Goal: Information Seeking & Learning: Learn about a topic

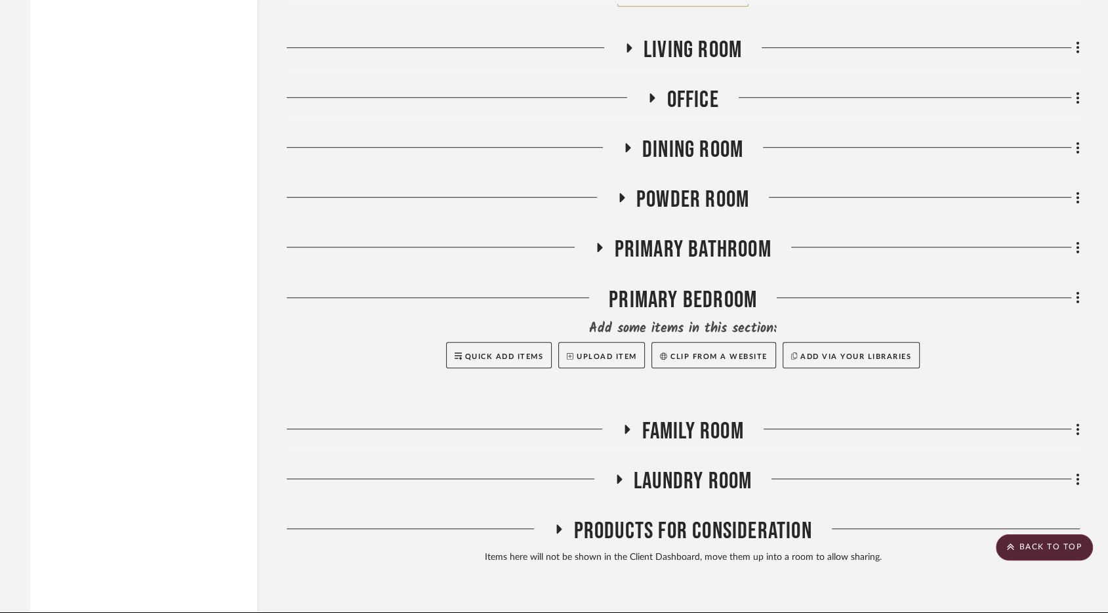
scroll to position [5292, 0]
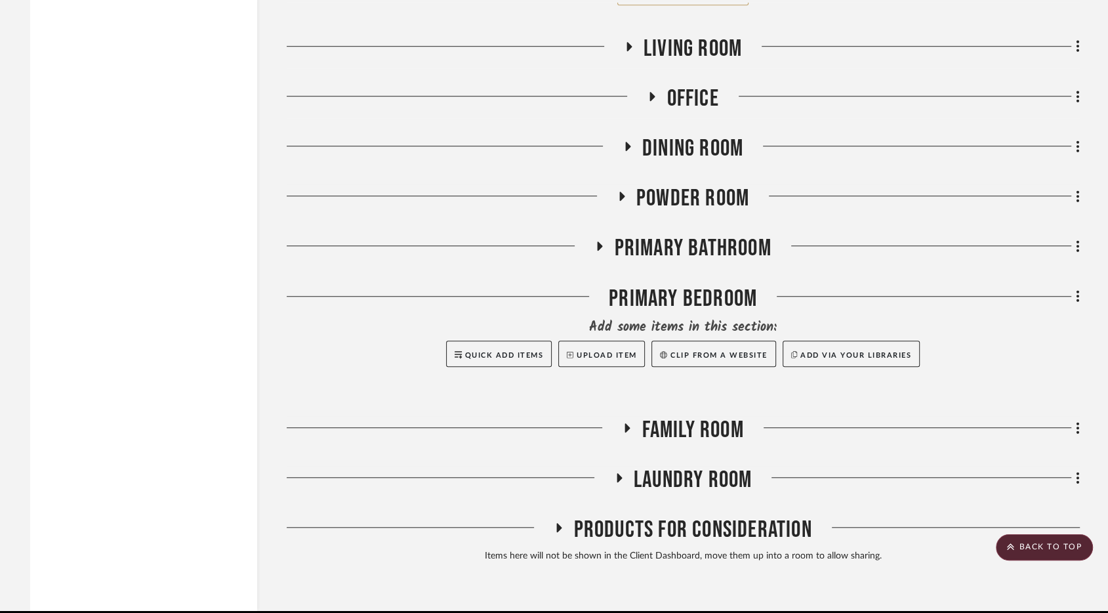
click at [688, 186] on span "Powder Room" at bounding box center [692, 198] width 113 height 28
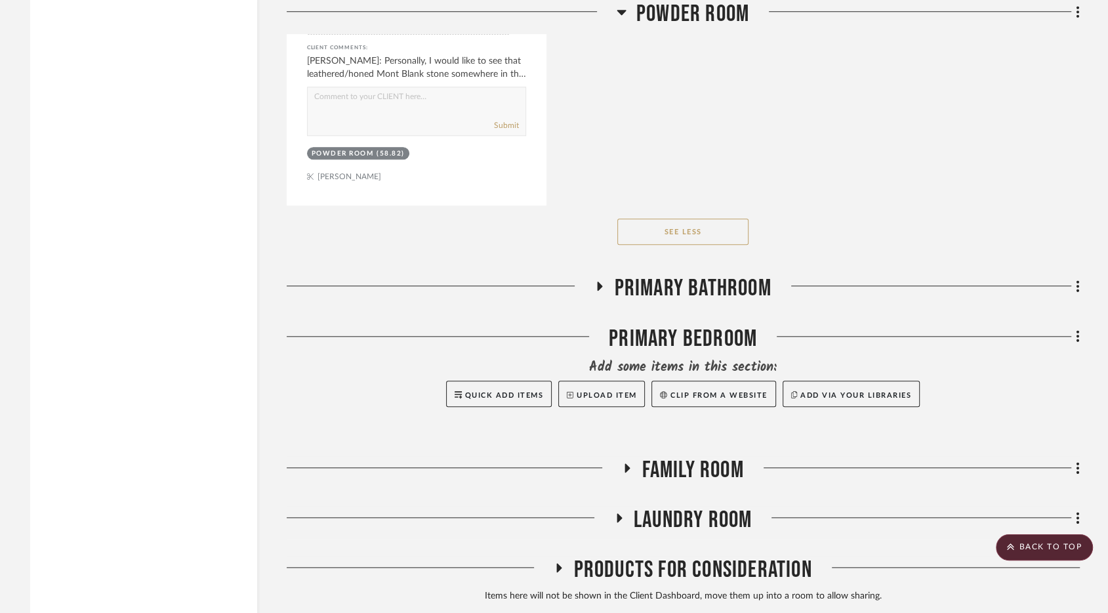
click at [674, 274] on span "Primary Bathroom" at bounding box center [692, 288] width 157 height 28
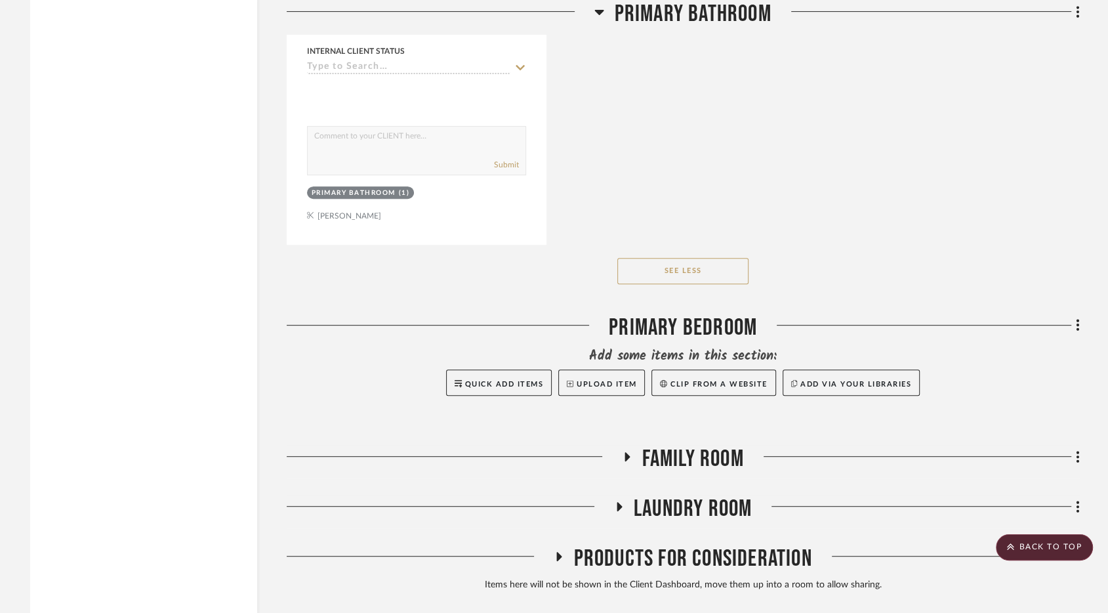
scroll to position [18193, 0]
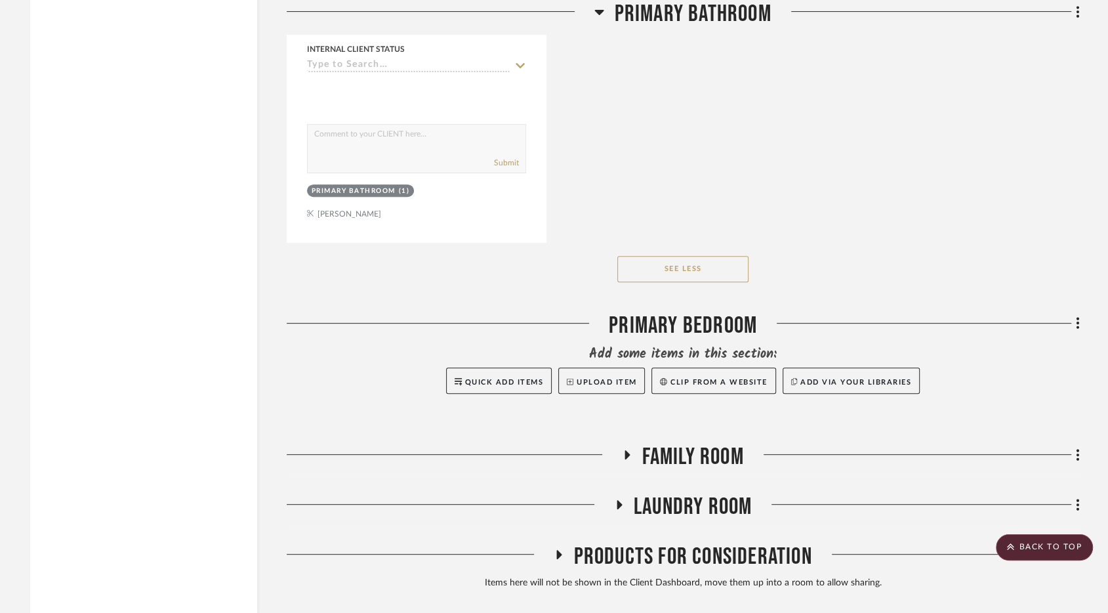
click at [693, 493] on span "Laundry Room" at bounding box center [693, 507] width 118 height 28
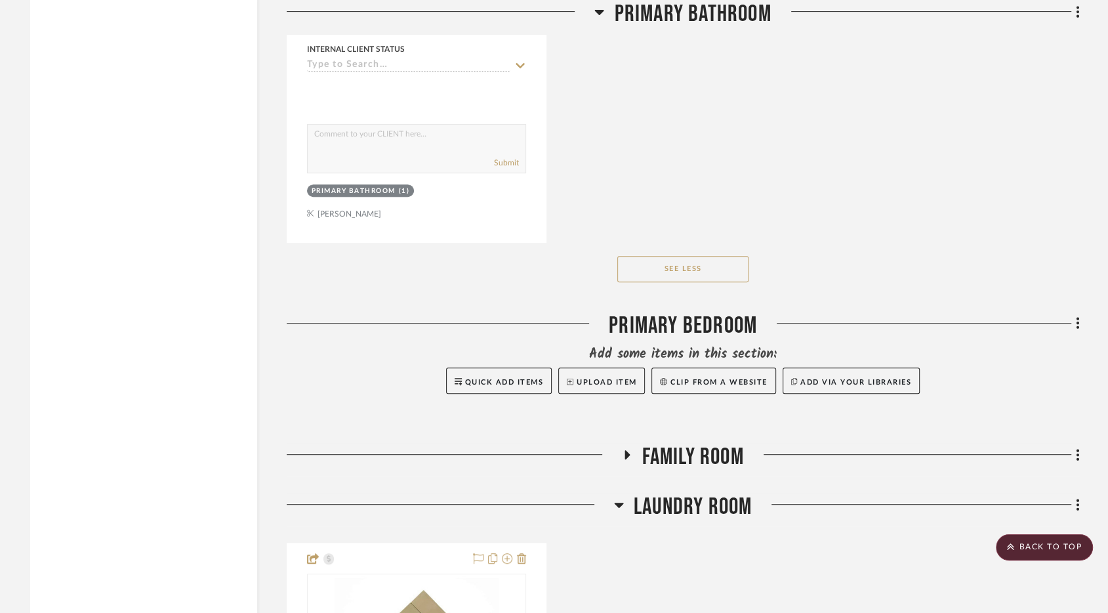
click at [693, 493] on span "Laundry Room" at bounding box center [693, 507] width 118 height 28
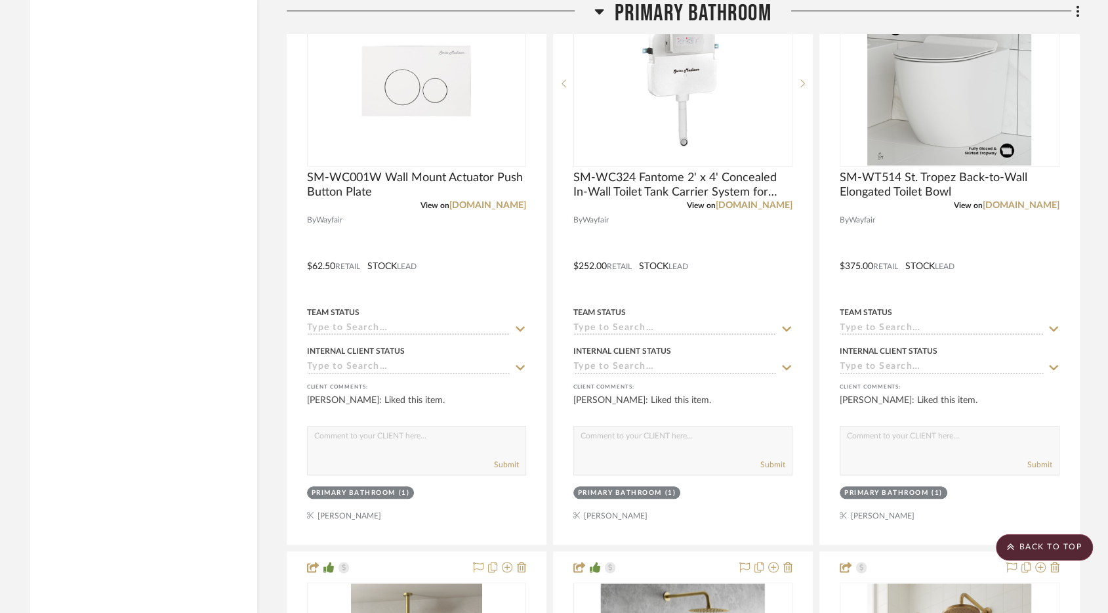
click at [696, 12] on span "Primary Bathroom" at bounding box center [692, 14] width 157 height 28
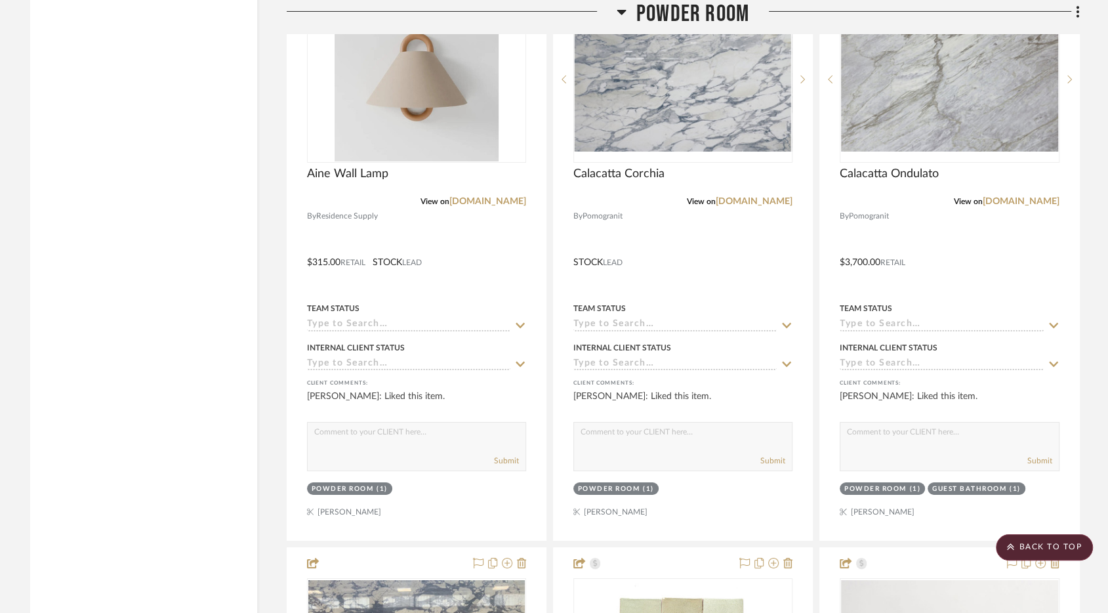
click at [678, 22] on span "Powder Room" at bounding box center [692, 14] width 113 height 28
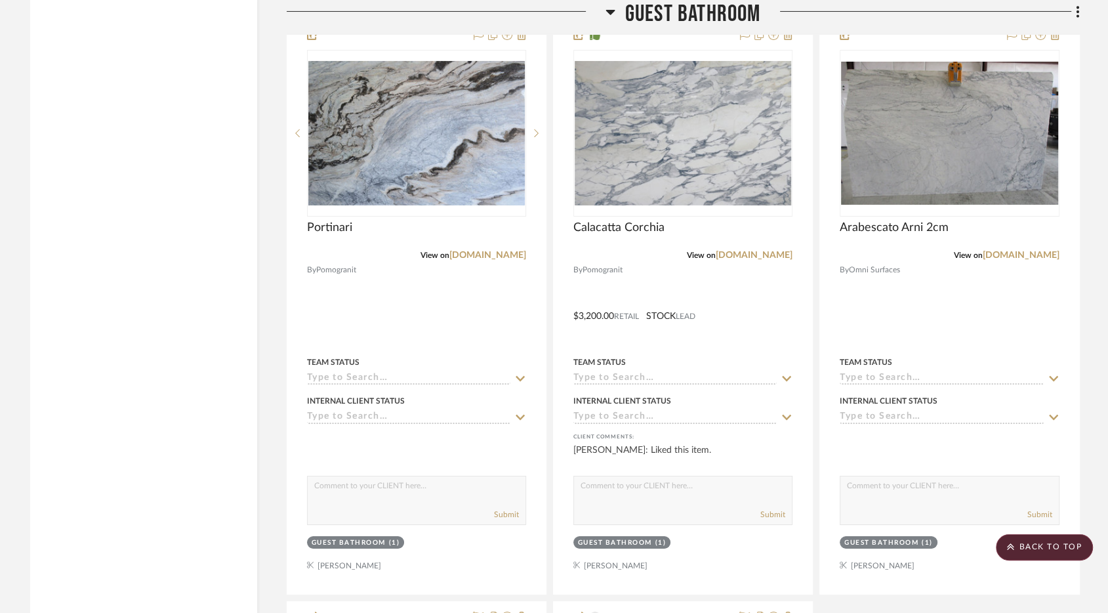
click at [684, 14] on span "Guest Bathroom" at bounding box center [693, 14] width 136 height 28
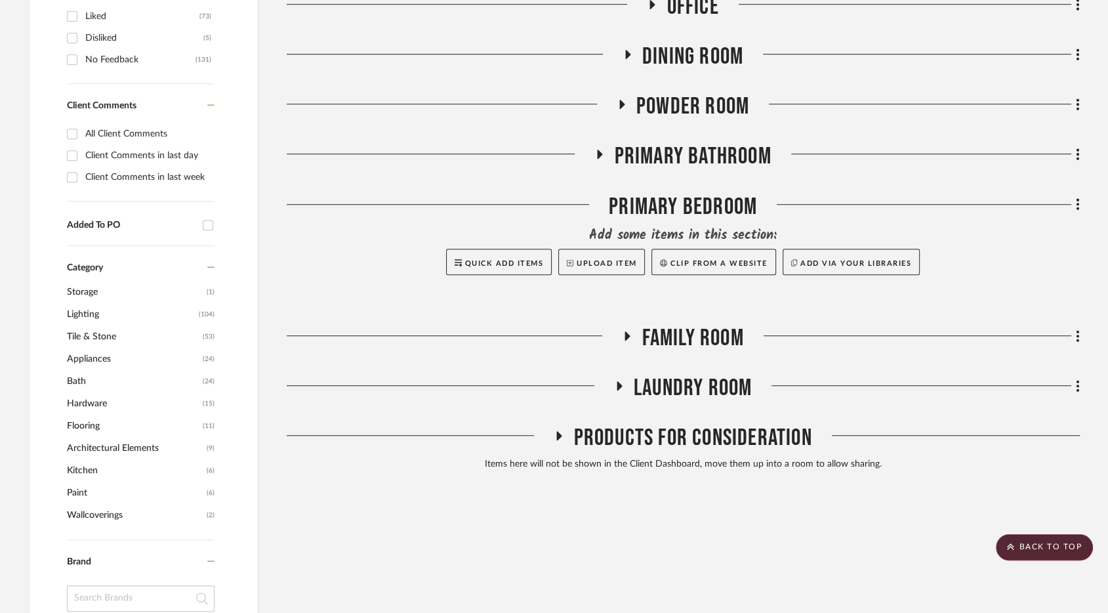
scroll to position [686, 0]
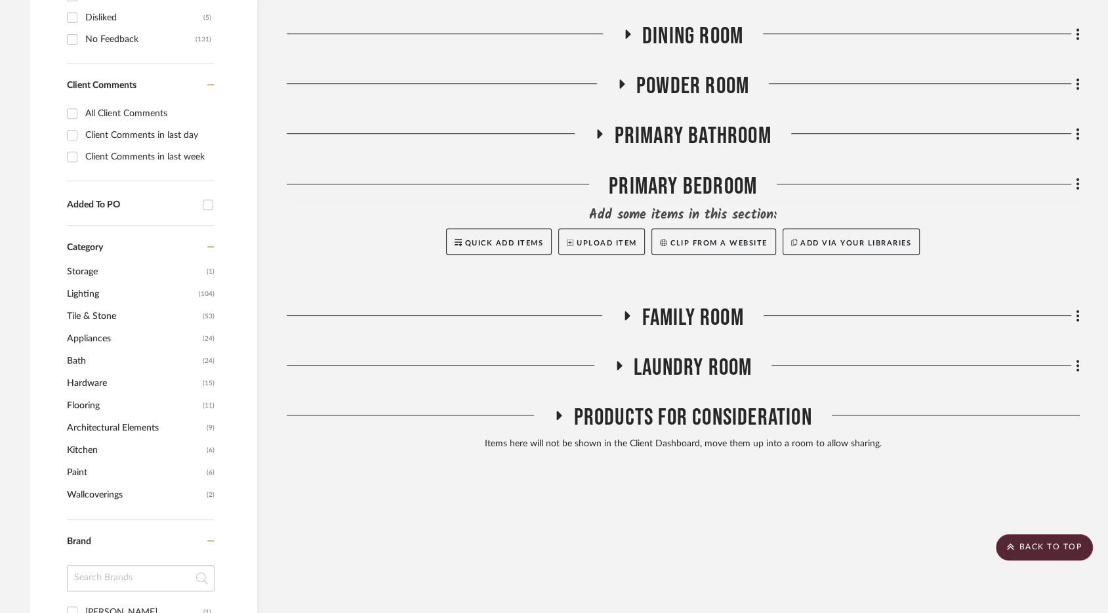
click at [722, 133] on span "Primary Bathroom" at bounding box center [692, 136] width 157 height 28
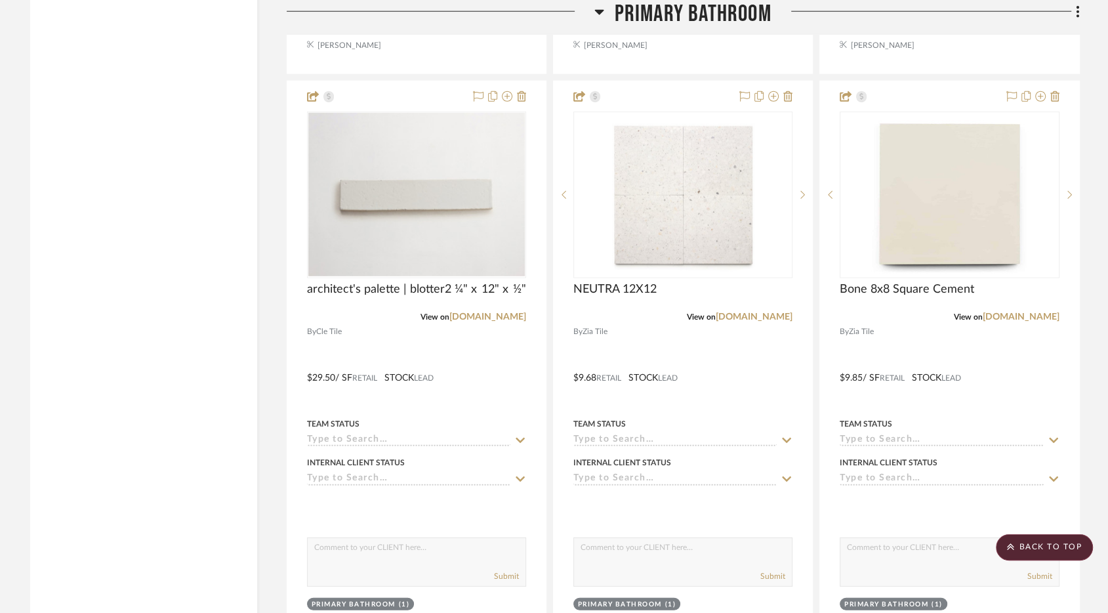
scroll to position [3107, 0]
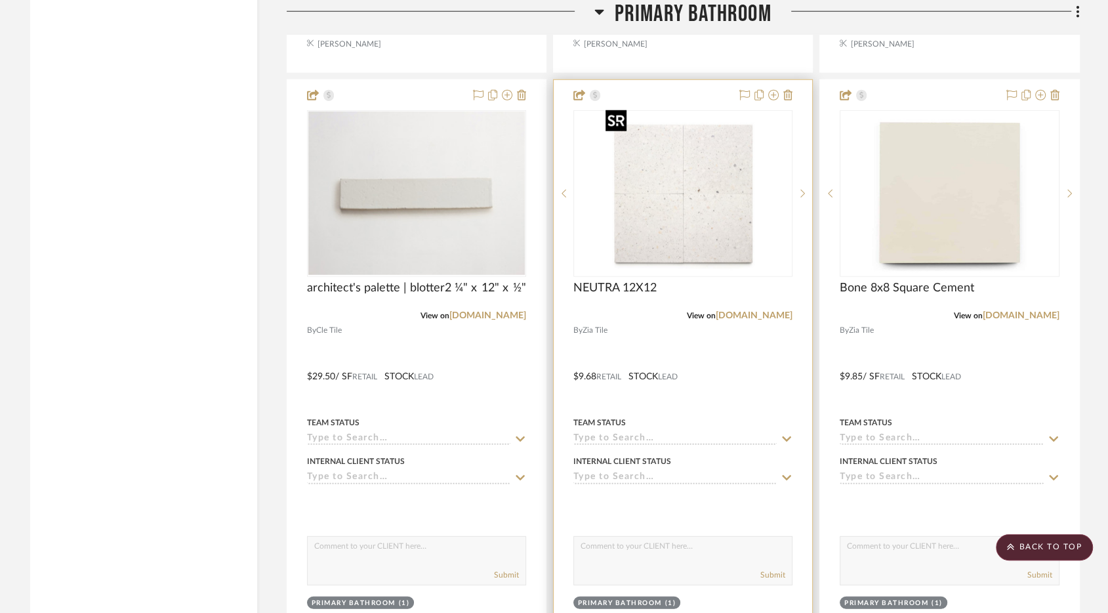
click at [728, 232] on img "0" at bounding box center [683, 194] width 164 height 164
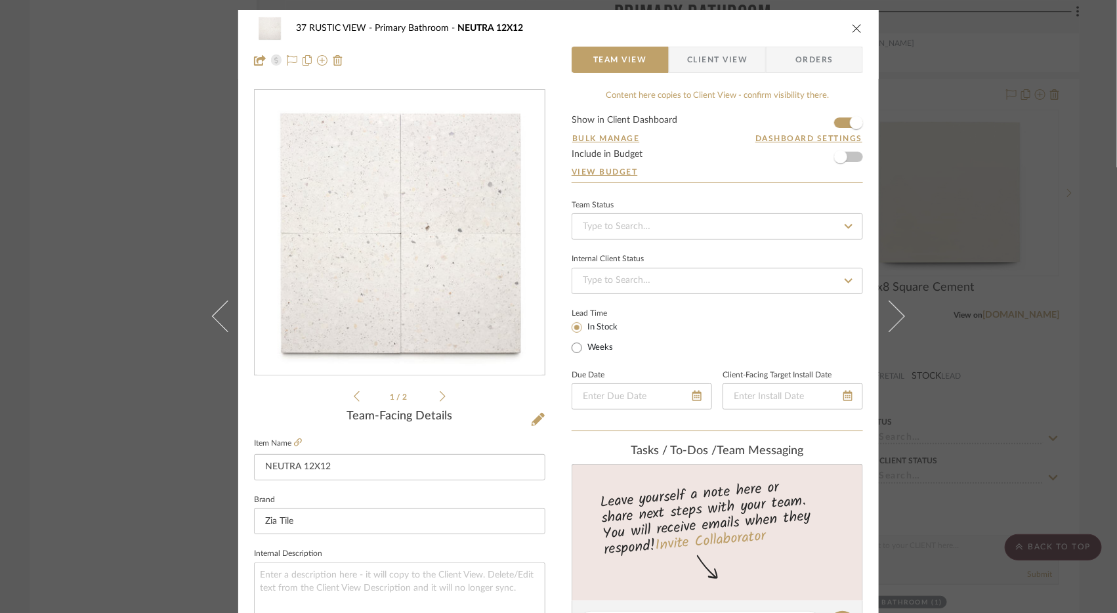
click at [854, 31] on icon "close" at bounding box center [857, 28] width 10 height 10
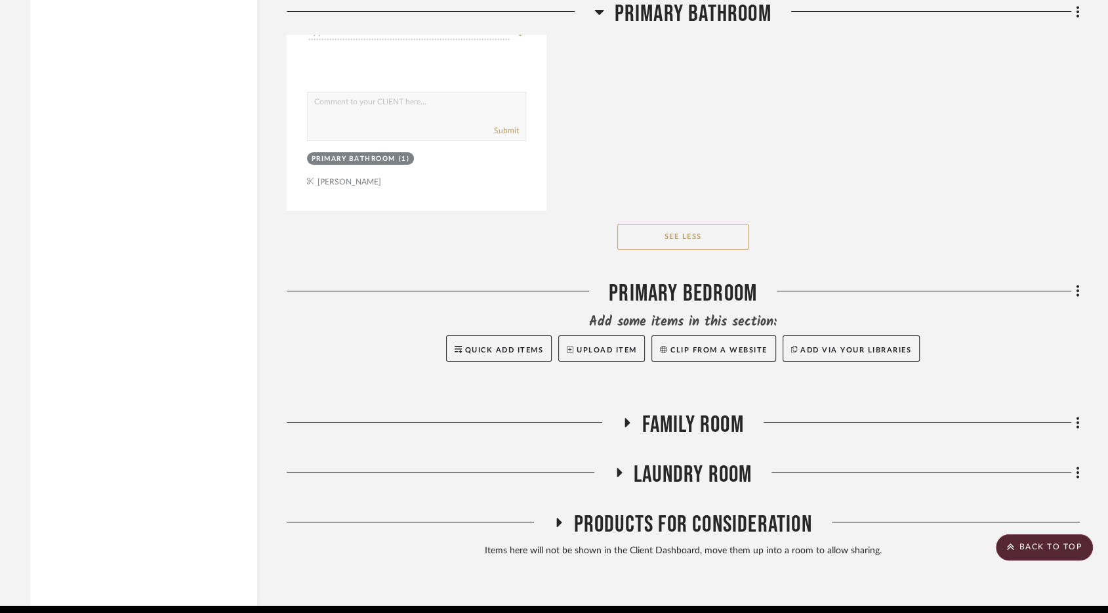
scroll to position [8822, 0]
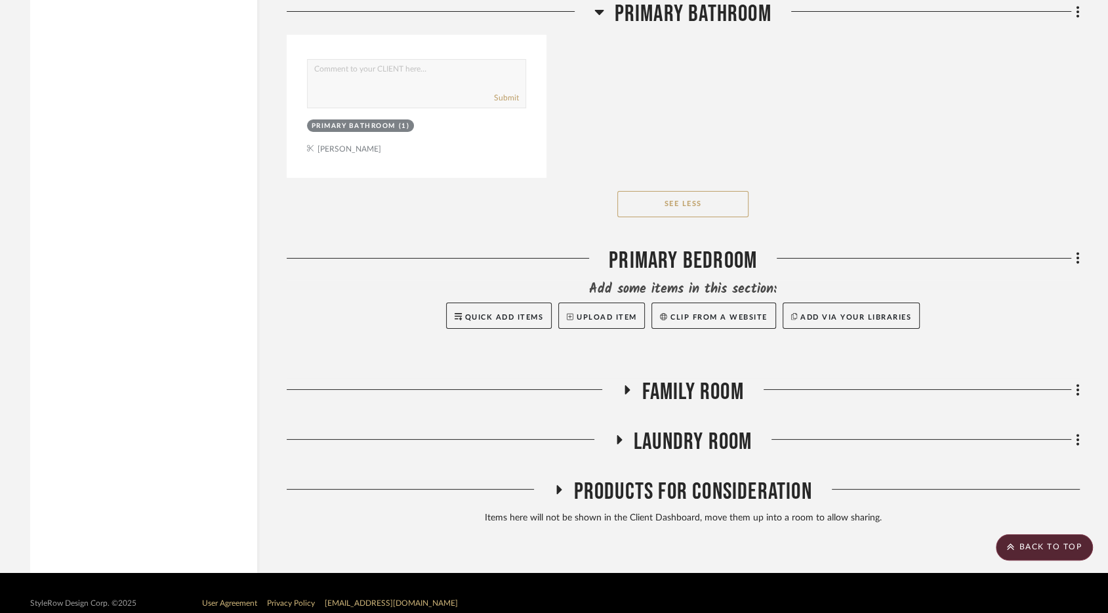
click at [663, 478] on span "Products For Consideration" at bounding box center [692, 492] width 238 height 28
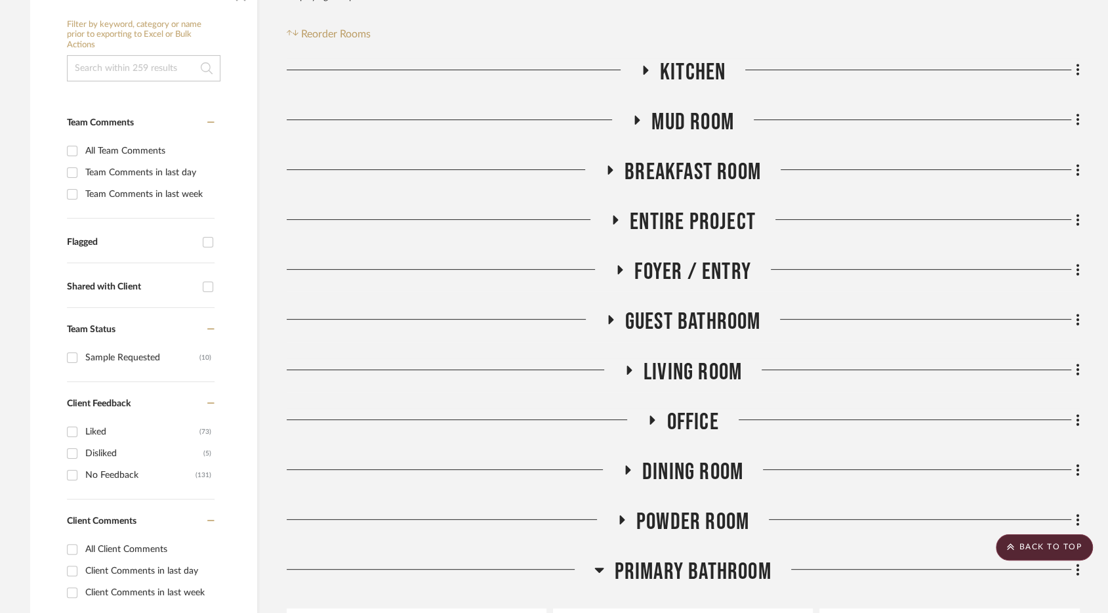
scroll to position [0, 0]
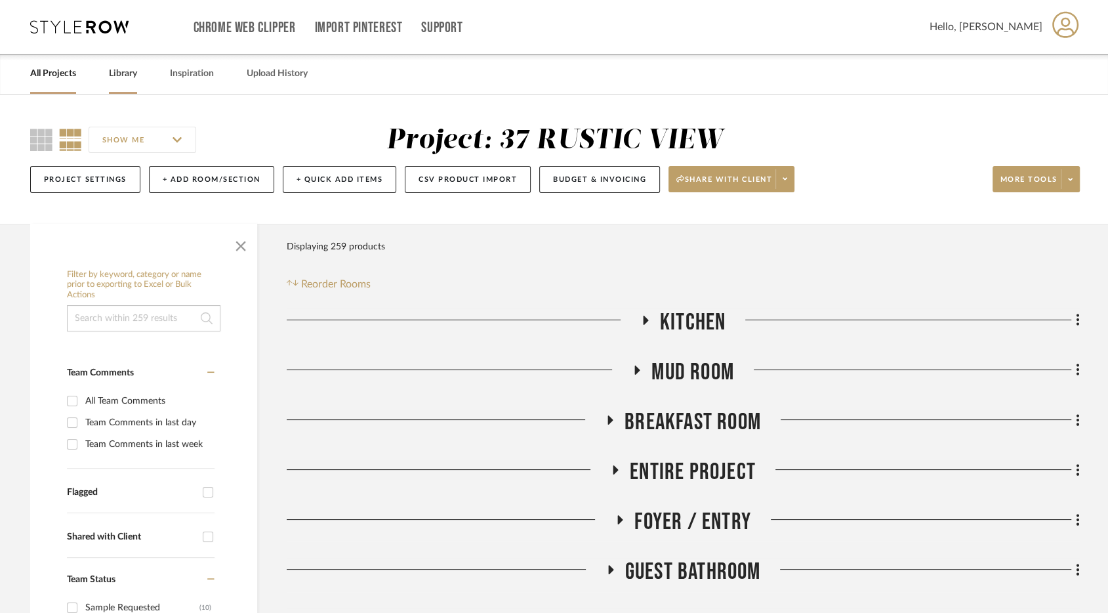
click at [117, 82] on link "Library" at bounding box center [123, 74] width 28 height 18
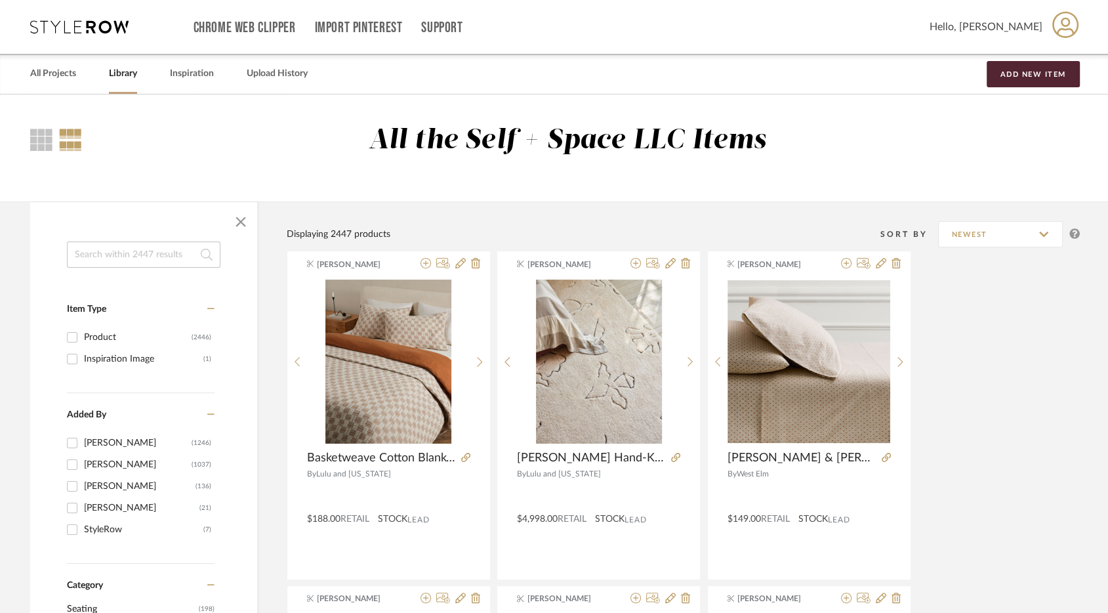
click at [163, 252] on input at bounding box center [144, 254] width 154 height 26
type input "tile"
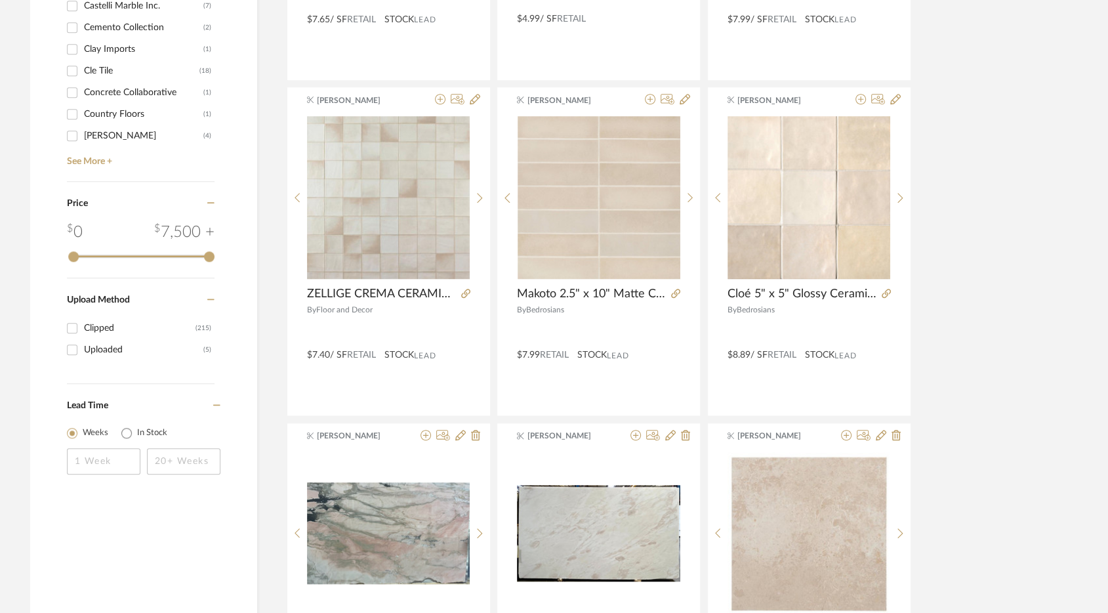
scroll to position [874, 0]
drag, startPoint x: 207, startPoint y: 257, endPoint x: 261, endPoint y: 268, distance: 55.6
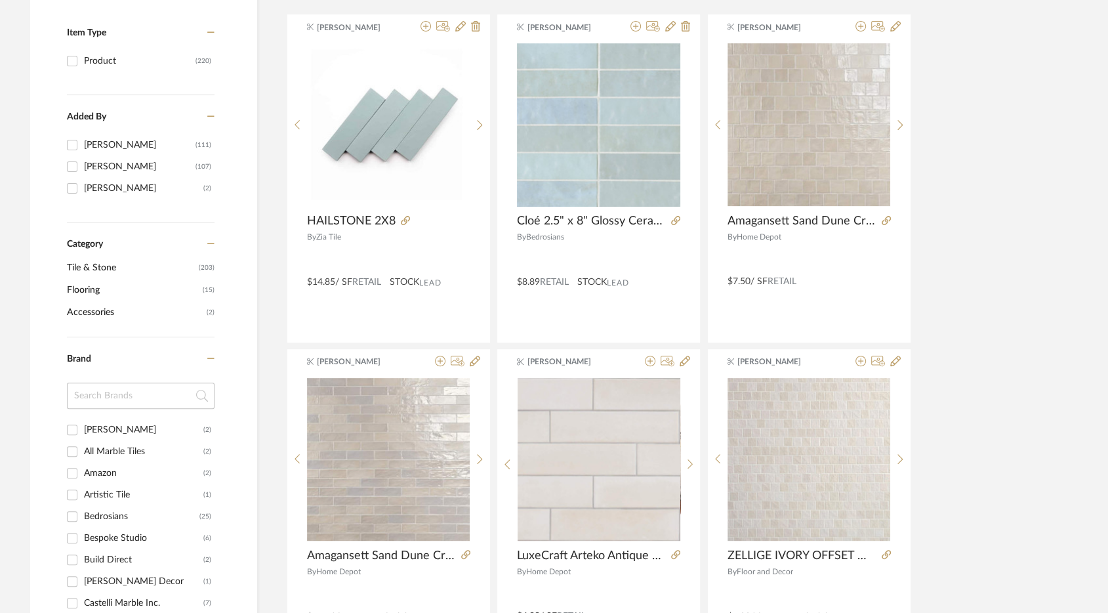
scroll to position [276, 0]
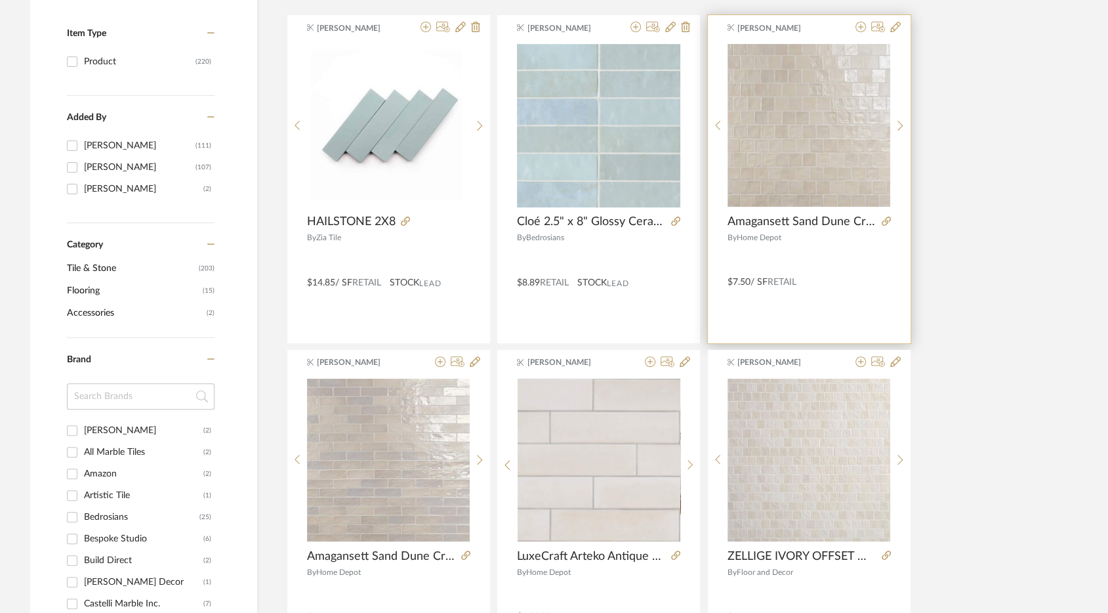
click at [820, 270] on div "$7.50 / SF Retail" at bounding box center [809, 279] width 203 height 18
click at [778, 229] on product-brand "By Home Depot" at bounding box center [809, 235] width 203 height 13
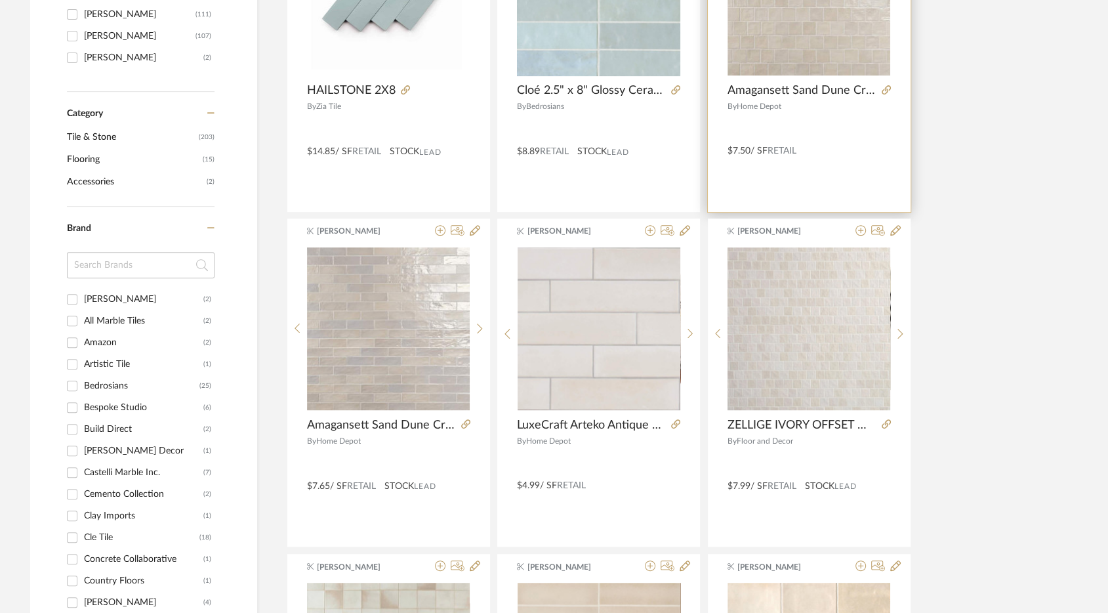
scroll to position [397, 0]
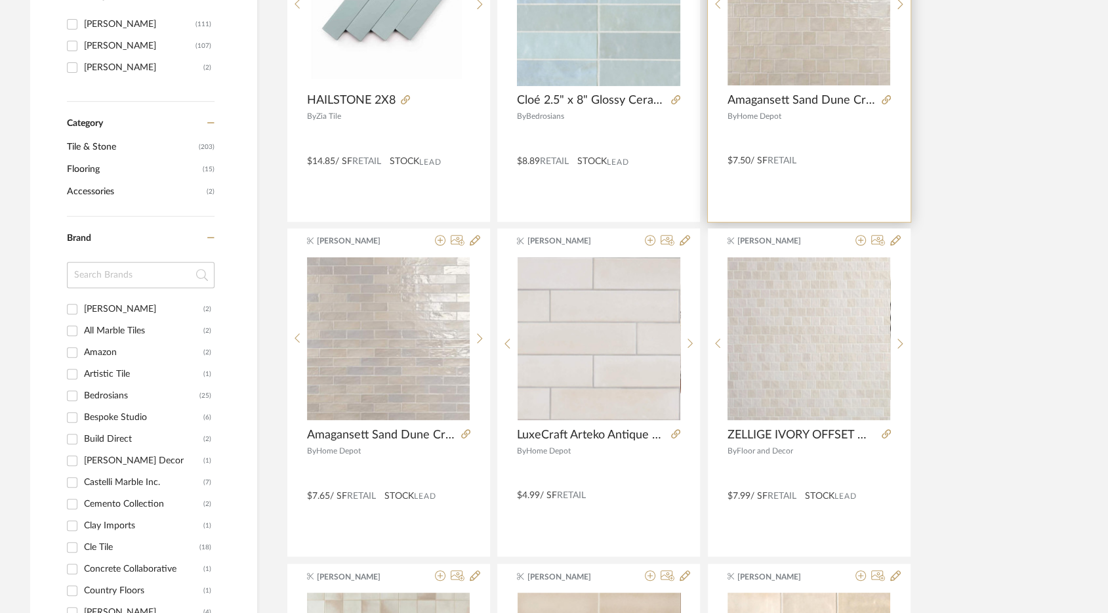
click at [827, 176] on div "[PERSON_NAME] Amagansett Sand Dune Cream 4 in. x 4 in. Mixed Finish Ceramic Wal…" at bounding box center [809, 58] width 203 height 328
click at [806, 157] on div "$7.50 / SF Retail" at bounding box center [809, 158] width 203 height 18
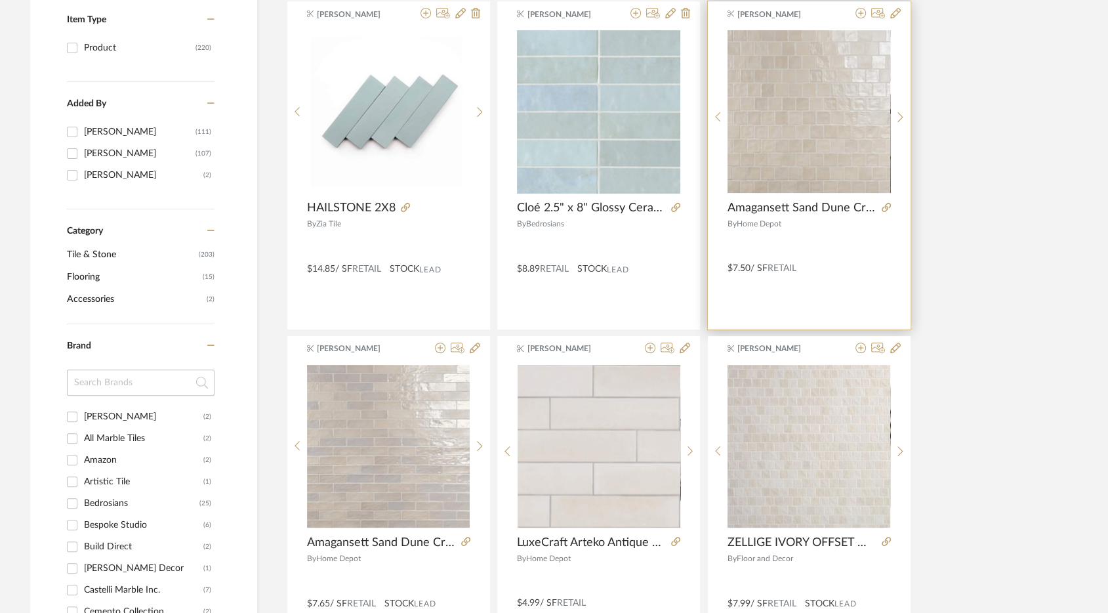
scroll to position [286, 0]
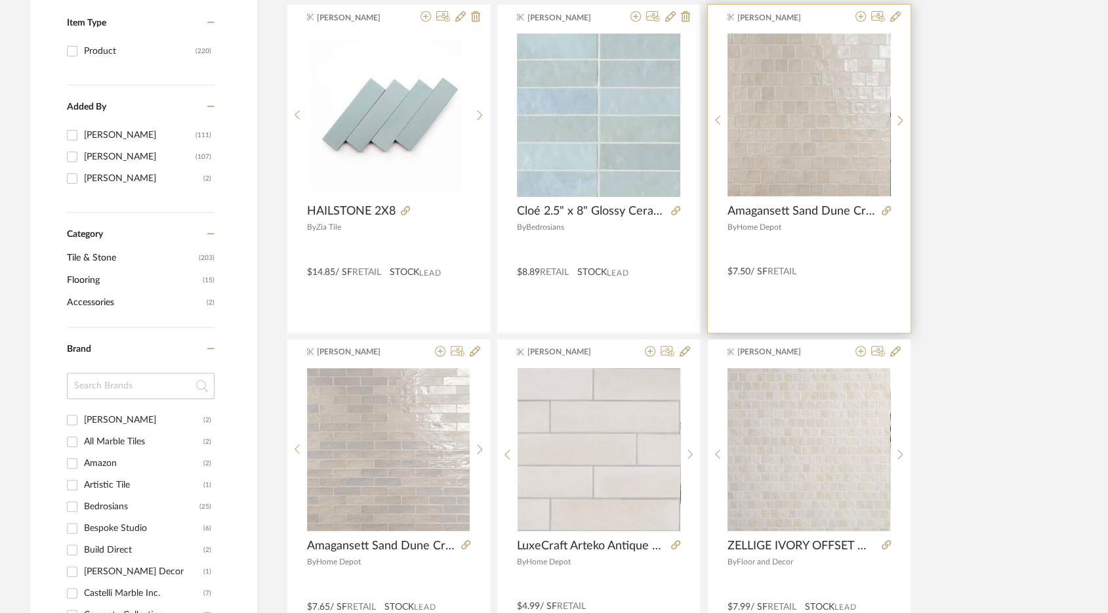
click at [820, 238] on div at bounding box center [809, 246] width 163 height 22
click at [862, 16] on icon at bounding box center [861, 16] width 10 height 10
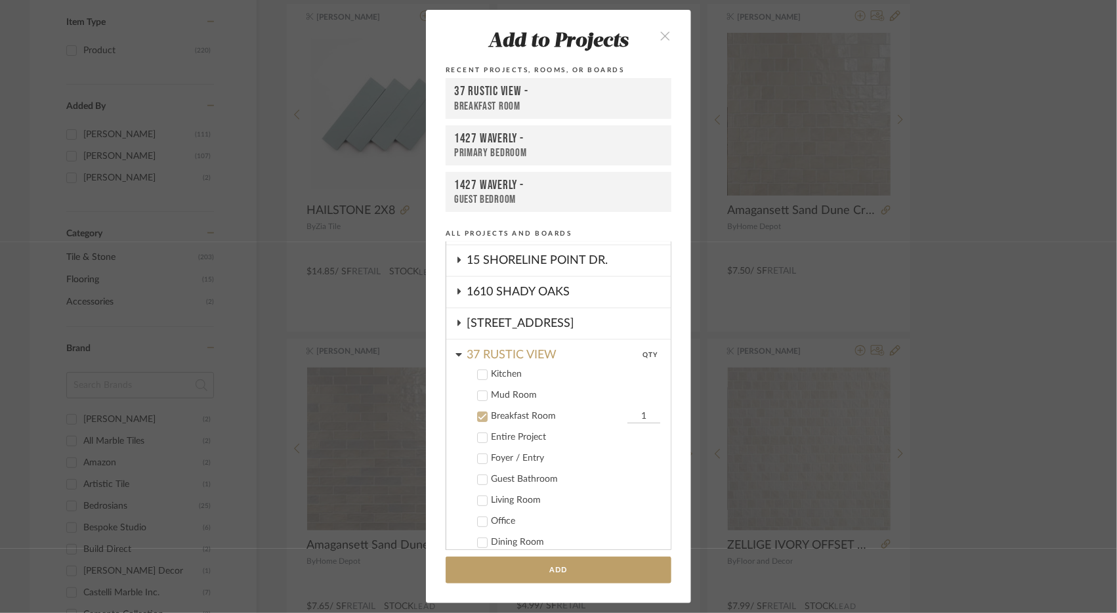
scroll to position [77, 0]
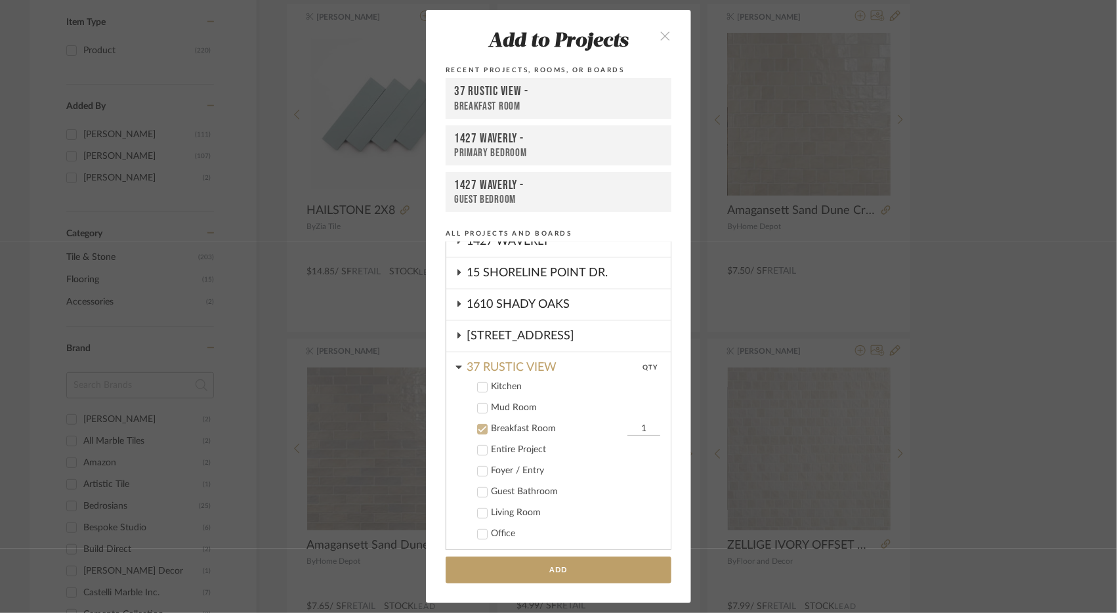
click at [1042, 251] on div "Add to Projects Recent Projects, Rooms, or Boards 37 RUSTIC VIEW - Breakfast Ro…" at bounding box center [558, 306] width 1117 height 613
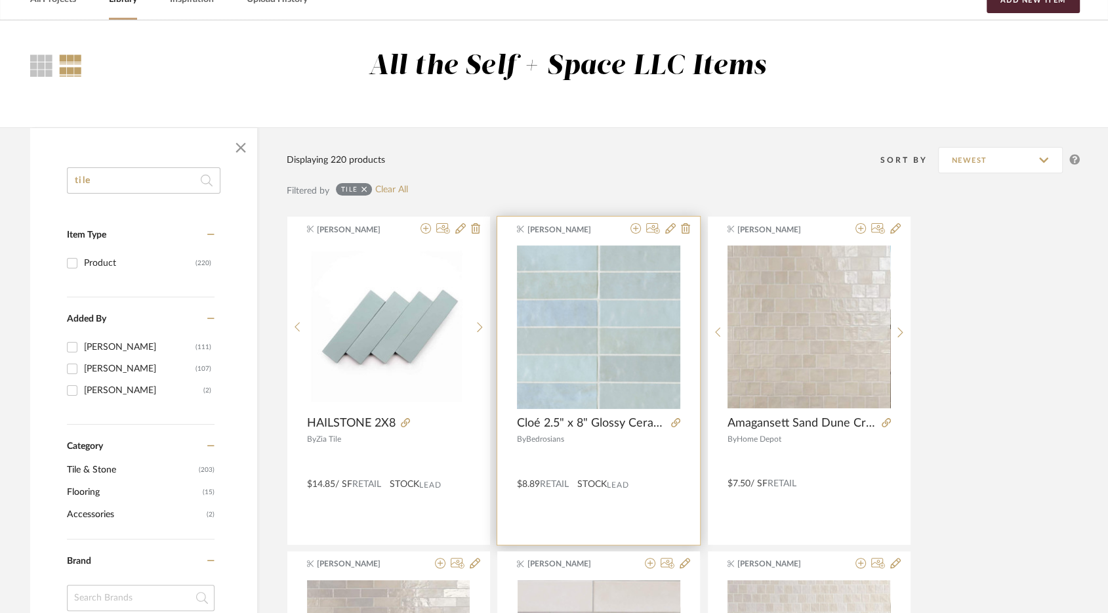
scroll to position [9, 0]
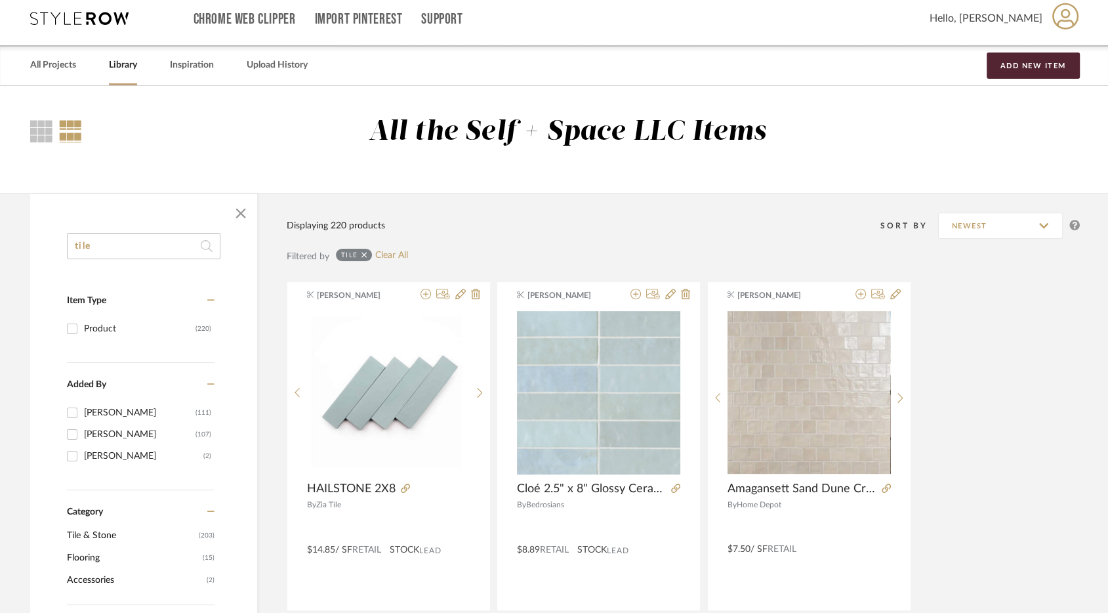
click at [362, 252] on icon at bounding box center [365, 255] width 6 height 9
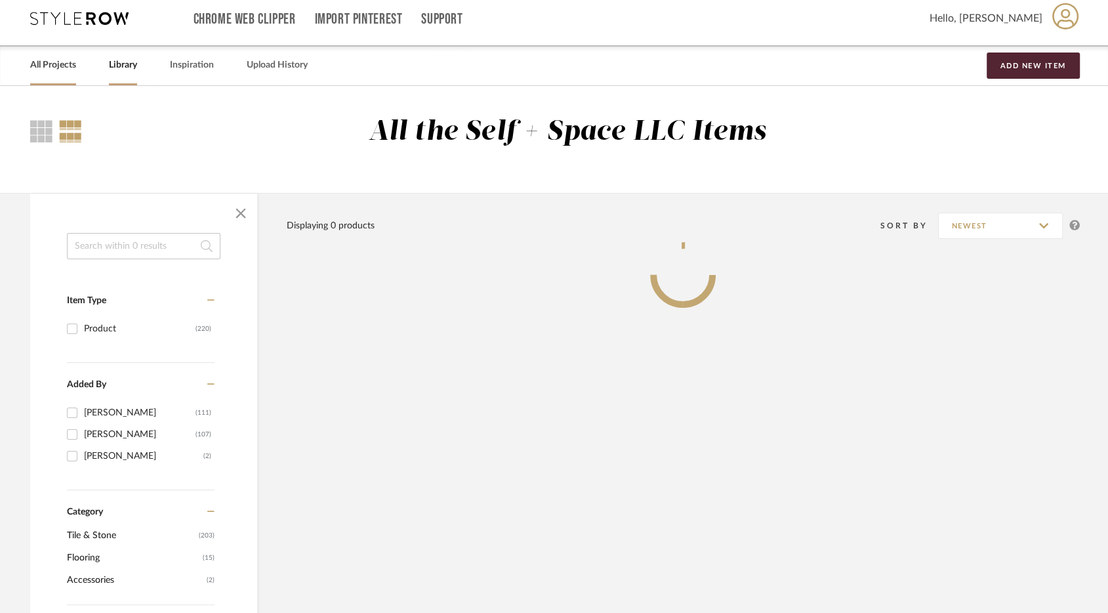
click at [60, 76] on div "All Projects" at bounding box center [53, 65] width 46 height 40
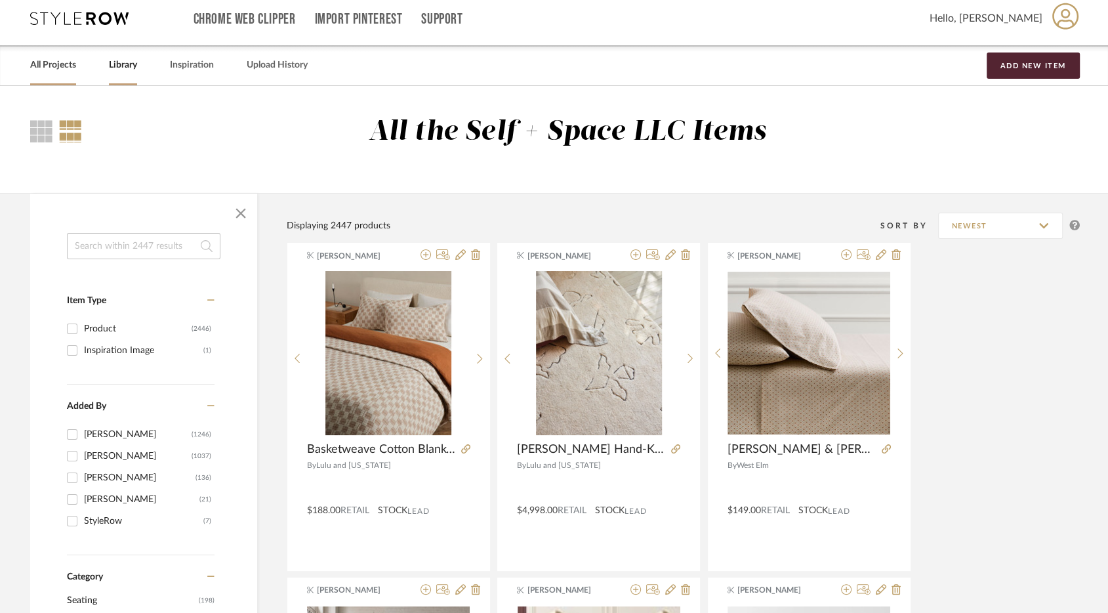
click at [53, 68] on link "All Projects" at bounding box center [53, 65] width 46 height 18
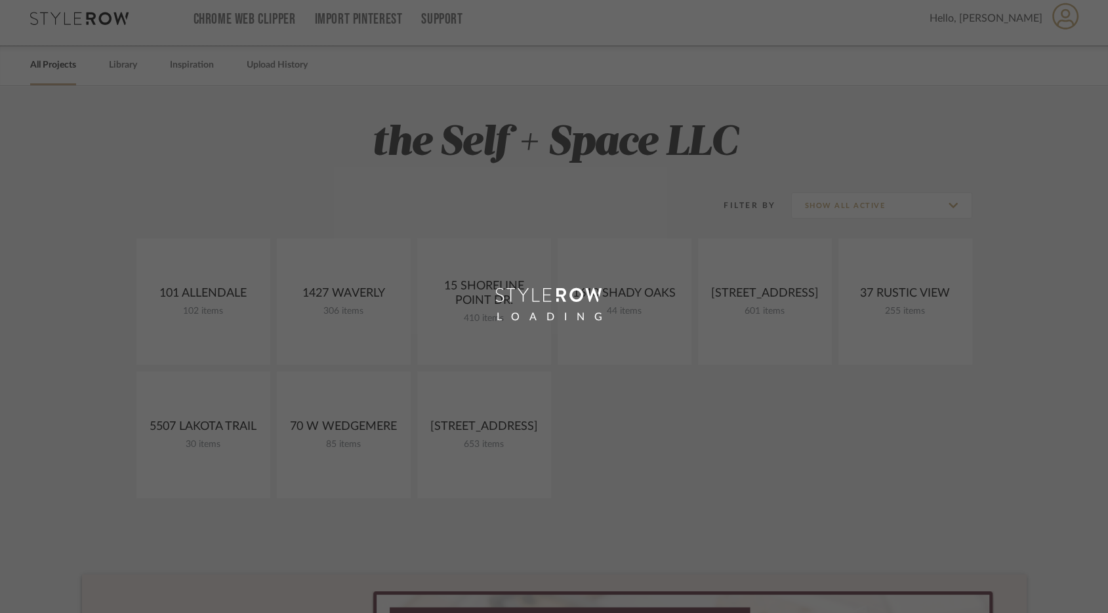
scroll to position [45, 0]
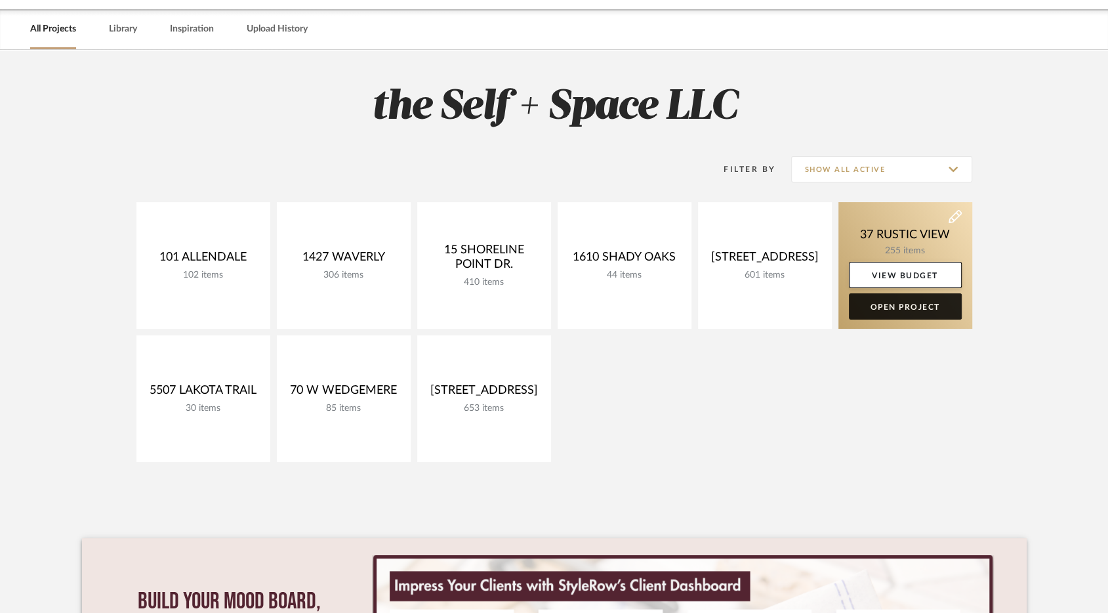
click at [892, 312] on link "Open Project" at bounding box center [905, 306] width 113 height 26
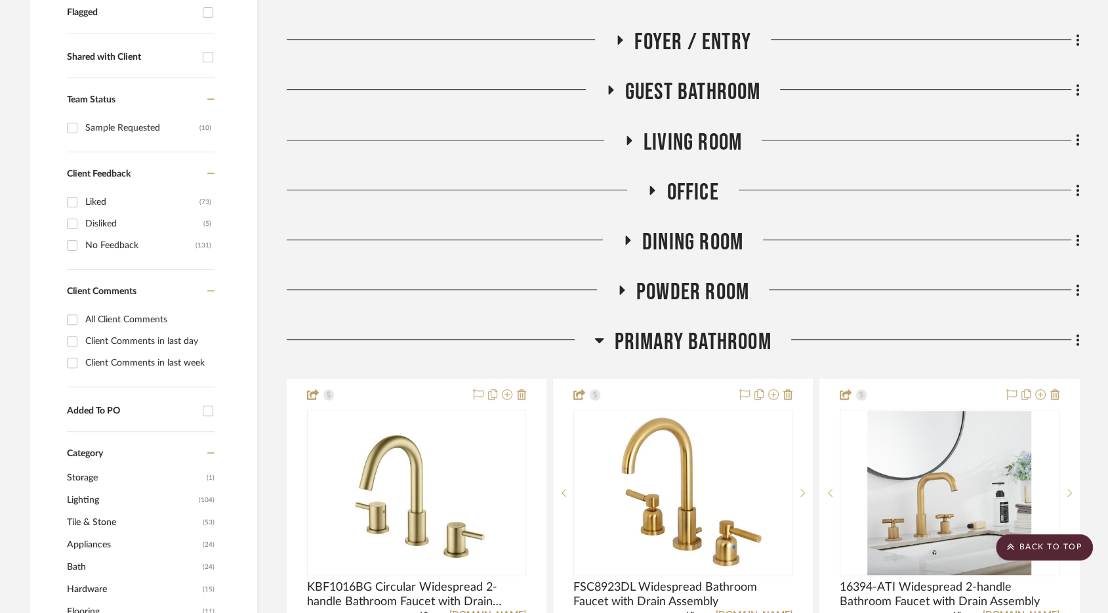
click at [699, 332] on span "Primary Bathroom" at bounding box center [692, 342] width 157 height 28
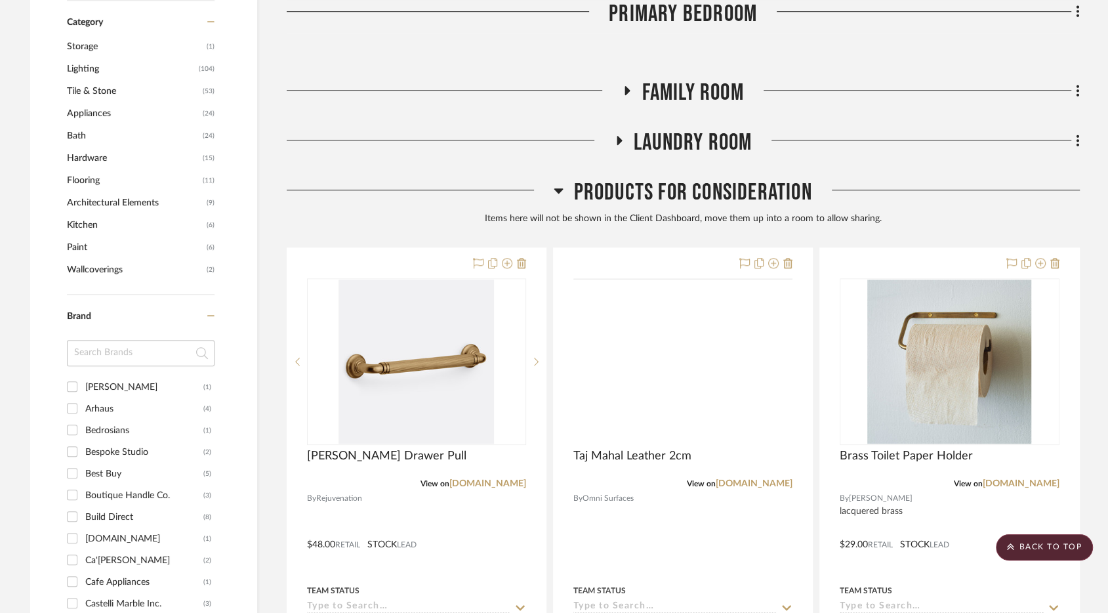
scroll to position [976, 0]
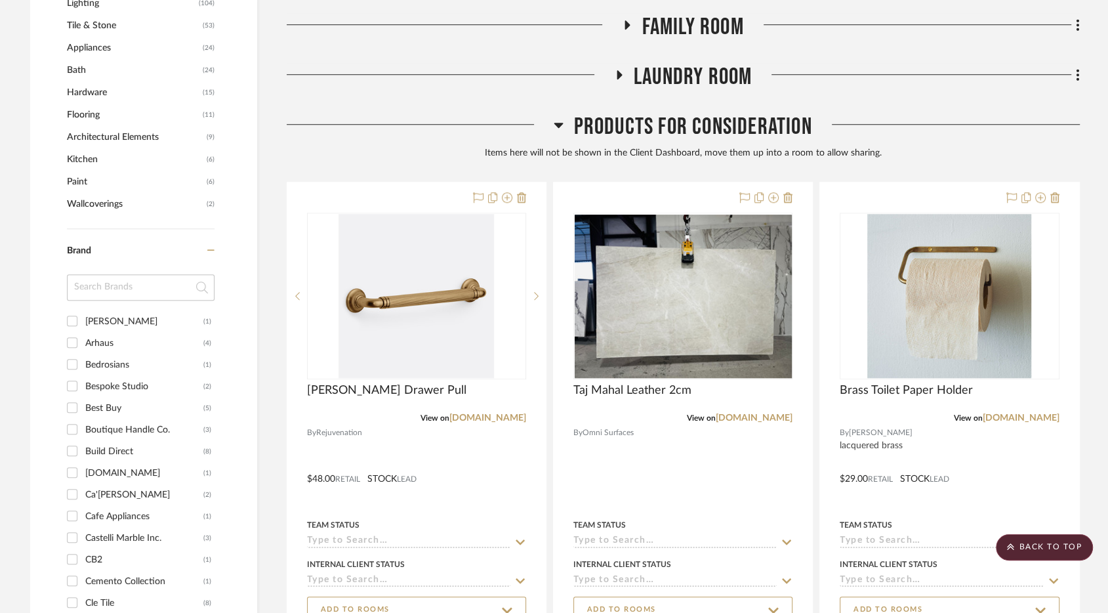
click at [698, 115] on span "Products For Consideration" at bounding box center [692, 127] width 238 height 28
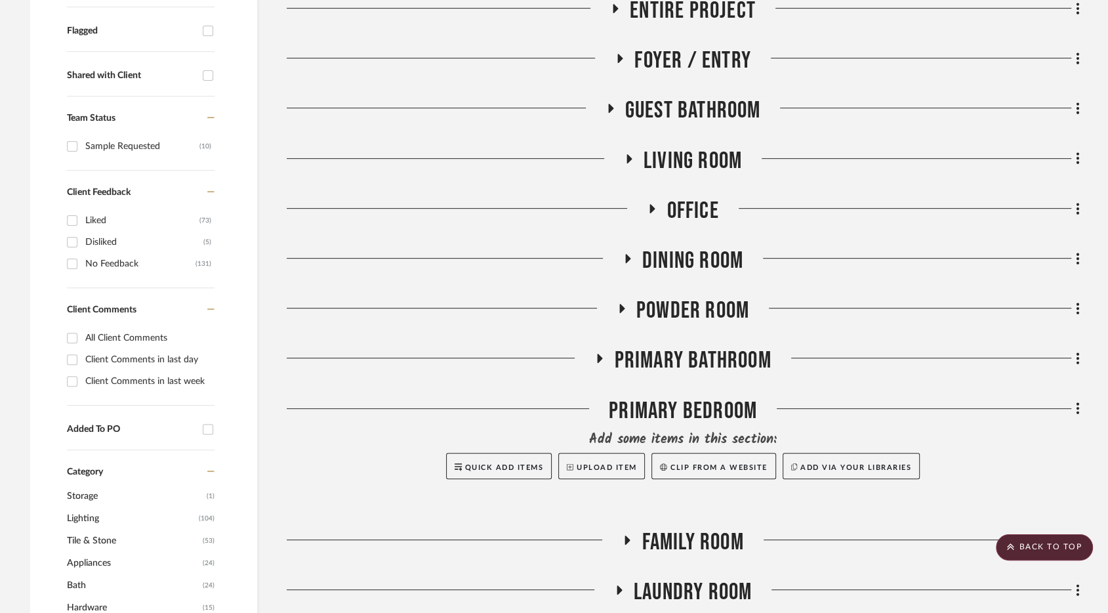
scroll to position [367, 0]
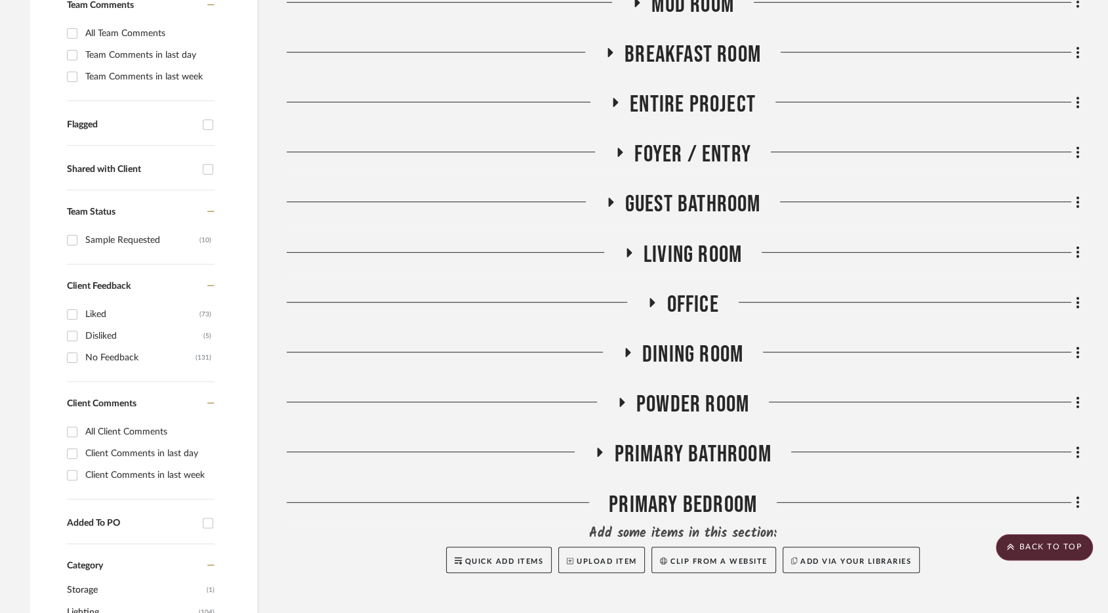
click at [690, 49] on span "Breakfast Room" at bounding box center [693, 55] width 136 height 28
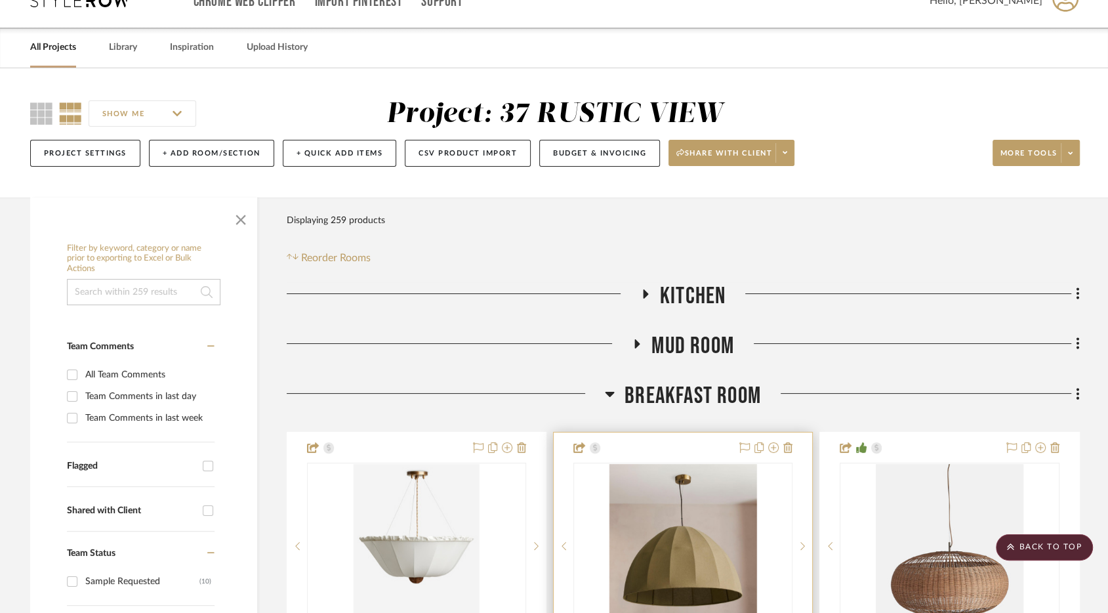
scroll to position [0, 0]
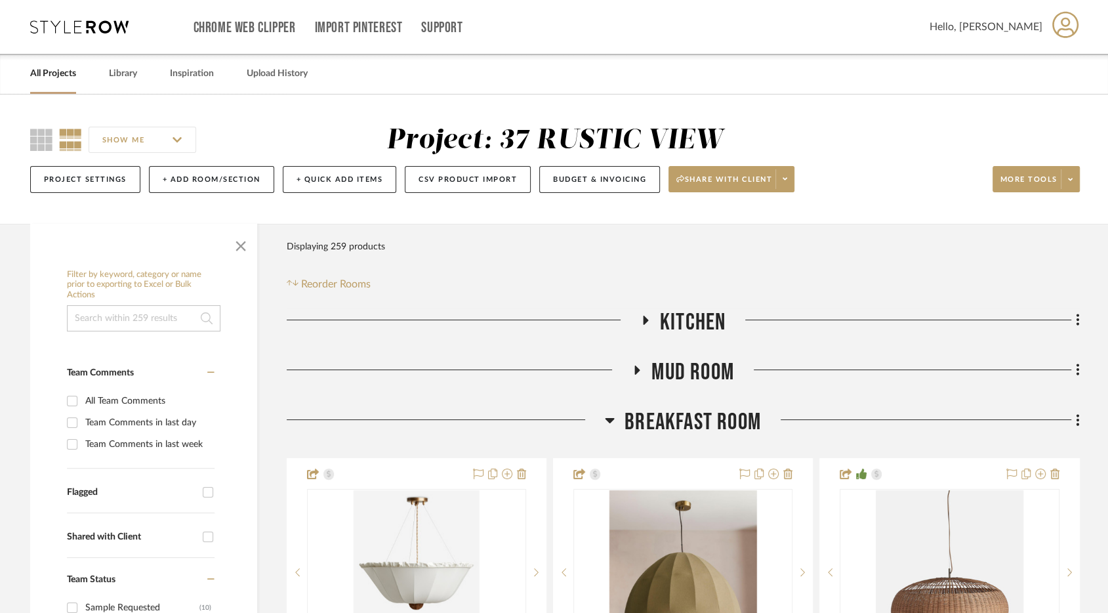
click at [152, 321] on input at bounding box center [144, 318] width 154 height 26
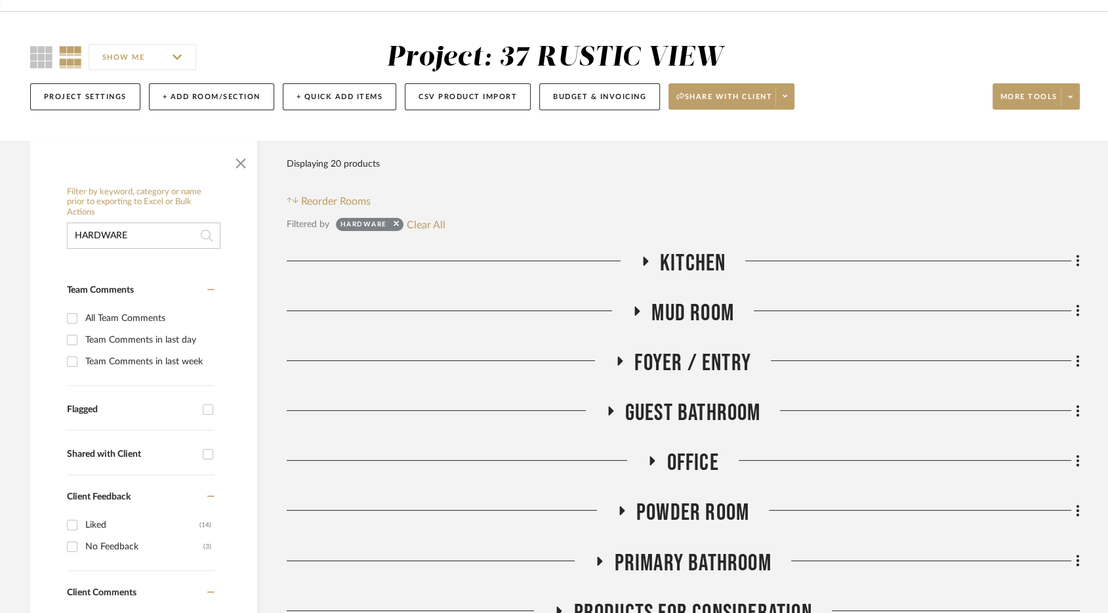
scroll to position [125, 0]
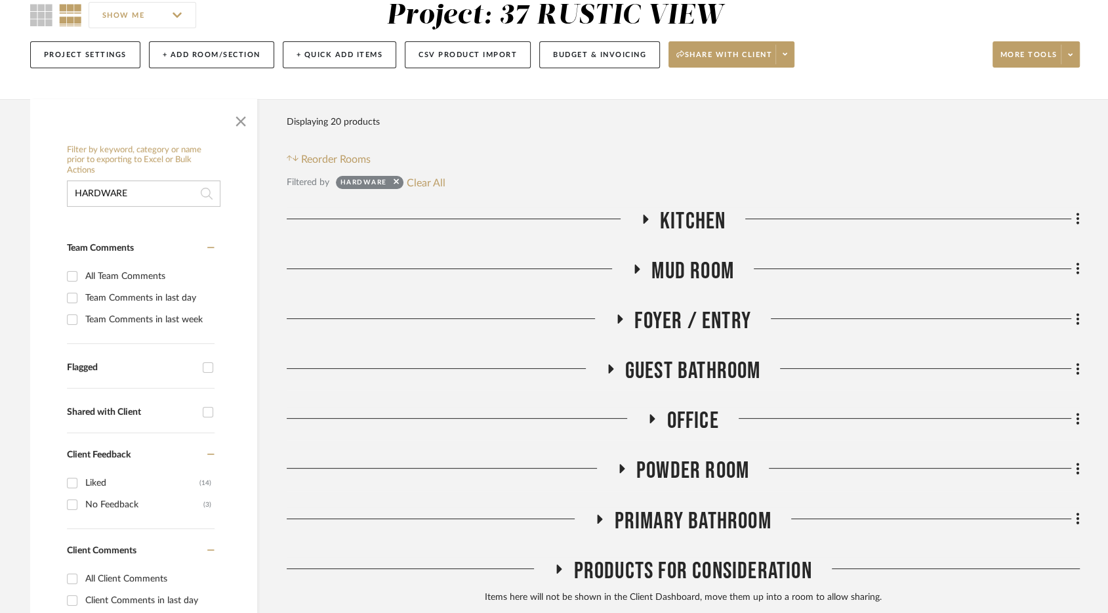
type input "HARDWARE"
click at [701, 259] on span "Mud Room" at bounding box center [693, 271] width 83 height 28
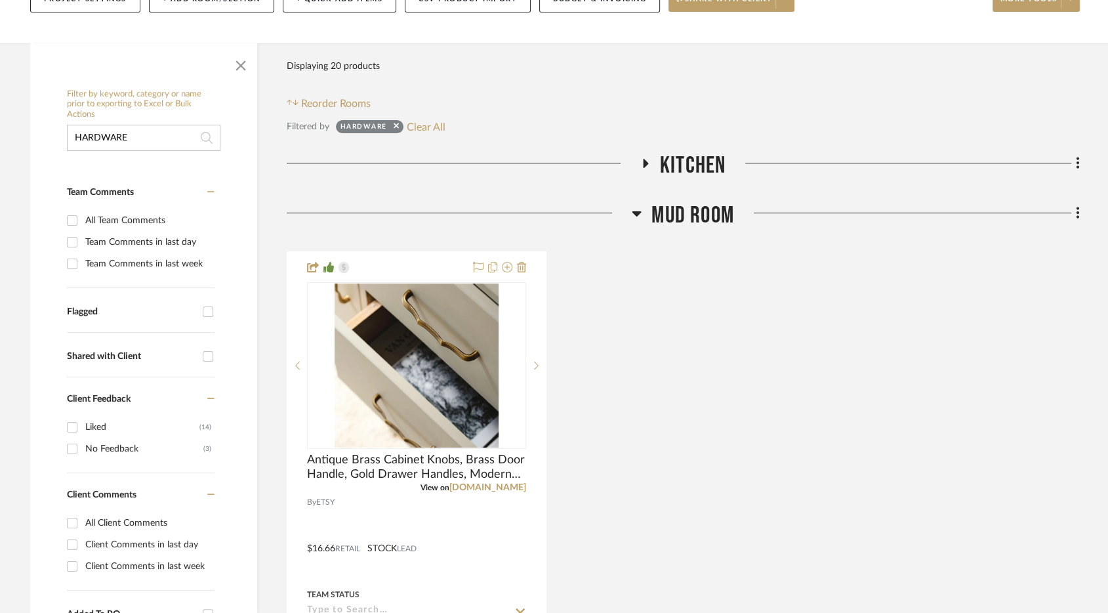
scroll to position [191, 0]
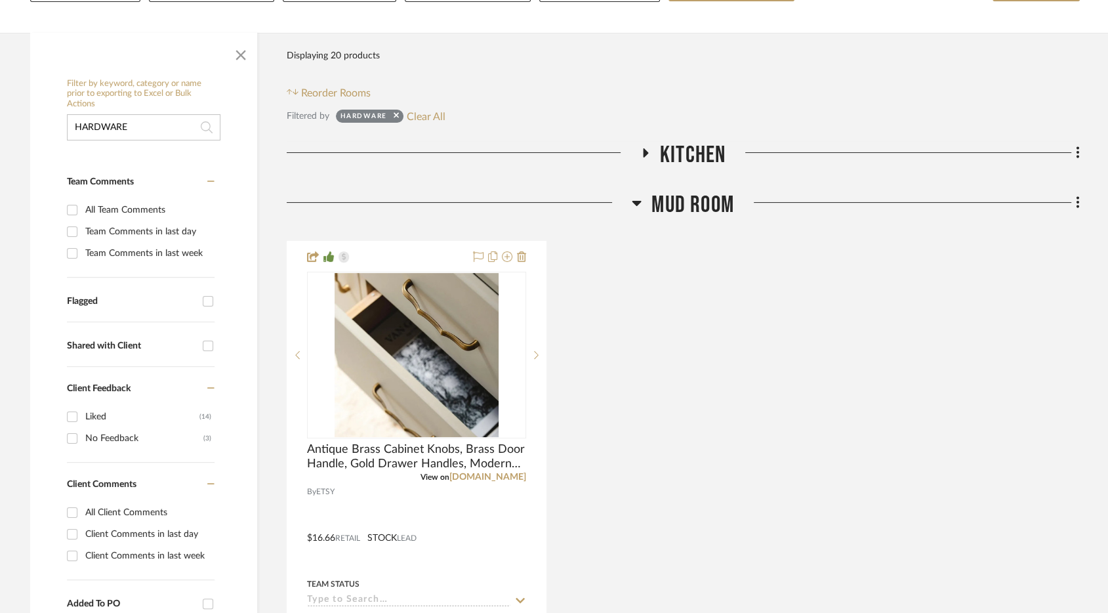
click at [684, 205] on span "Mud Room" at bounding box center [693, 205] width 83 height 28
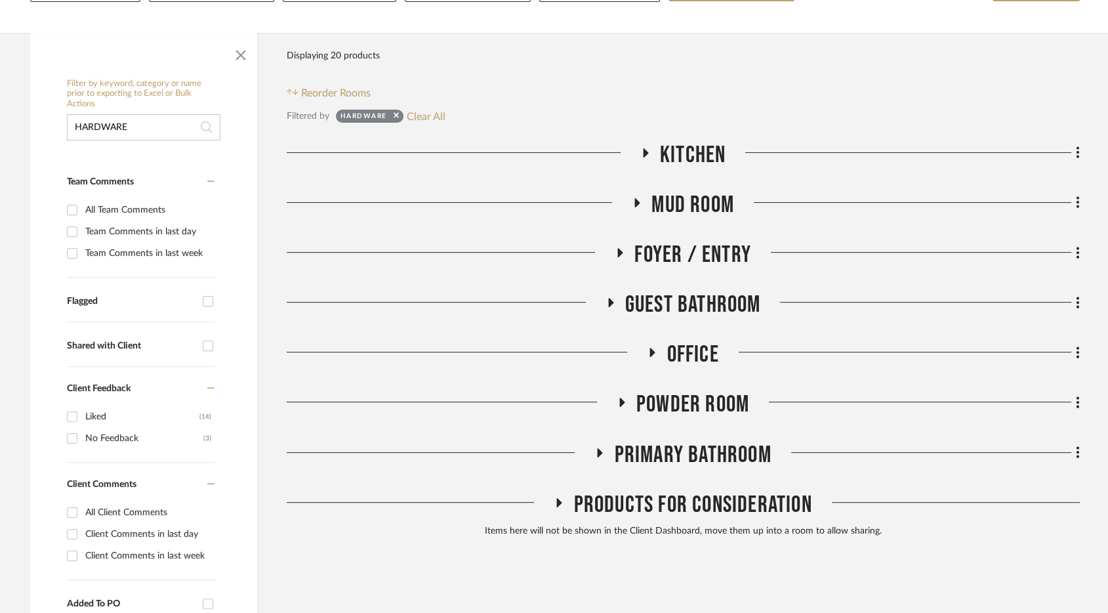
click at [685, 253] on span "Foyer / Entry" at bounding box center [692, 255] width 117 height 28
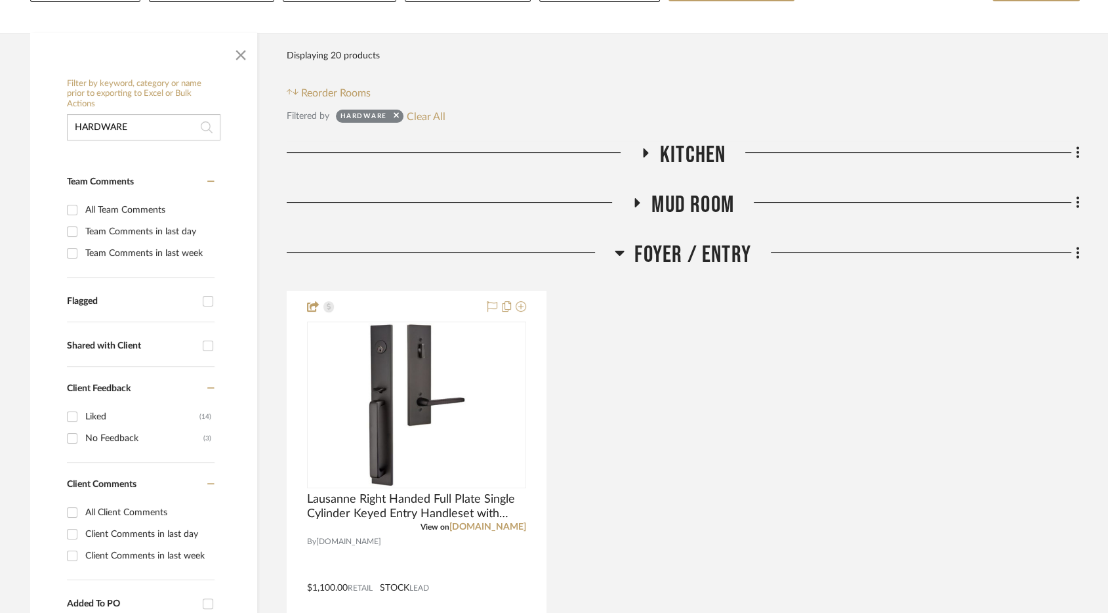
click at [685, 253] on span "Foyer / Entry" at bounding box center [692, 255] width 117 height 28
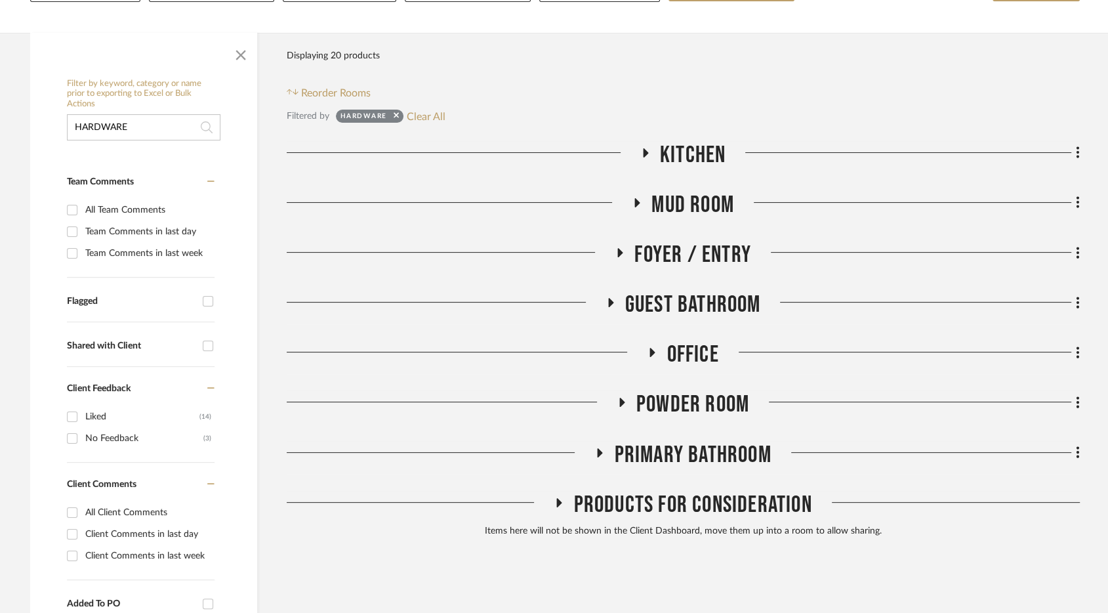
click at [672, 301] on span "Guest Bathroom" at bounding box center [693, 305] width 136 height 28
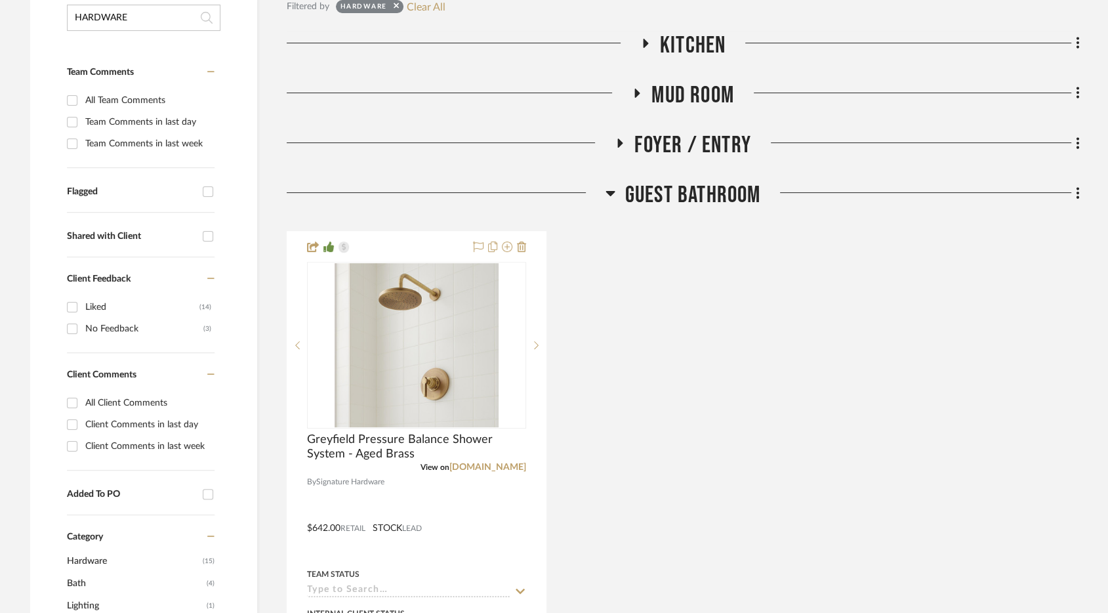
scroll to position [313, 0]
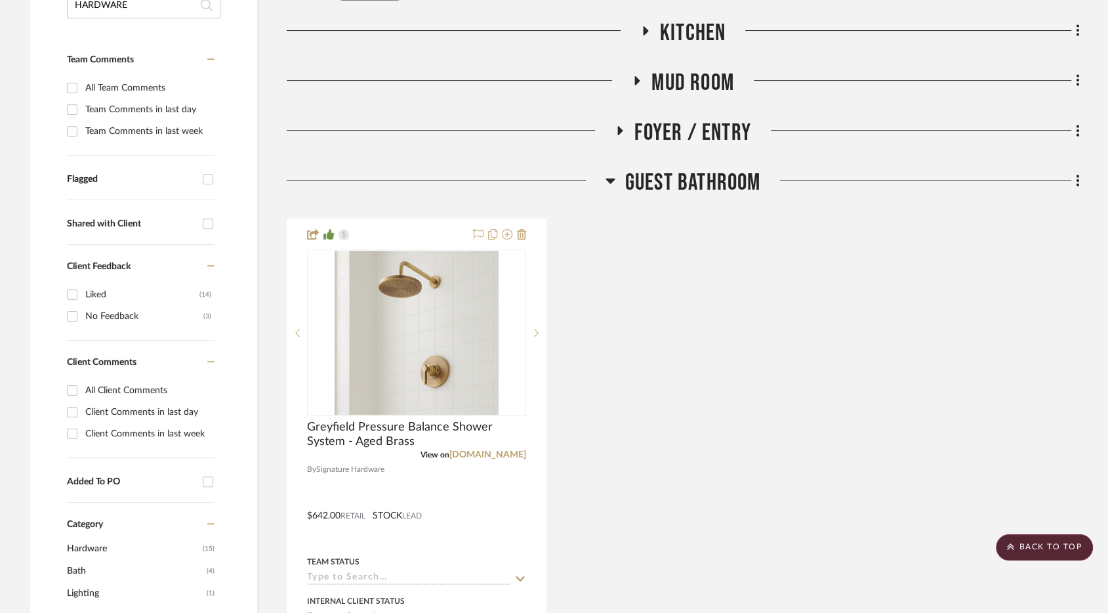
click at [688, 190] on span "Guest Bathroom" at bounding box center [693, 183] width 136 height 28
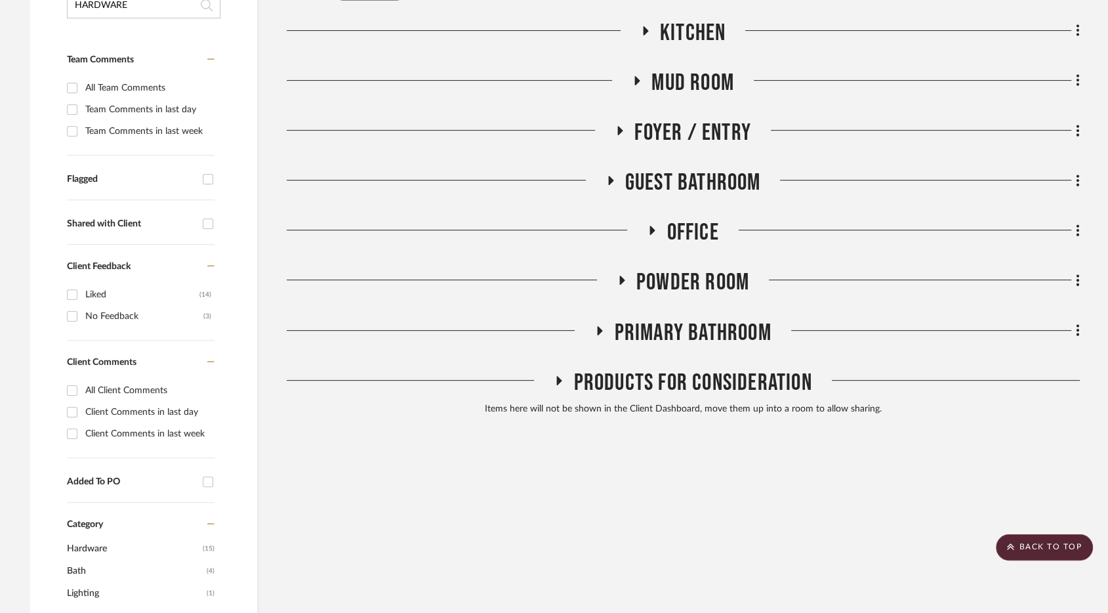
click at [688, 236] on span "Office" at bounding box center [693, 232] width 52 height 28
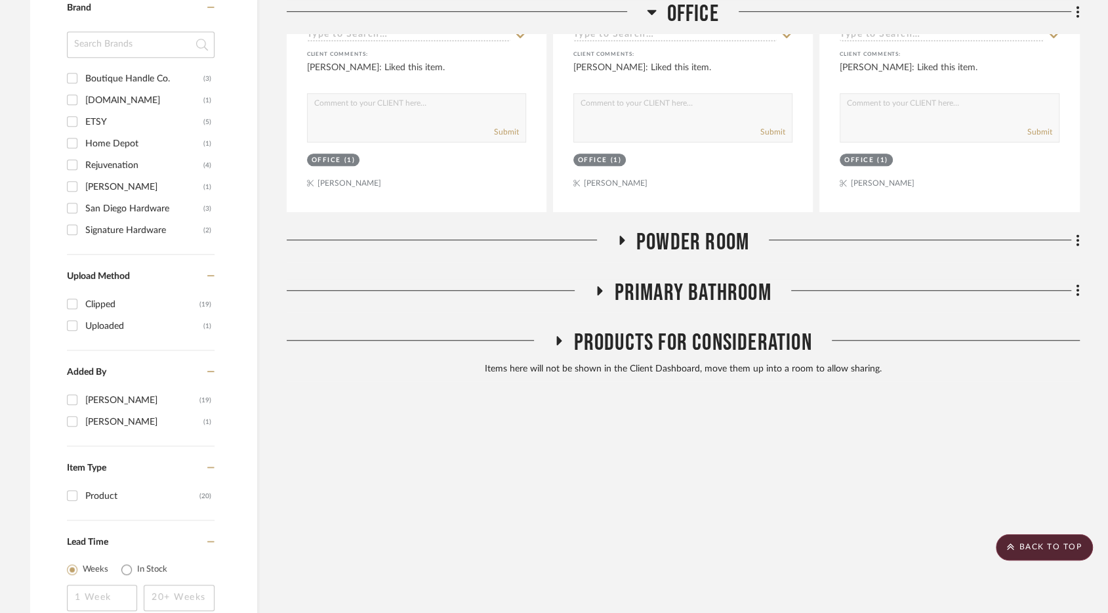
click at [688, 236] on span "Powder Room" at bounding box center [692, 242] width 113 height 28
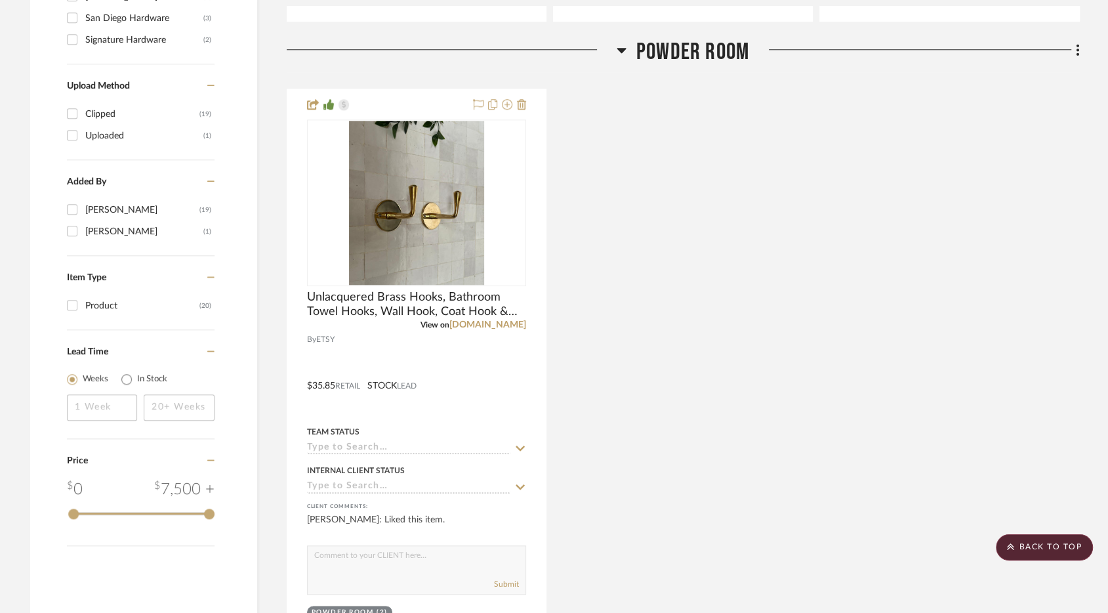
scroll to position [1373, 0]
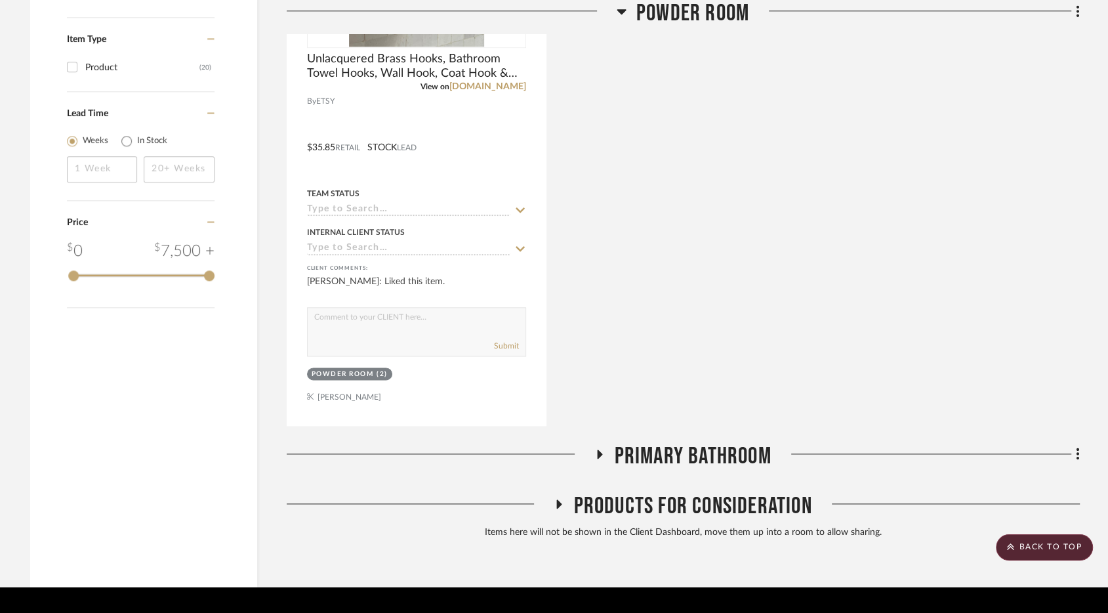
click at [645, 448] on span "Primary Bathroom" at bounding box center [692, 456] width 157 height 28
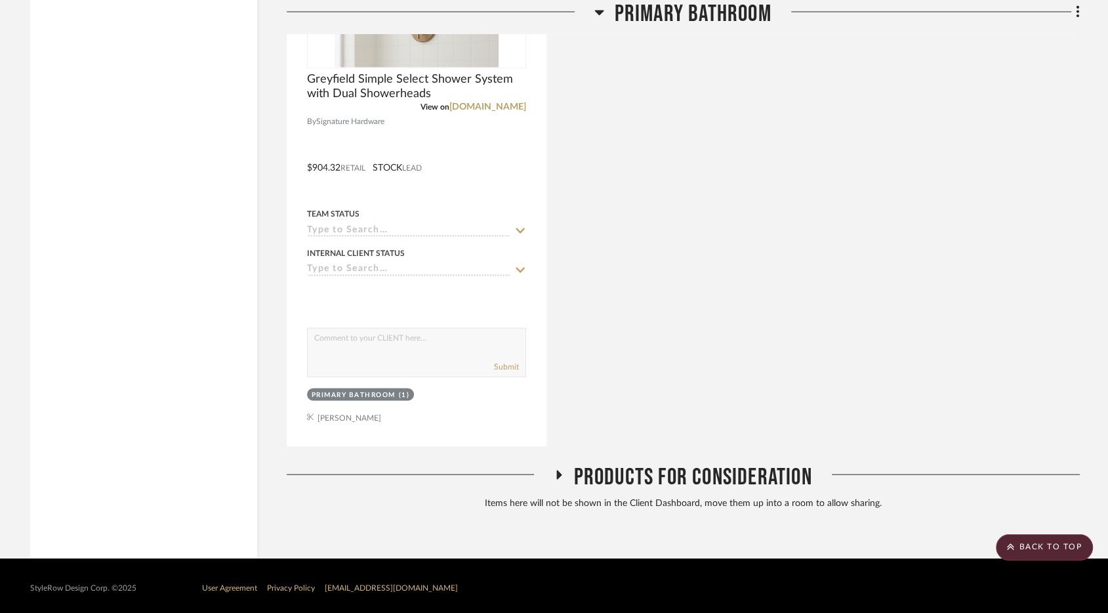
click at [636, 467] on span "Products For Consideration" at bounding box center [692, 477] width 238 height 28
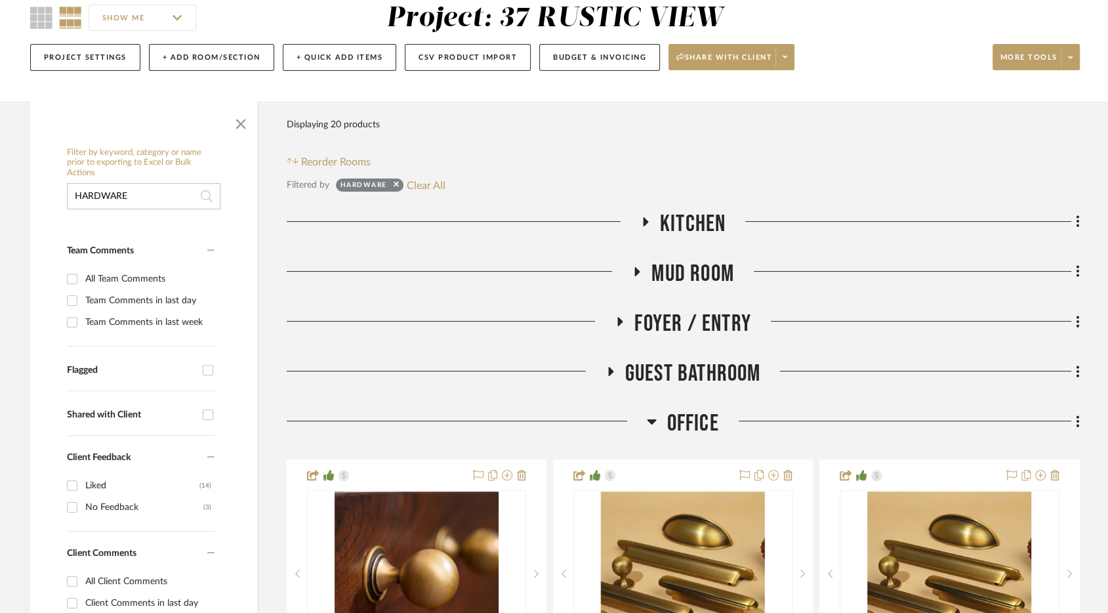
scroll to position [0, 0]
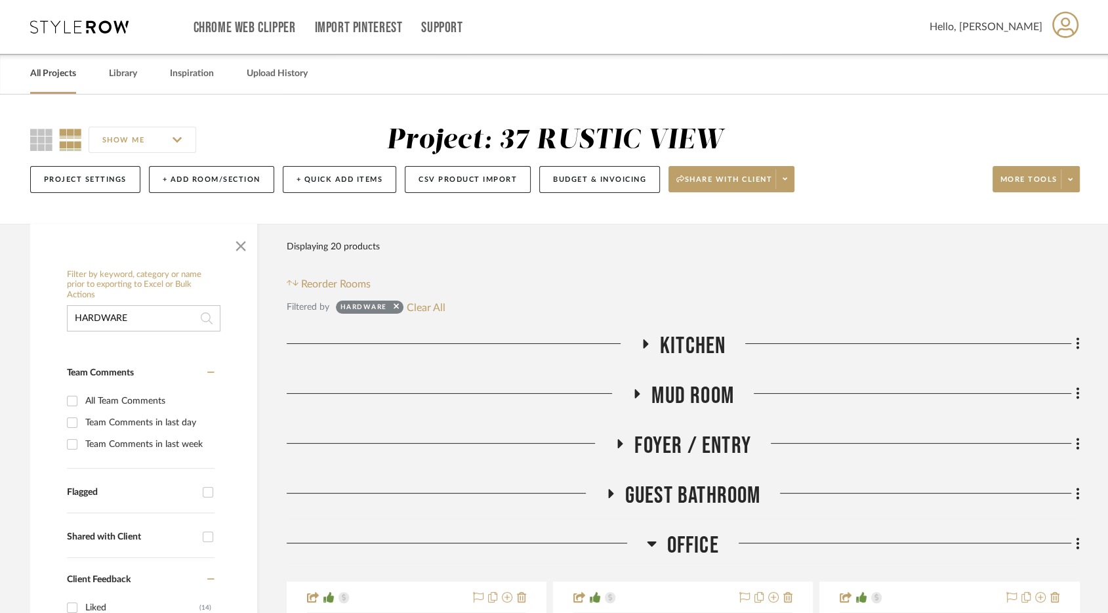
click at [52, 80] on link "All Projects" at bounding box center [53, 74] width 46 height 18
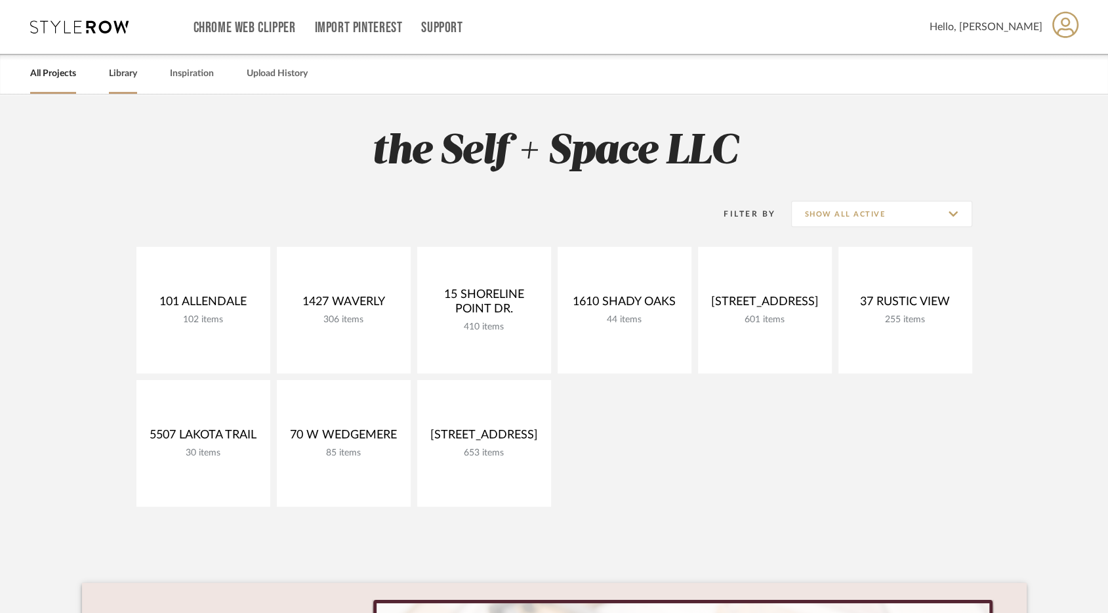
click at [122, 70] on link "Library" at bounding box center [123, 74] width 28 height 18
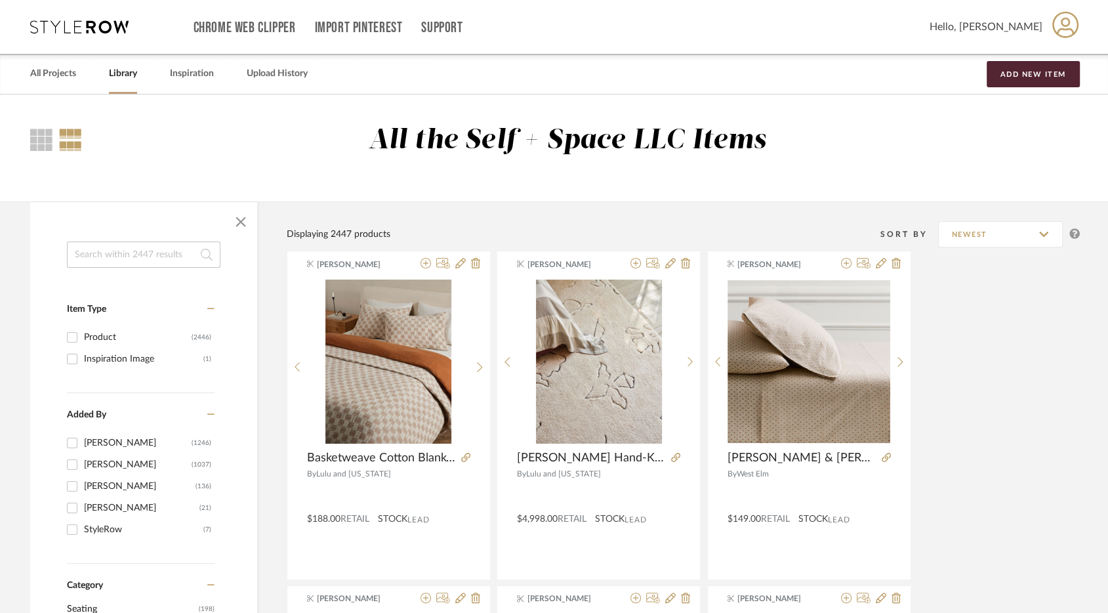
click at [120, 253] on input at bounding box center [144, 254] width 154 height 26
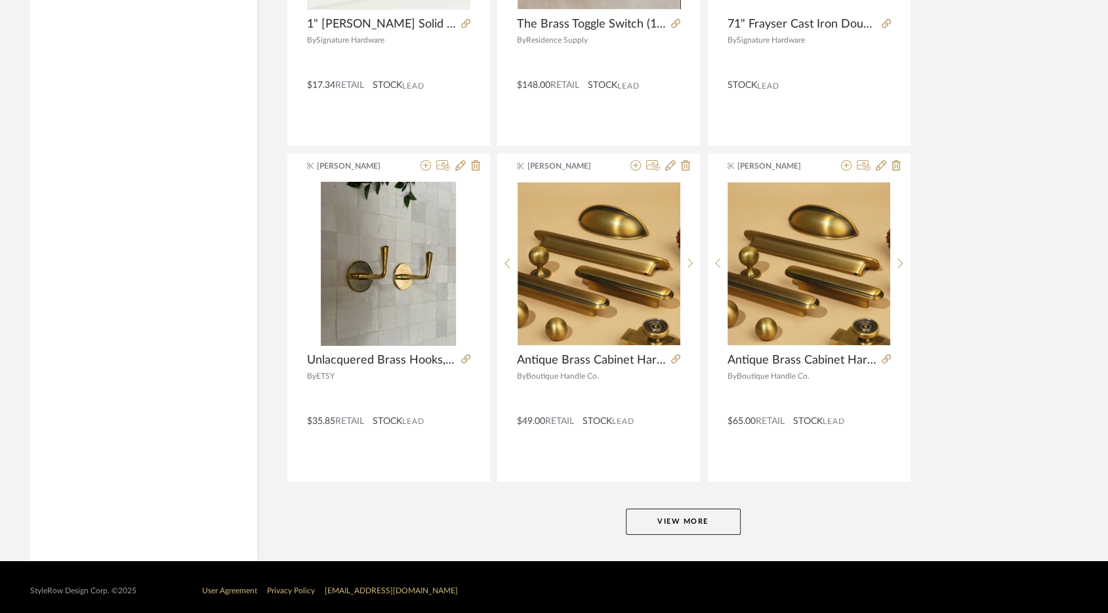
scroll to position [3830, 0]
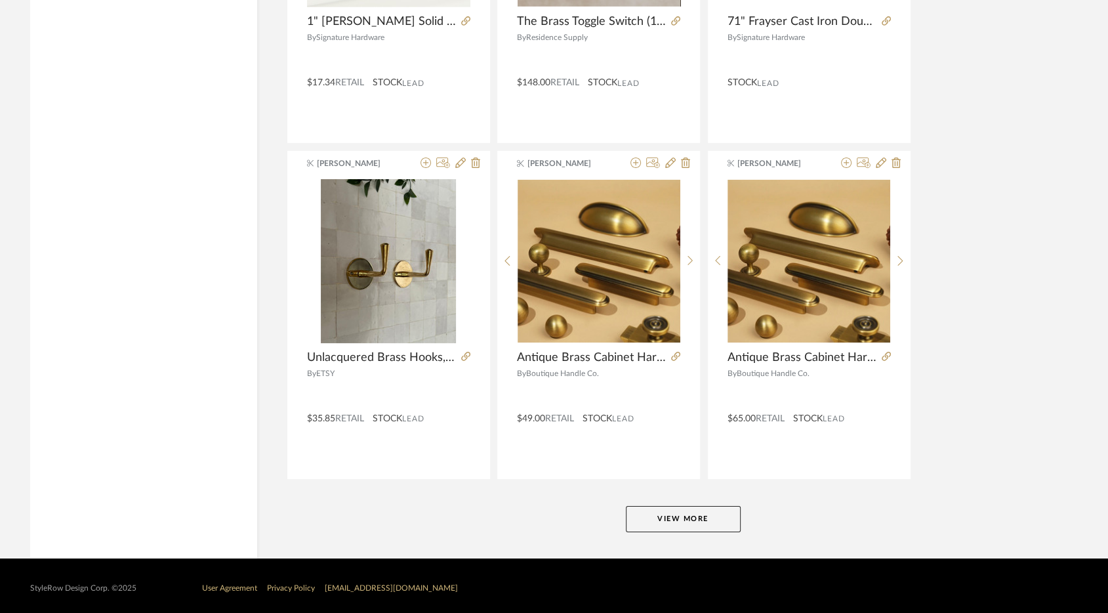
click at [683, 520] on button "View More" at bounding box center [683, 519] width 115 height 26
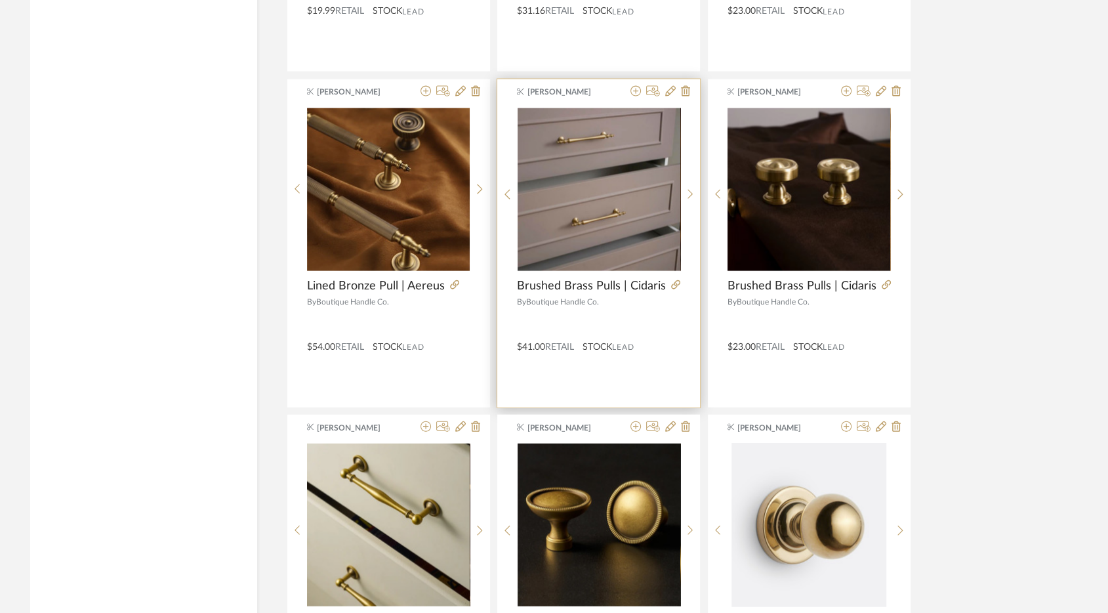
scroll to position [2558, 0]
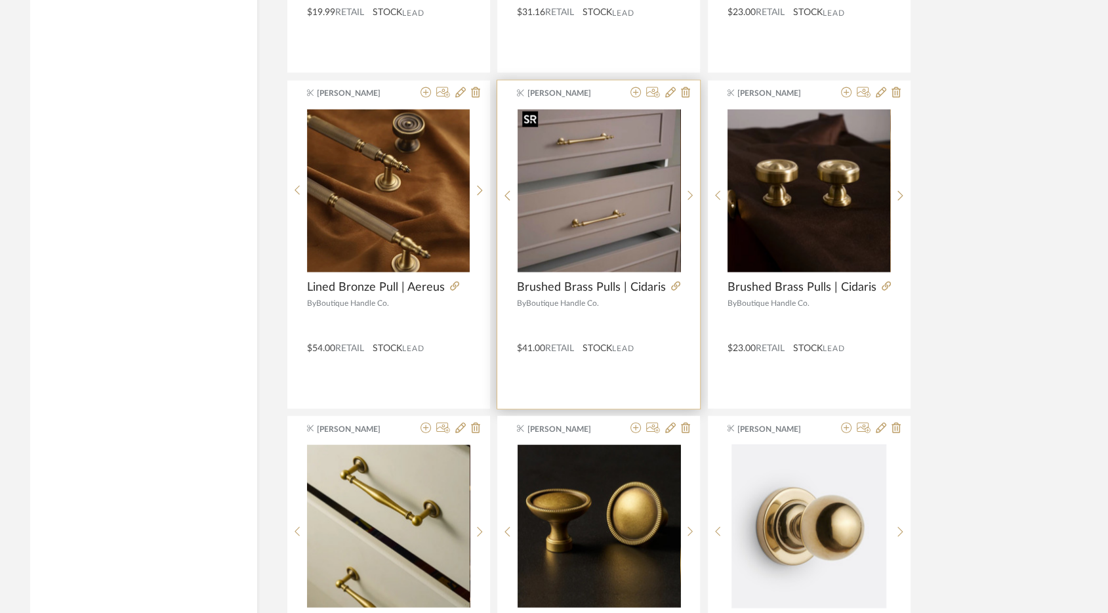
click at [642, 232] on img "0" at bounding box center [599, 191] width 163 height 163
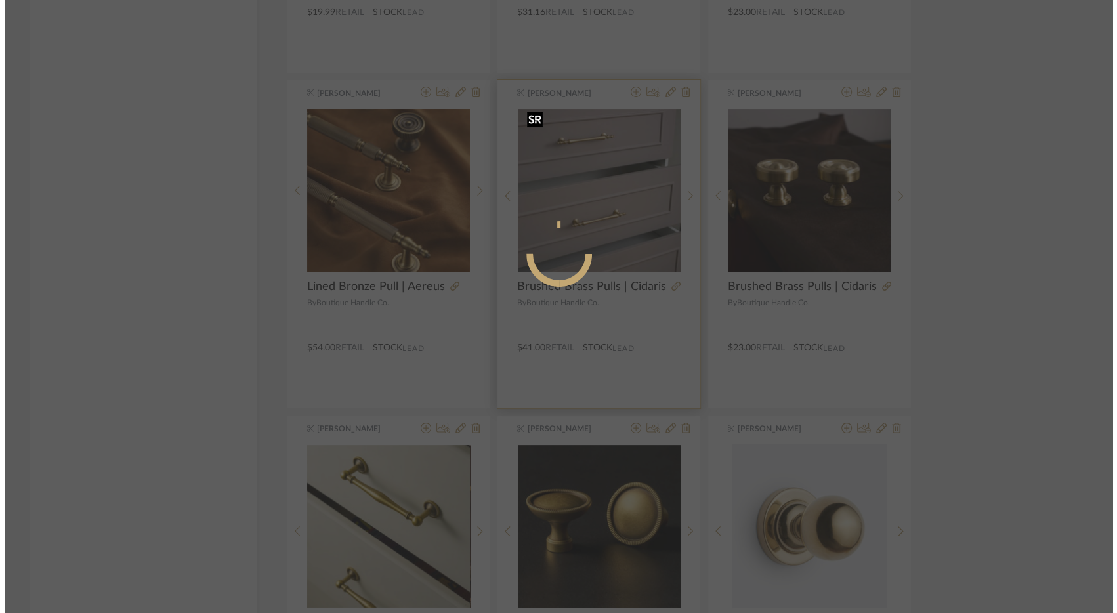
scroll to position [0, 0]
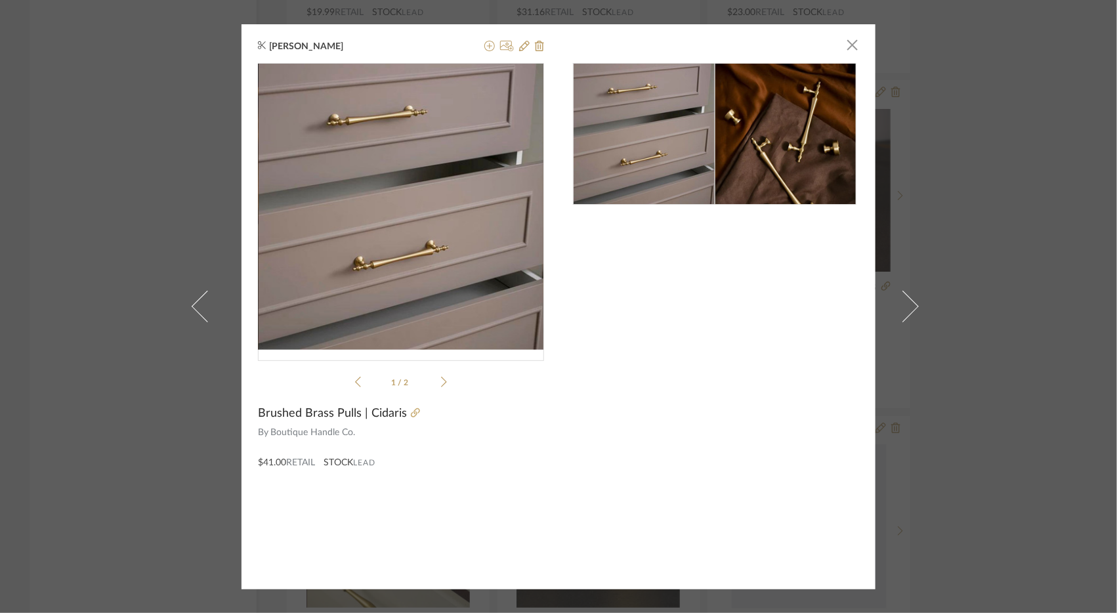
click at [782, 129] on img at bounding box center [786, 134] width 142 height 142
click at [808, 134] on img at bounding box center [786, 134] width 142 height 142
click at [411, 416] on icon at bounding box center [415, 412] width 9 height 9
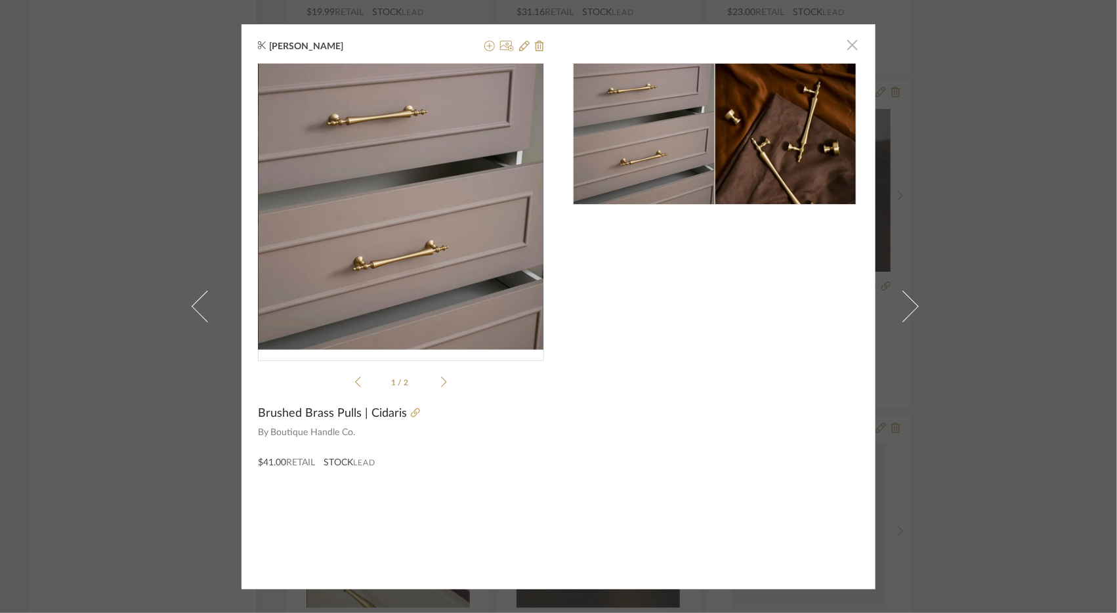
click at [846, 47] on span "button" at bounding box center [852, 45] width 26 height 26
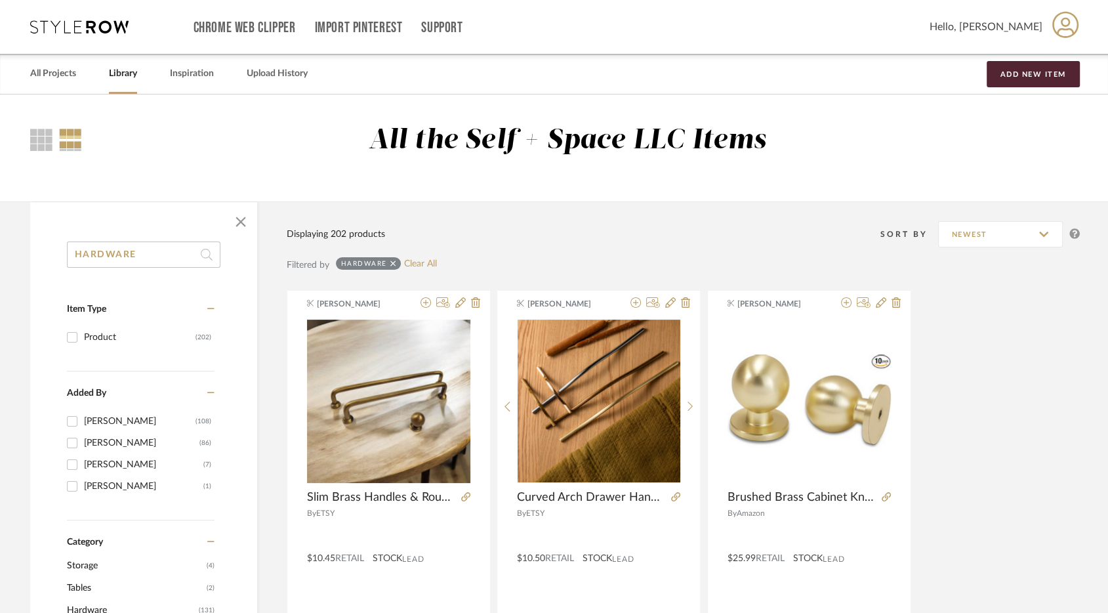
click at [152, 259] on input "HARDWARE" at bounding box center [144, 254] width 154 height 26
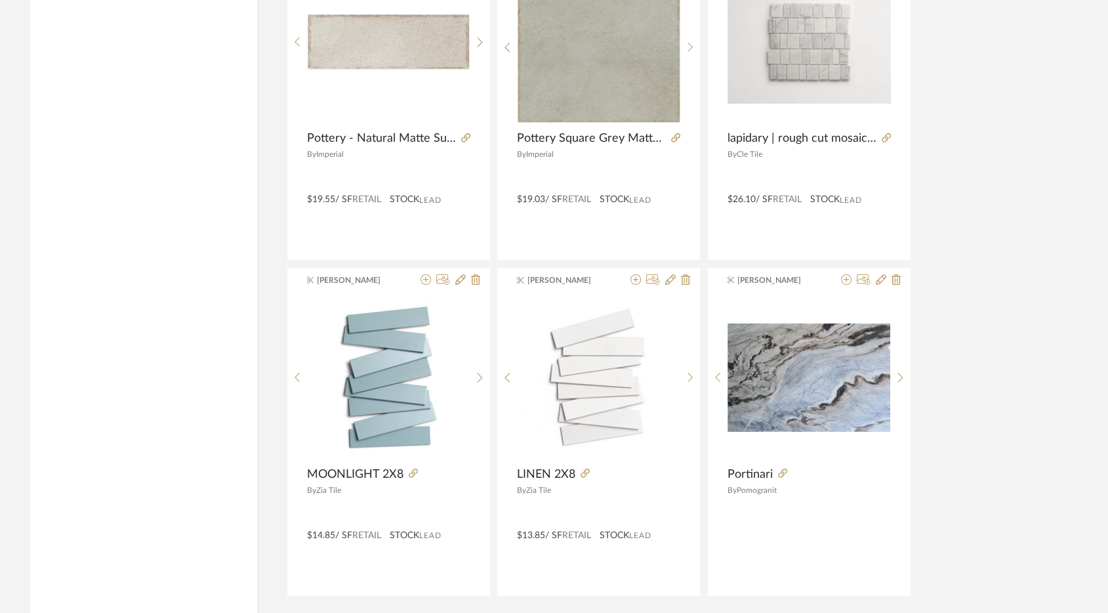
scroll to position [3830, 0]
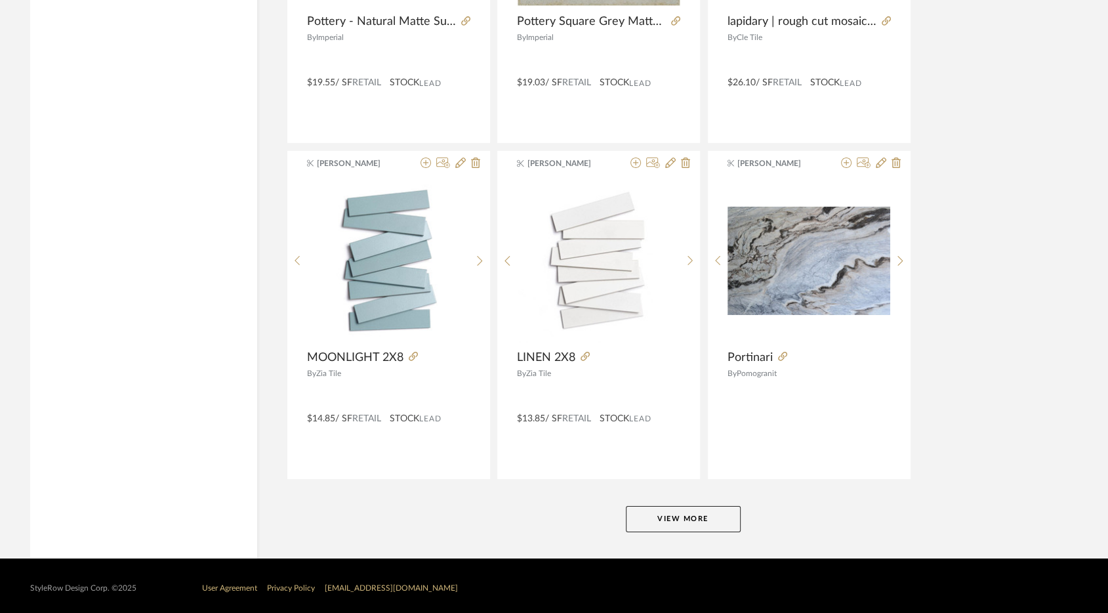
click at [679, 516] on button "View More" at bounding box center [683, 519] width 115 height 26
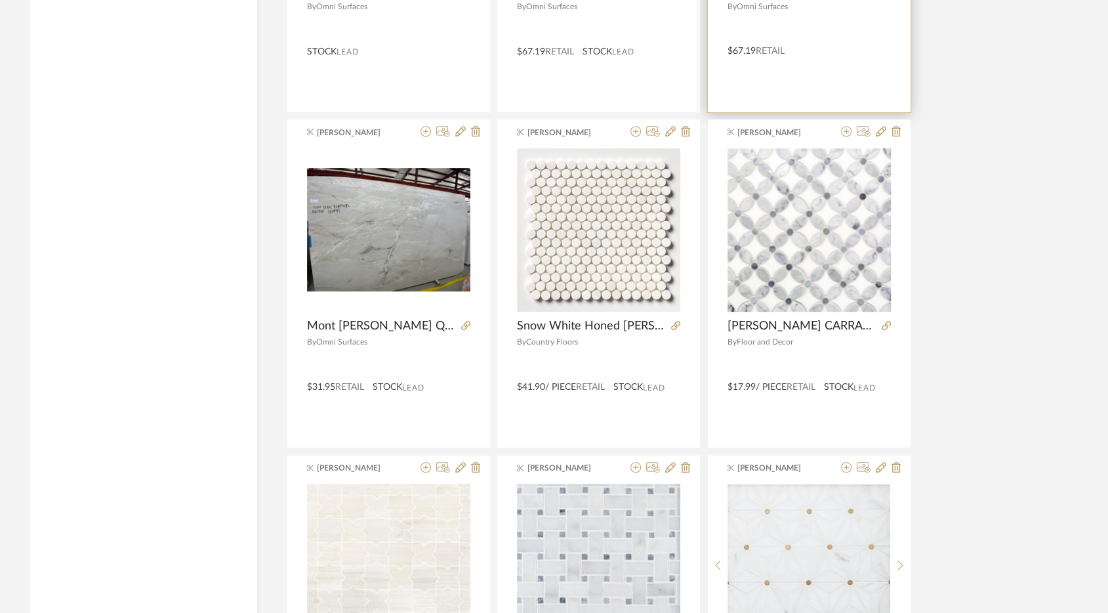
scroll to position [4870, 0]
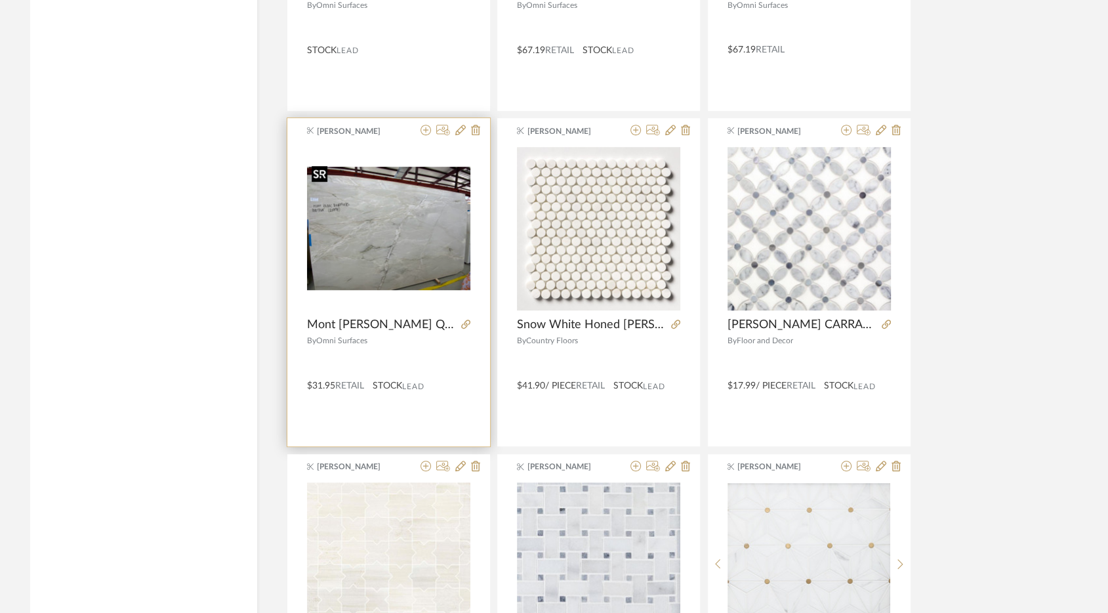
click at [374, 251] on img "0" at bounding box center [388, 228] width 163 height 123
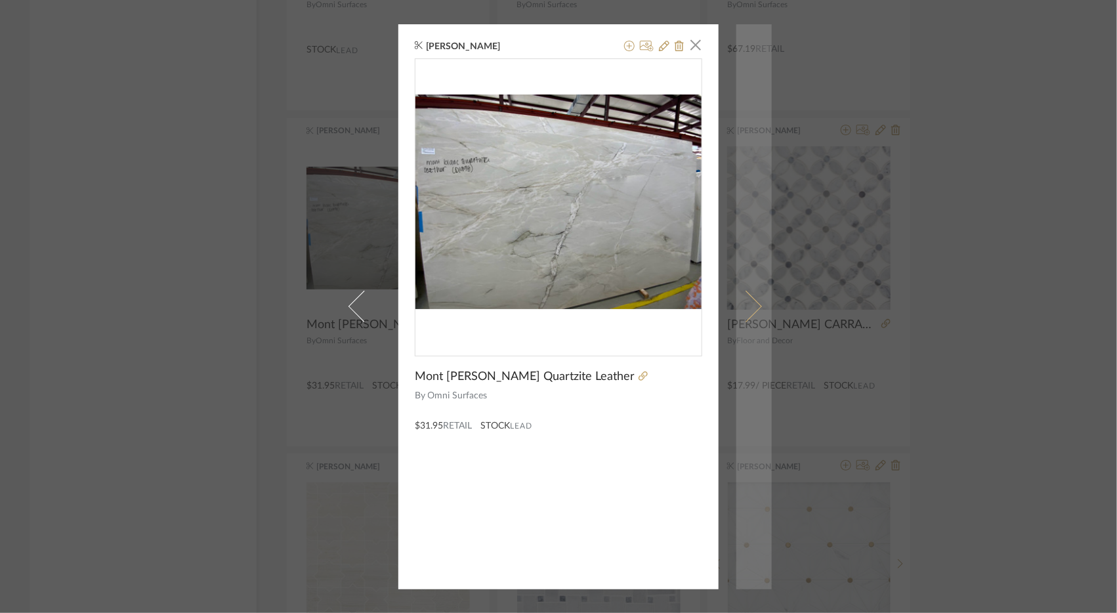
click at [747, 302] on span at bounding box center [745, 306] width 31 height 31
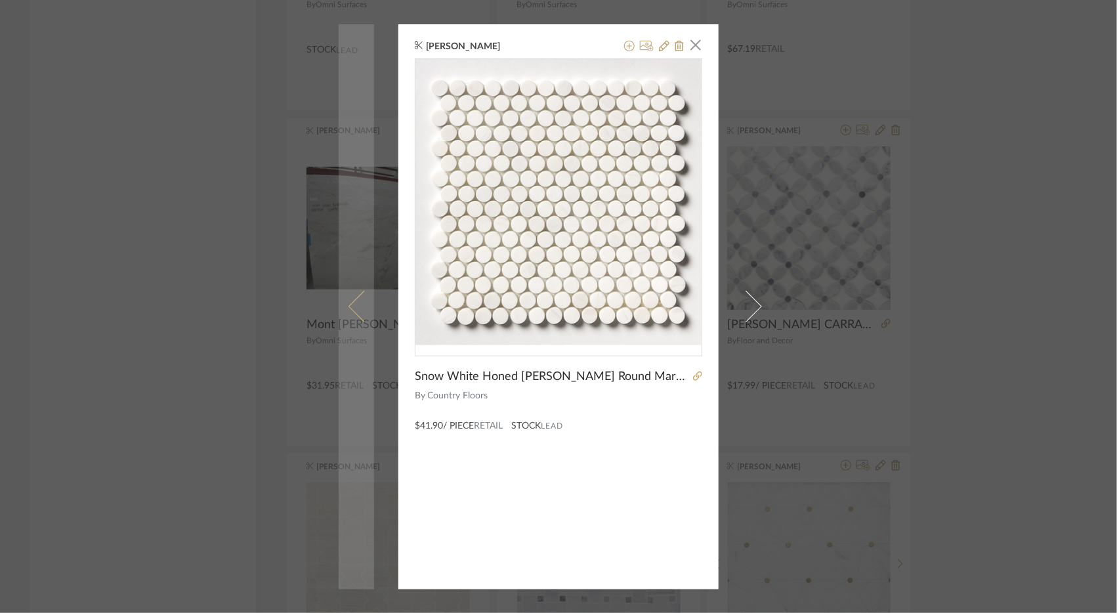
click at [350, 303] on span at bounding box center [363, 306] width 31 height 31
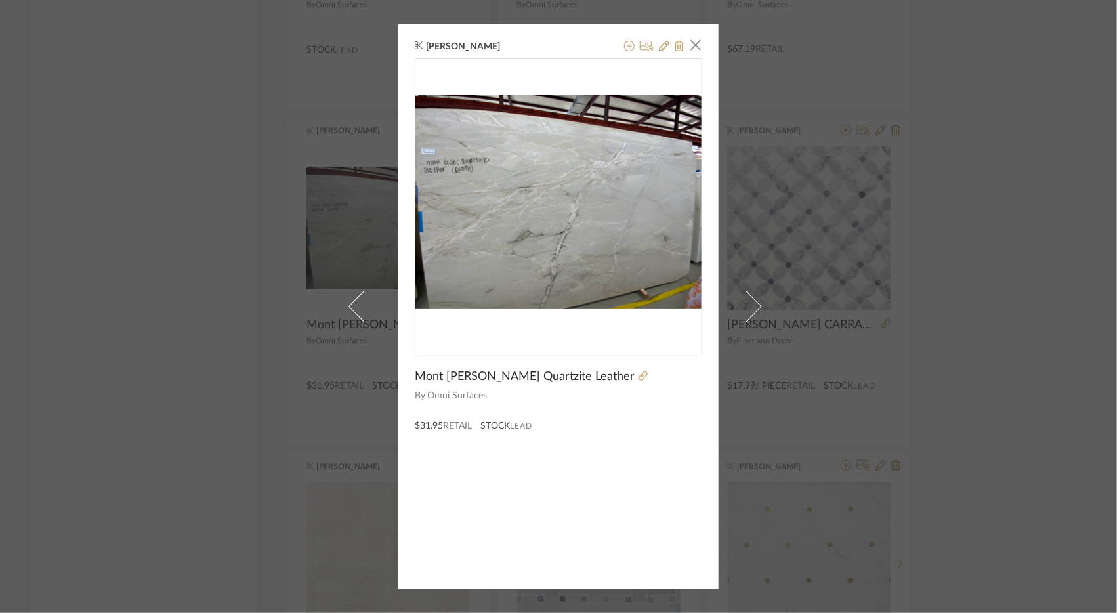
click at [806, 236] on div "[PERSON_NAME] × Mont [PERSON_NAME] Quartzite Leather By Omni Surfaces $31.95 Re…" at bounding box center [558, 306] width 1117 height 613
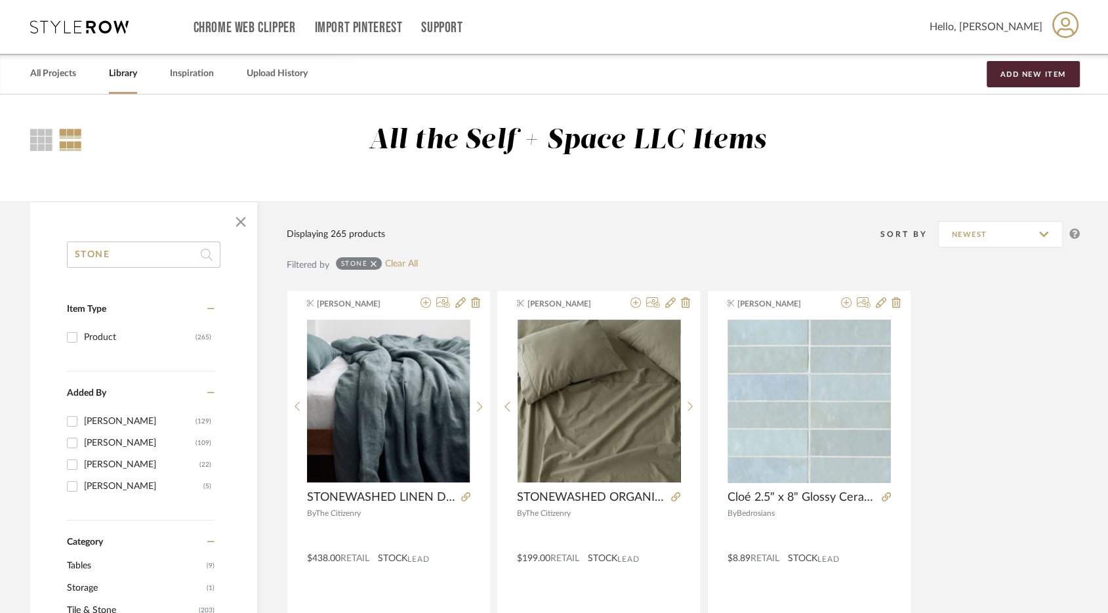
drag, startPoint x: 174, startPoint y: 259, endPoint x: 68, endPoint y: 251, distance: 105.9
click at [68, 251] on input "STONE" at bounding box center [144, 254] width 154 height 26
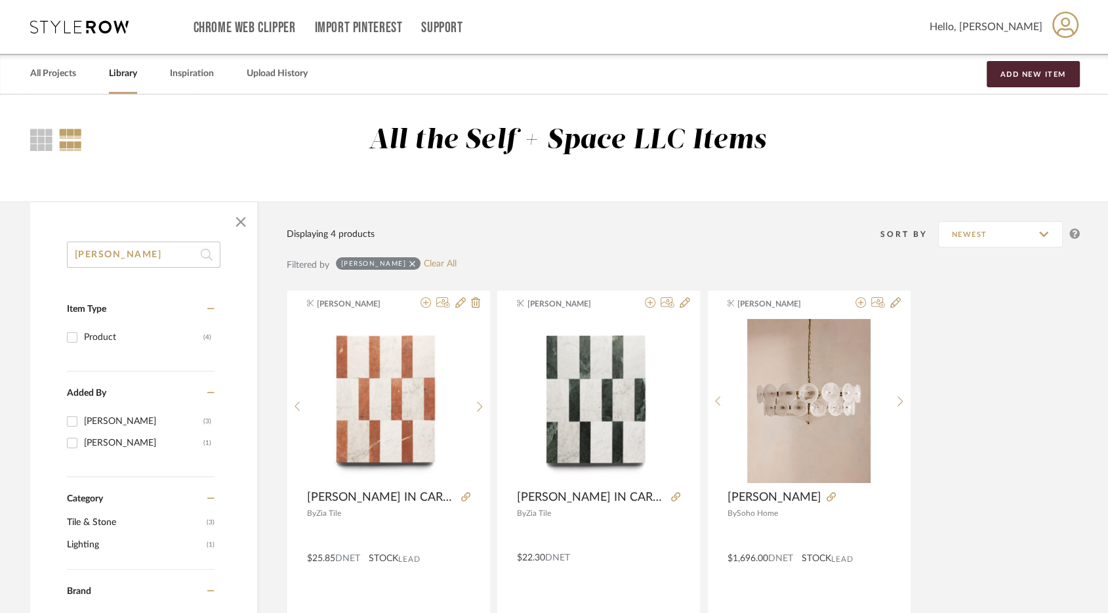
type input "[PERSON_NAME]"
click at [45, 75] on link "All Projects" at bounding box center [53, 74] width 46 height 18
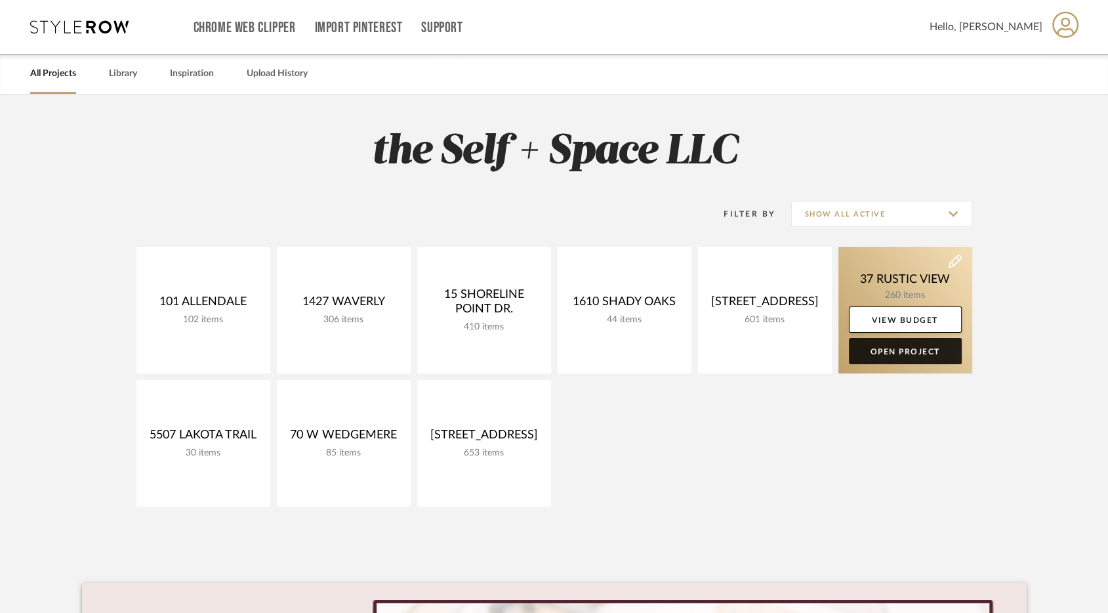
click at [880, 350] on link "Open Project" at bounding box center [905, 351] width 113 height 26
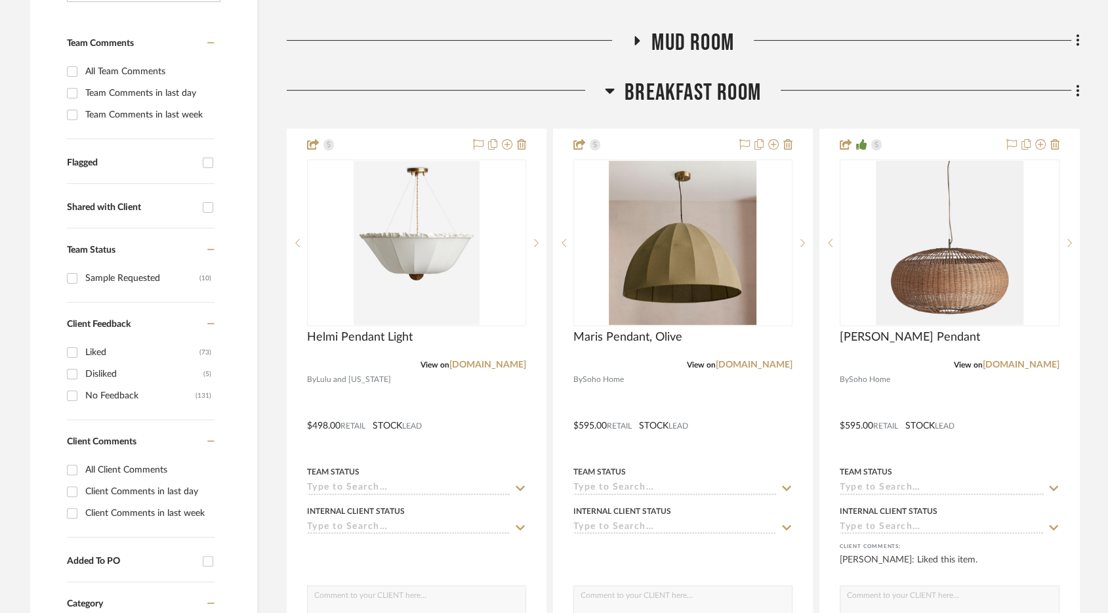
scroll to position [333, 0]
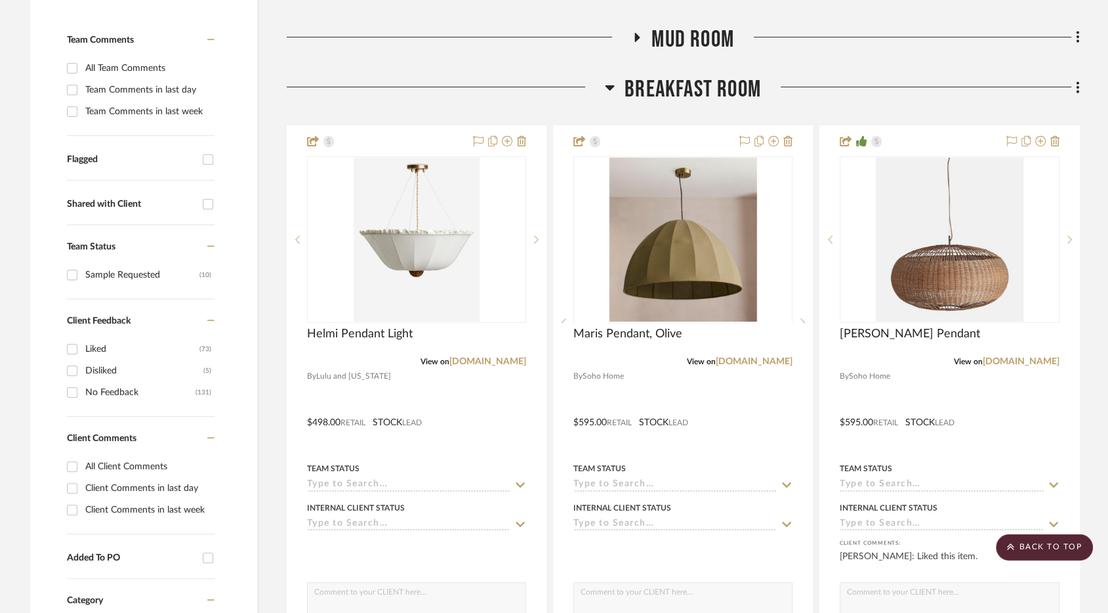
click at [676, 93] on span "Breakfast Room" at bounding box center [693, 89] width 136 height 28
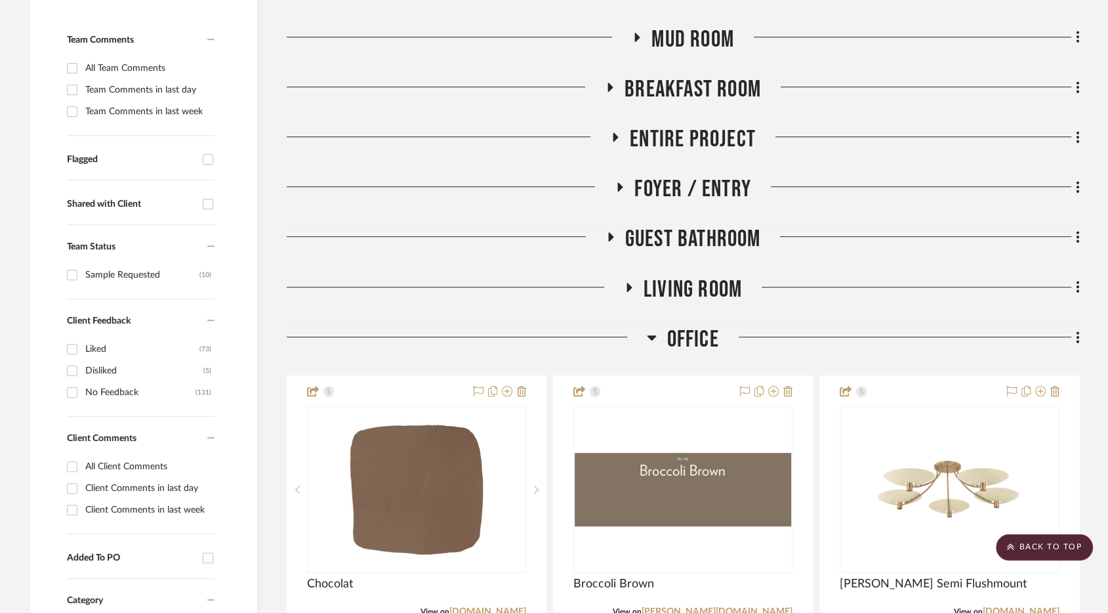
click at [688, 335] on span "Office" at bounding box center [693, 339] width 52 height 28
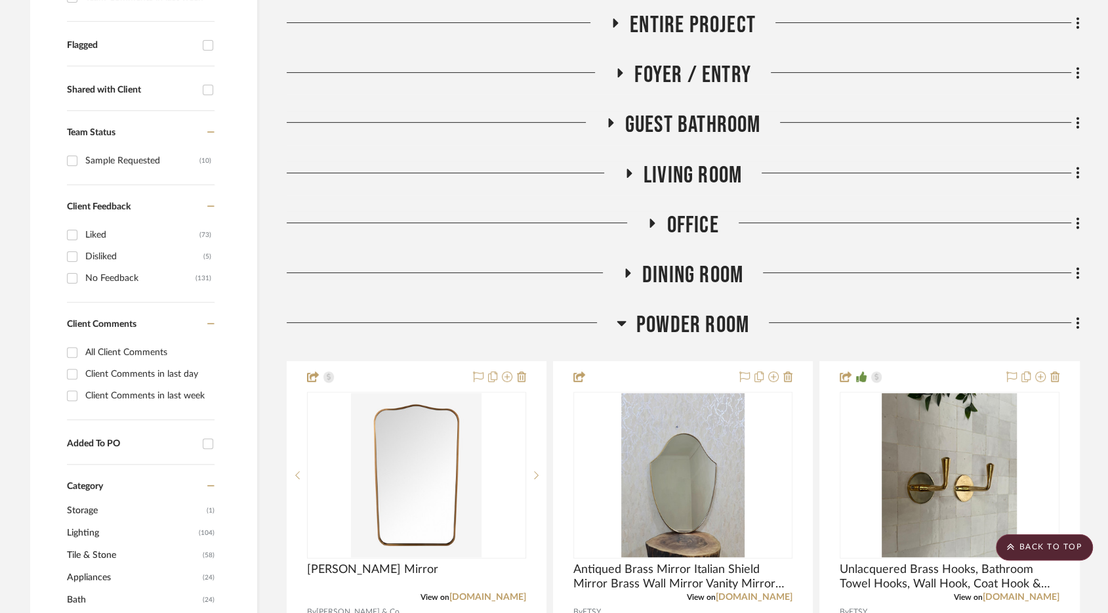
click at [688, 323] on span "Powder Room" at bounding box center [692, 325] width 113 height 28
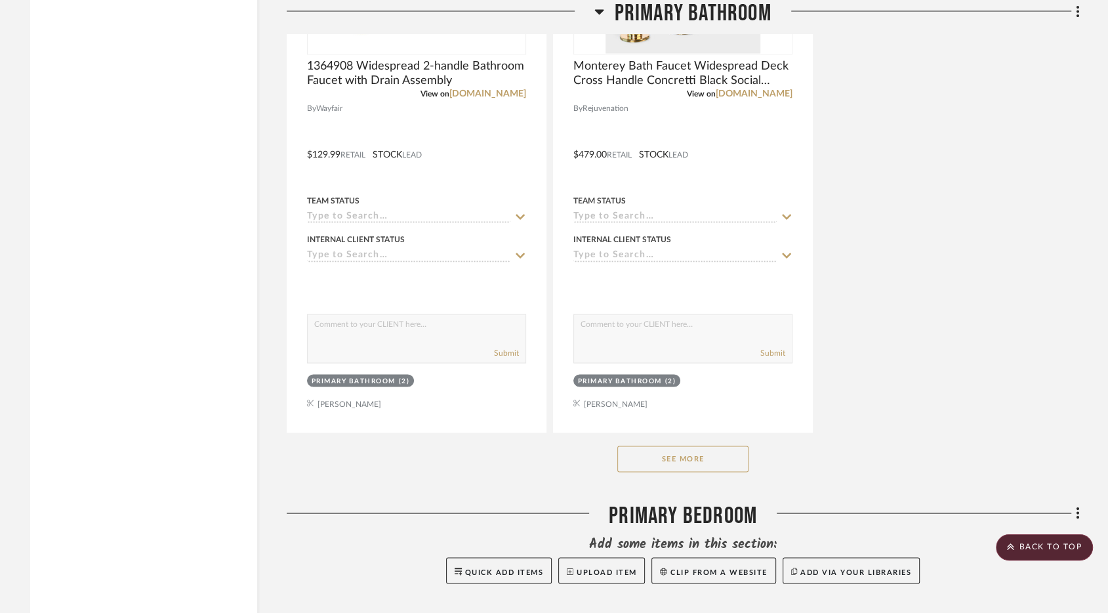
scroll to position [2219, 0]
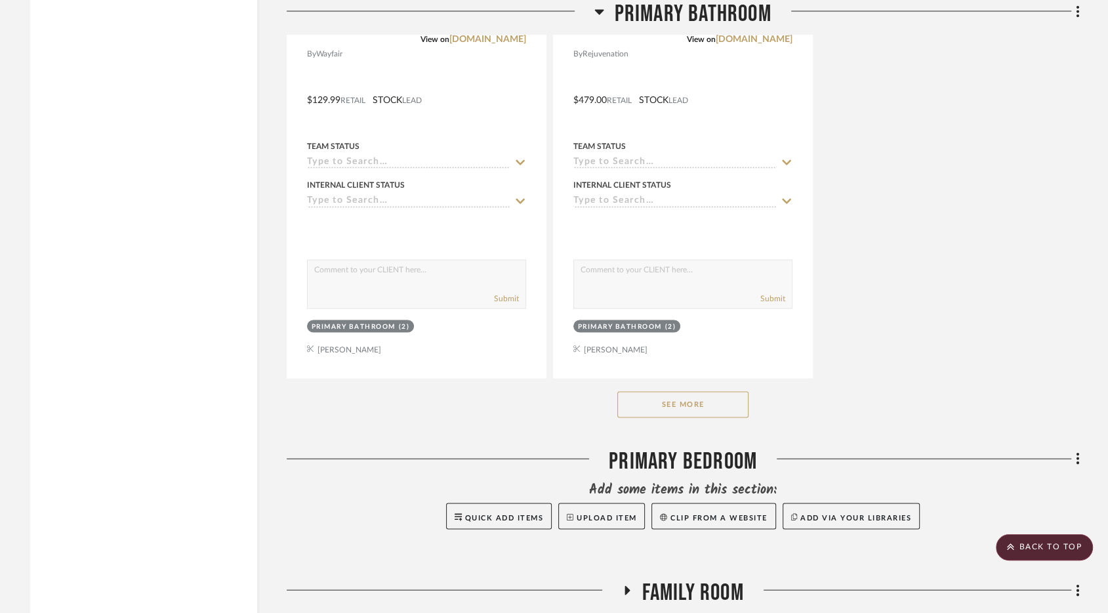
click at [688, 405] on button "See More" at bounding box center [682, 405] width 131 height 26
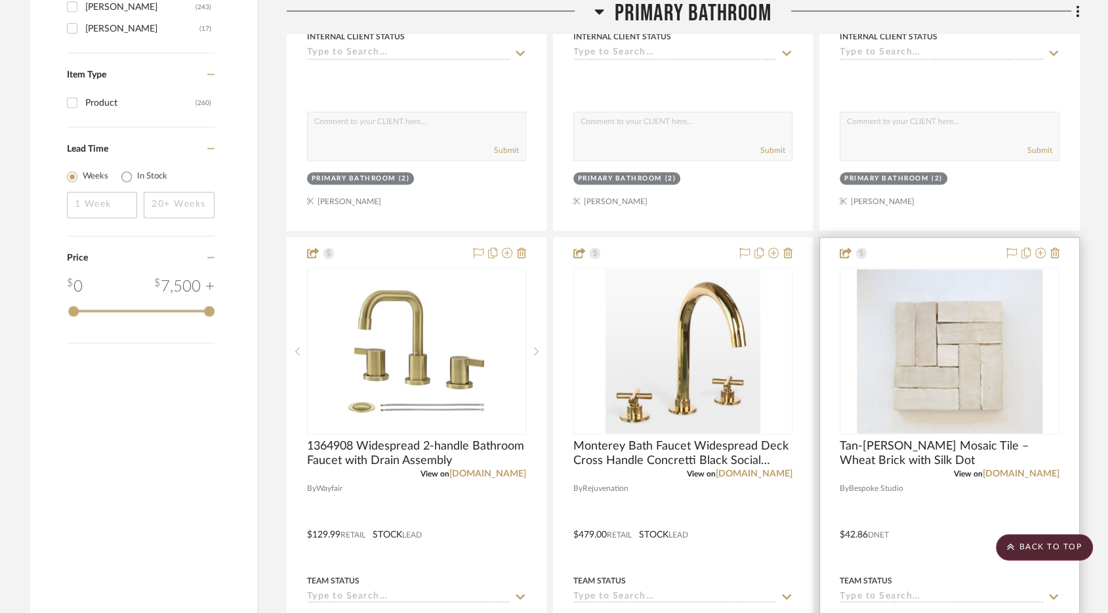
scroll to position [1814, 0]
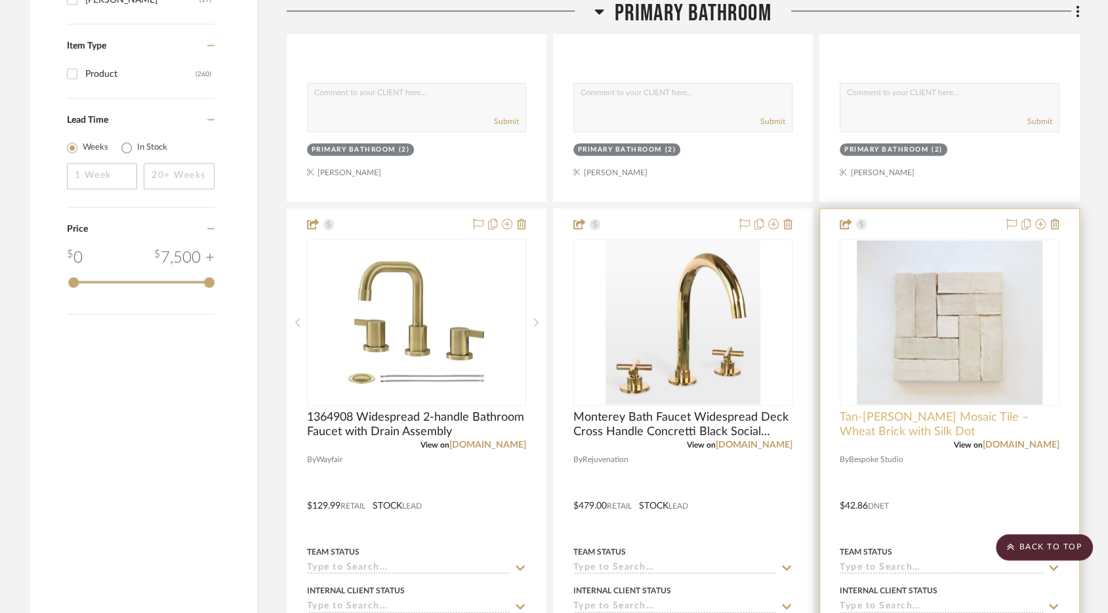
click at [928, 414] on span "Tan-[PERSON_NAME] Mosaic Tile – Wheat Brick with Silk Dot" at bounding box center [949, 423] width 219 height 29
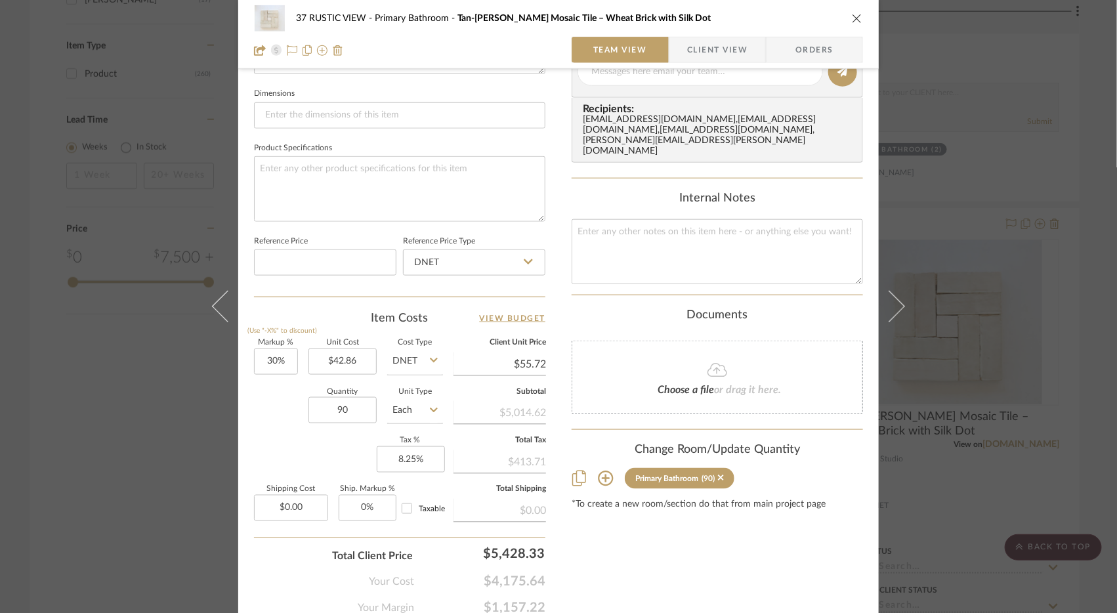
scroll to position [606, 0]
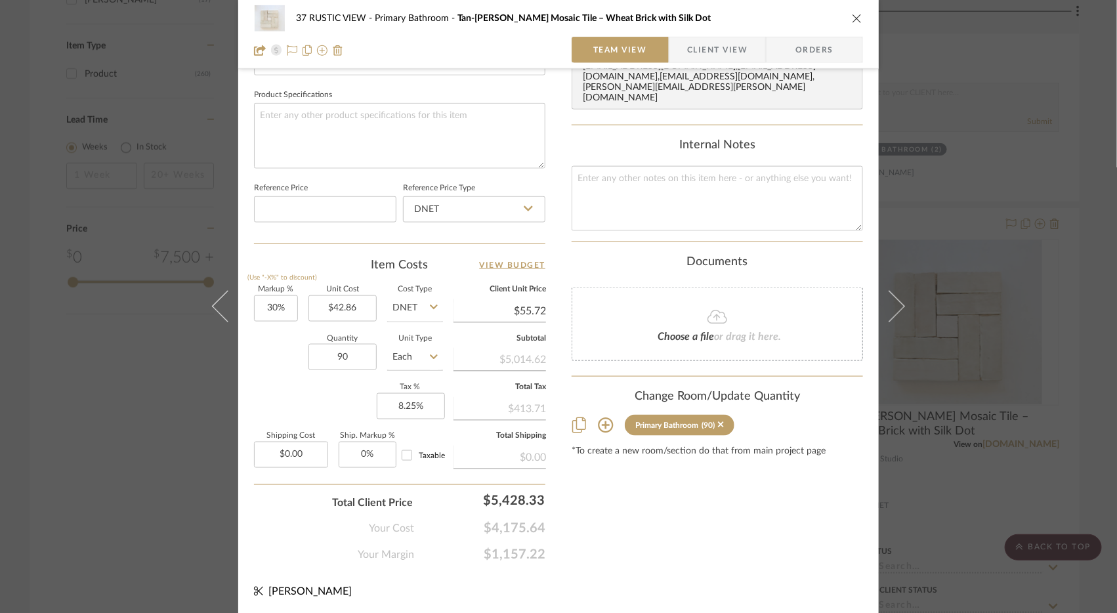
click at [935, 514] on div "37 RUSTIC VIEW Primary Bathroom Tan-Tan Zellige Mosaic Tile – Wheat Brick with …" at bounding box center [558, 306] width 1117 height 613
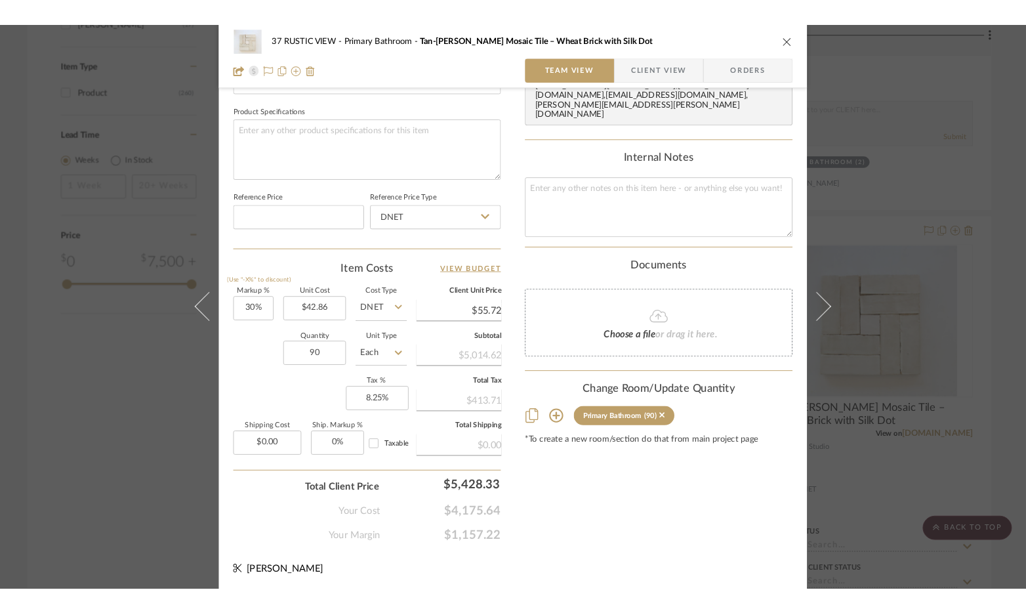
scroll to position [1814, 0]
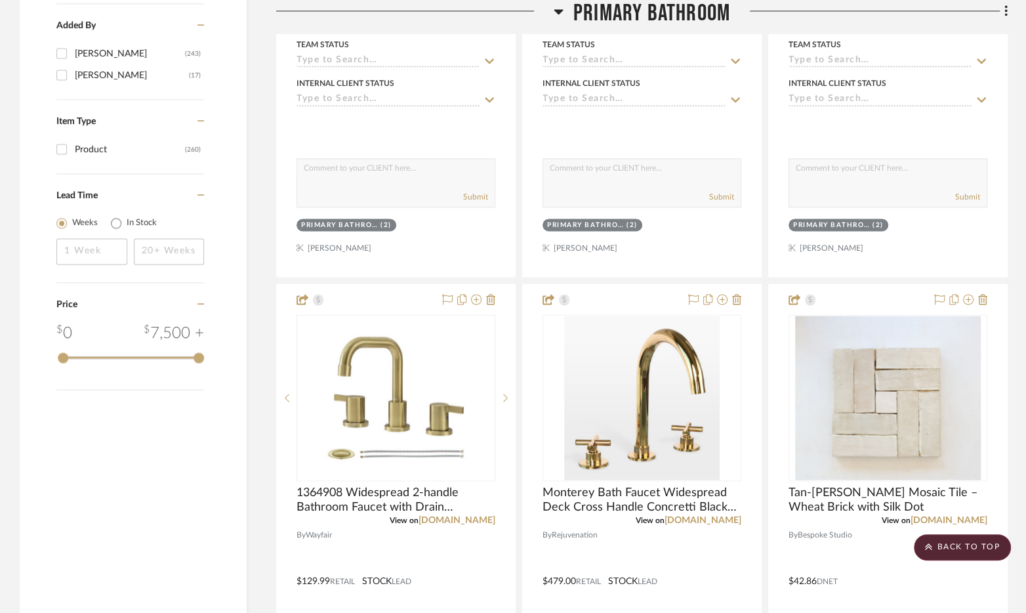
click at [621, 12] on span "Primary Bathroom" at bounding box center [651, 14] width 157 height 28
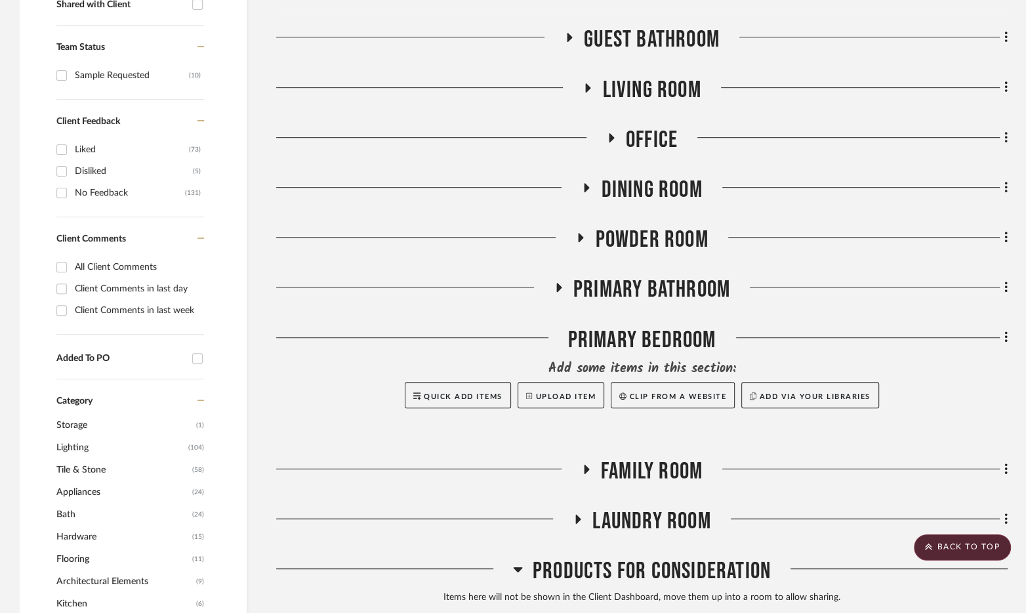
scroll to position [488, 0]
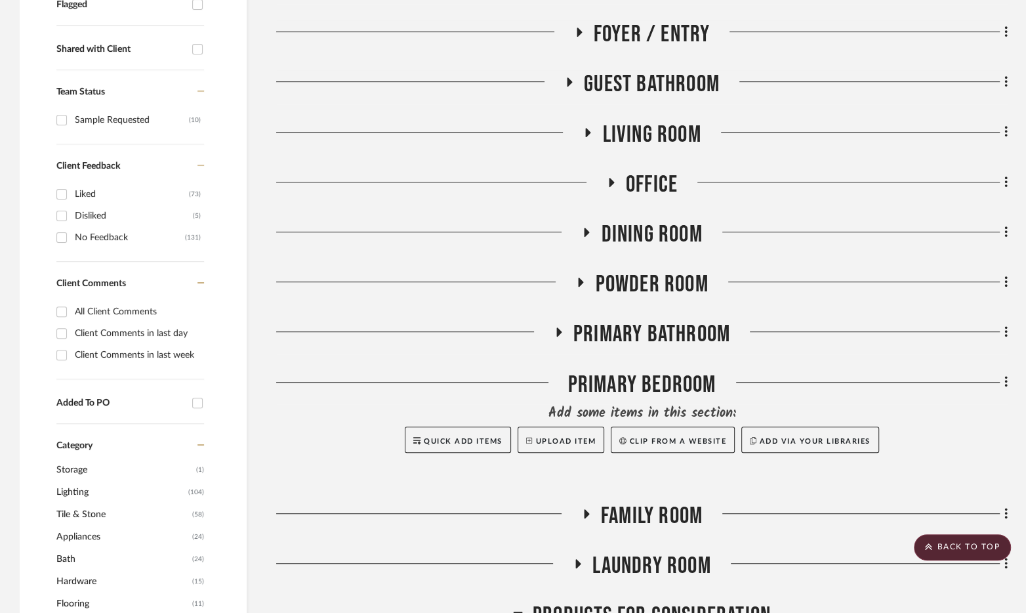
click at [625, 283] on span "Powder Room" at bounding box center [651, 284] width 113 height 28
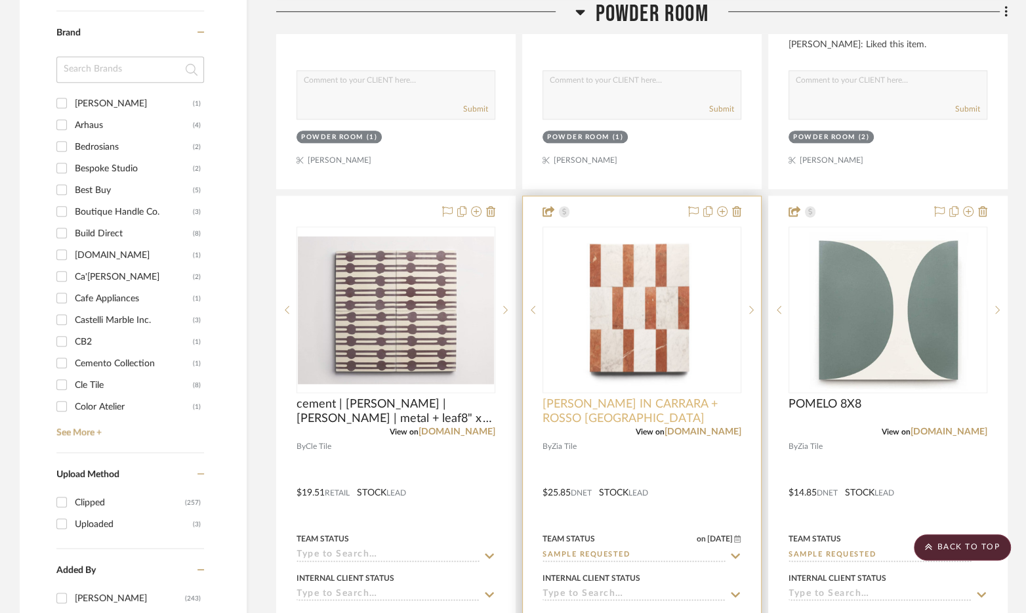
scroll to position [1094, 0]
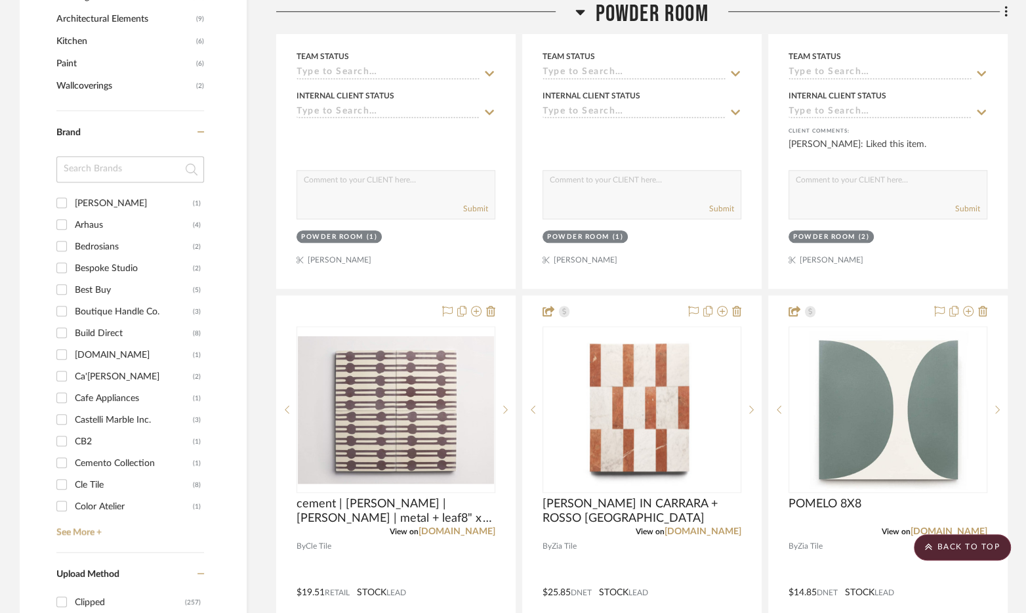
click at [652, 9] on span "Powder Room" at bounding box center [651, 14] width 113 height 28
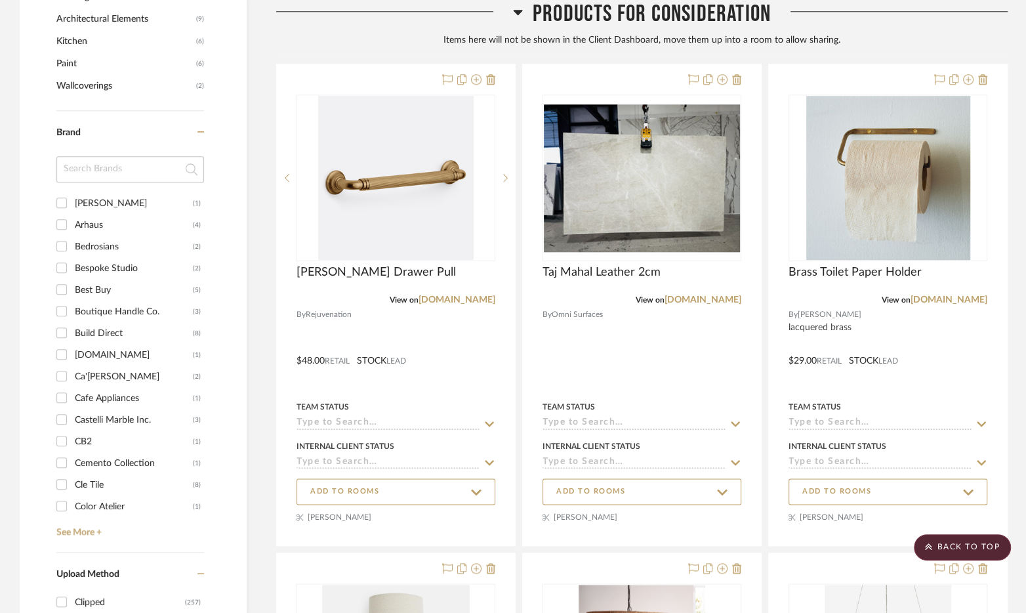
click at [610, 8] on span "Products For Consideration" at bounding box center [652, 14] width 238 height 28
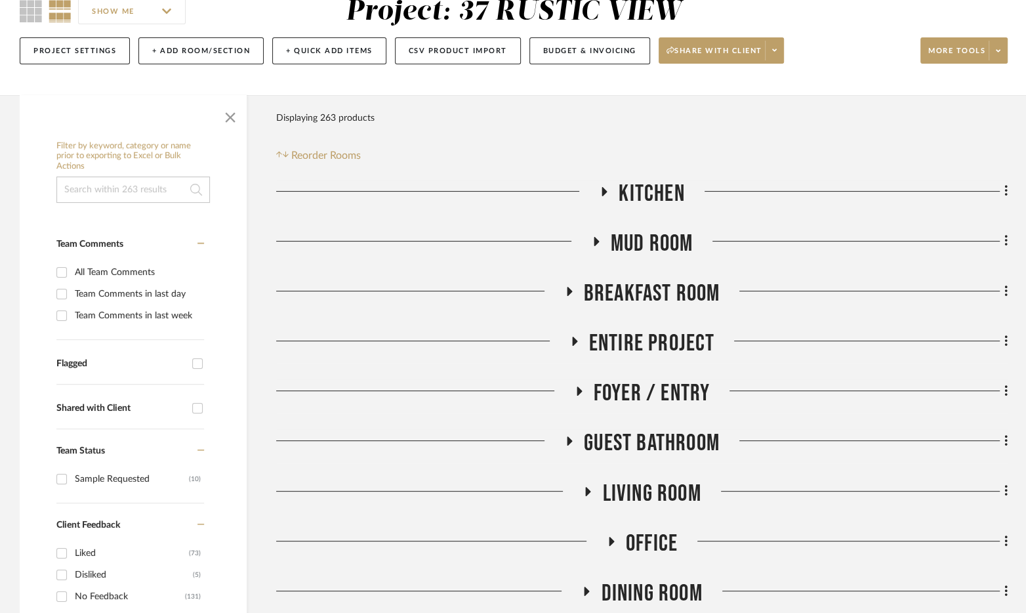
scroll to position [267, 0]
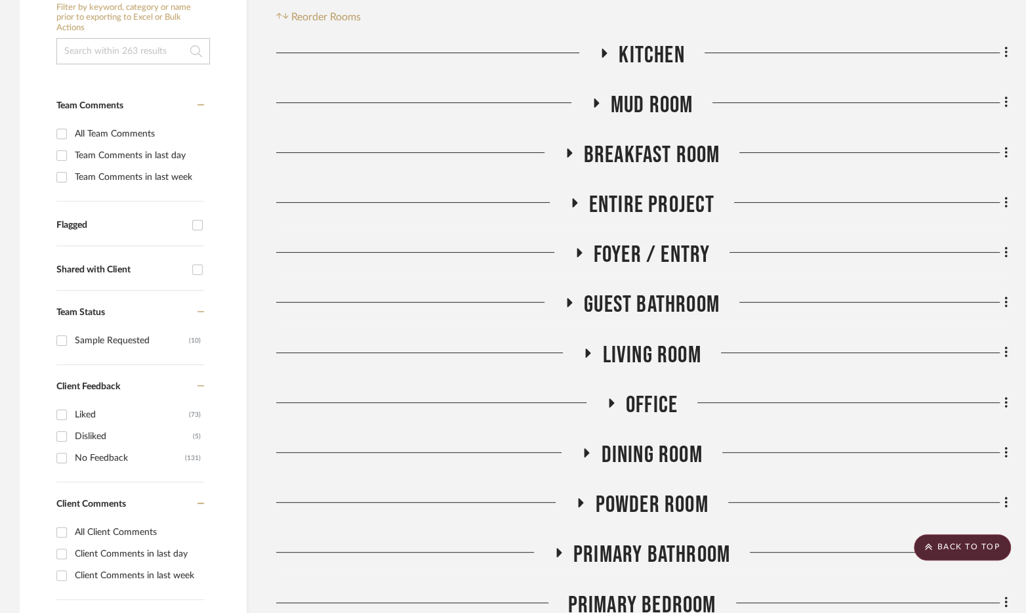
click at [638, 312] on span "Guest Bathroom" at bounding box center [652, 305] width 136 height 28
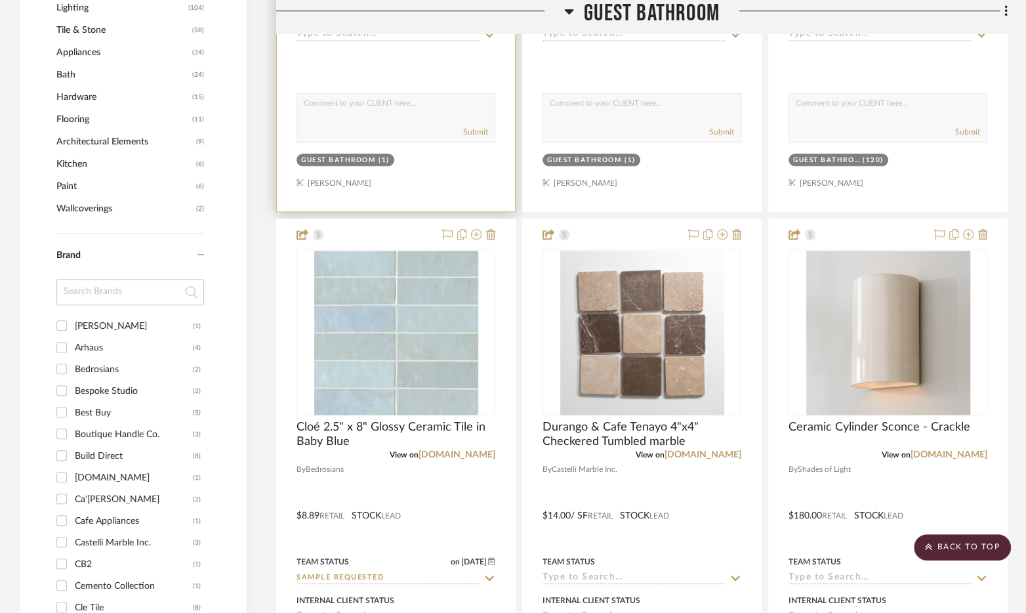
scroll to position [1018, 0]
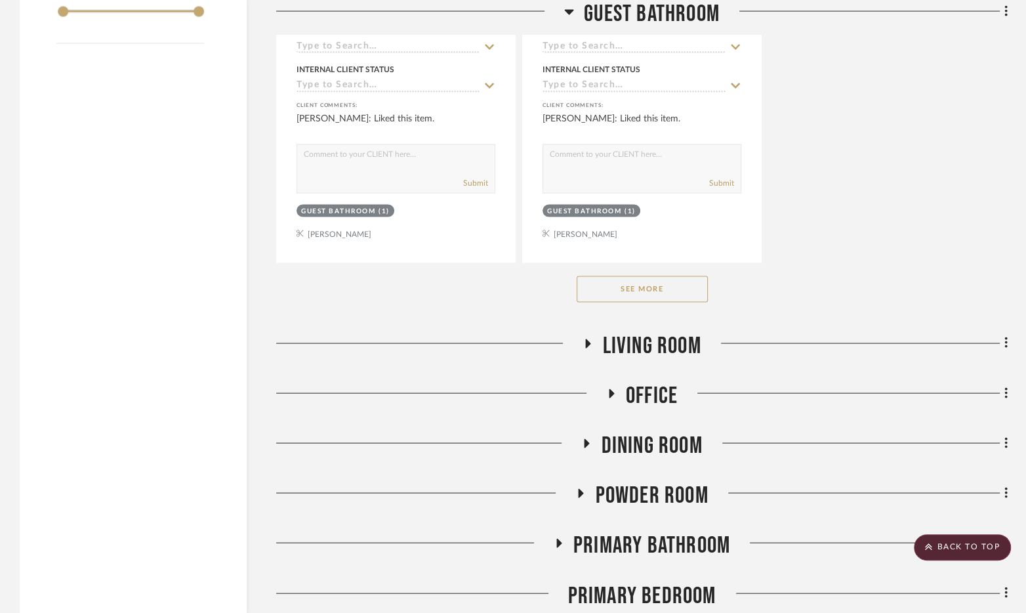
click at [683, 289] on button "See More" at bounding box center [642, 289] width 131 height 26
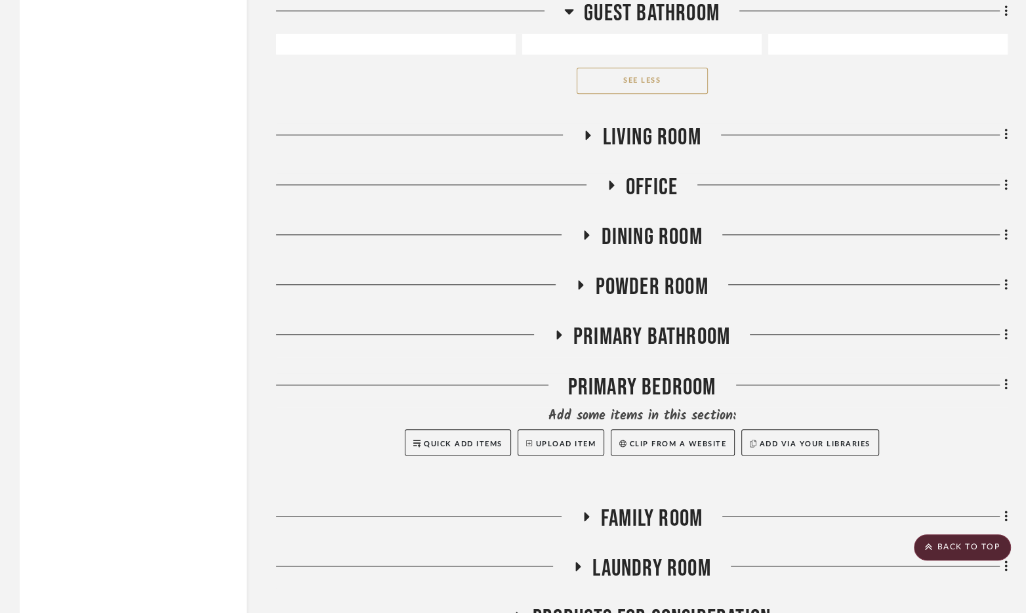
scroll to position [5191, 0]
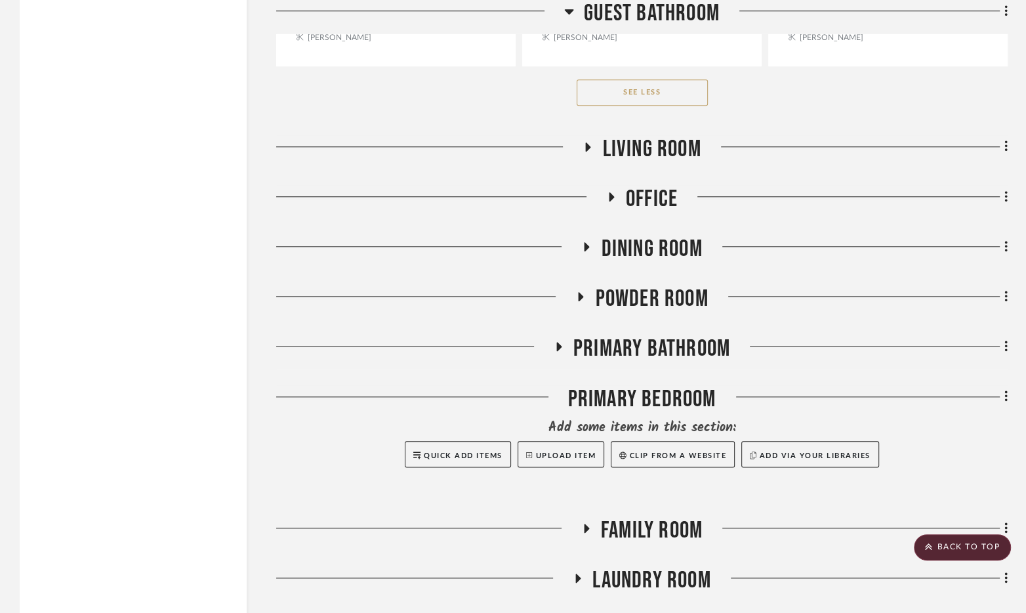
click at [606, 566] on span "Laundry Room" at bounding box center [651, 580] width 118 height 28
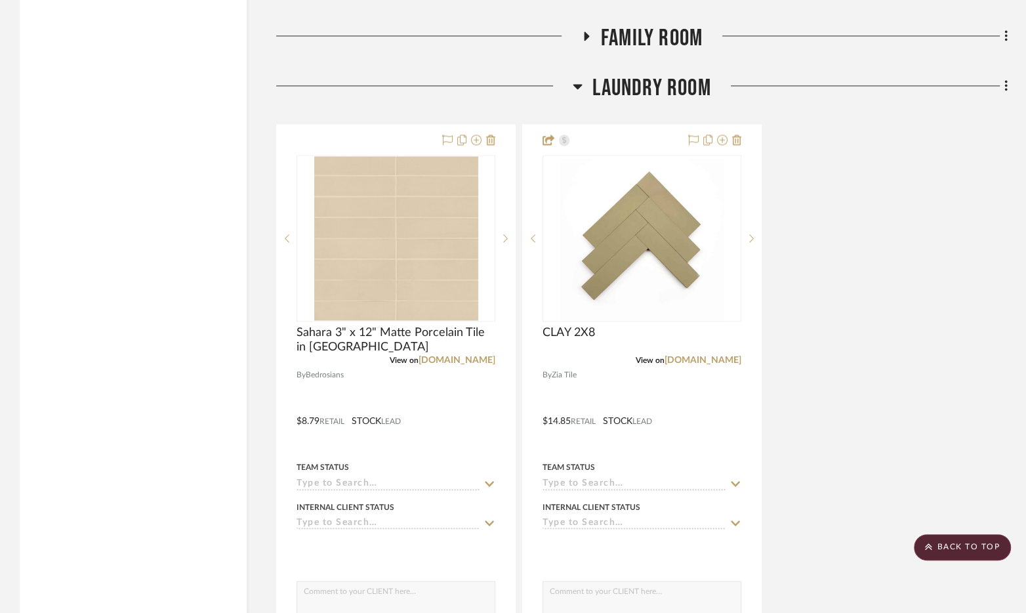
scroll to position [5707, 0]
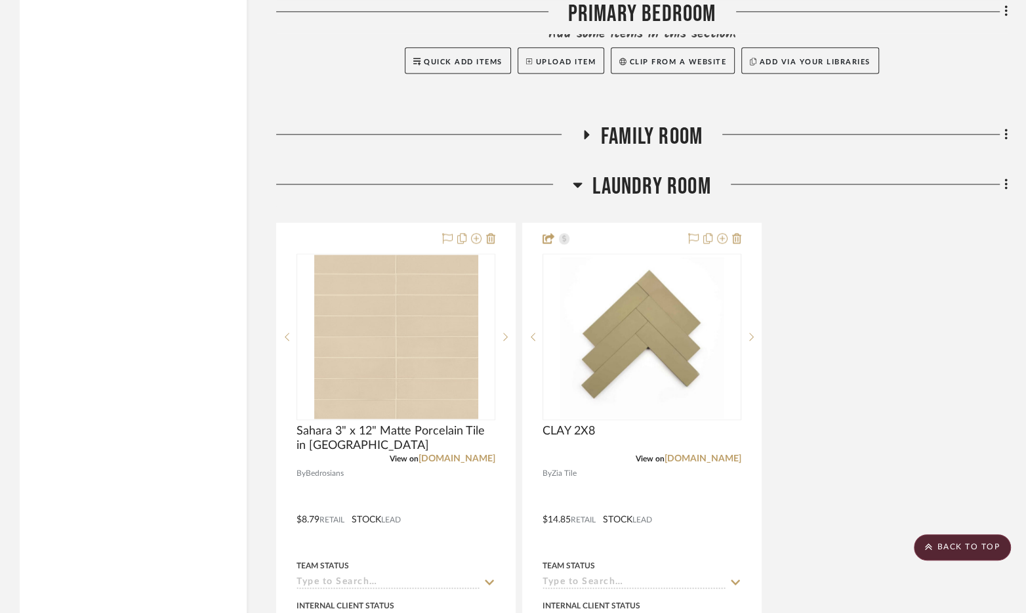
click at [658, 173] on span "Laundry Room" at bounding box center [651, 187] width 118 height 28
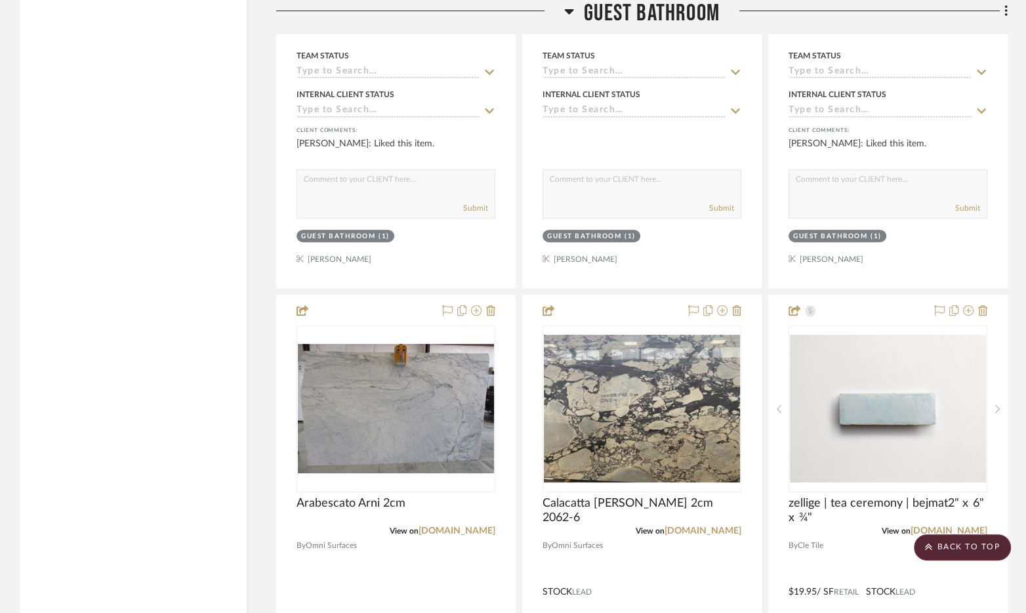
click at [671, 13] on span "Guest Bathroom" at bounding box center [652, 14] width 136 height 28
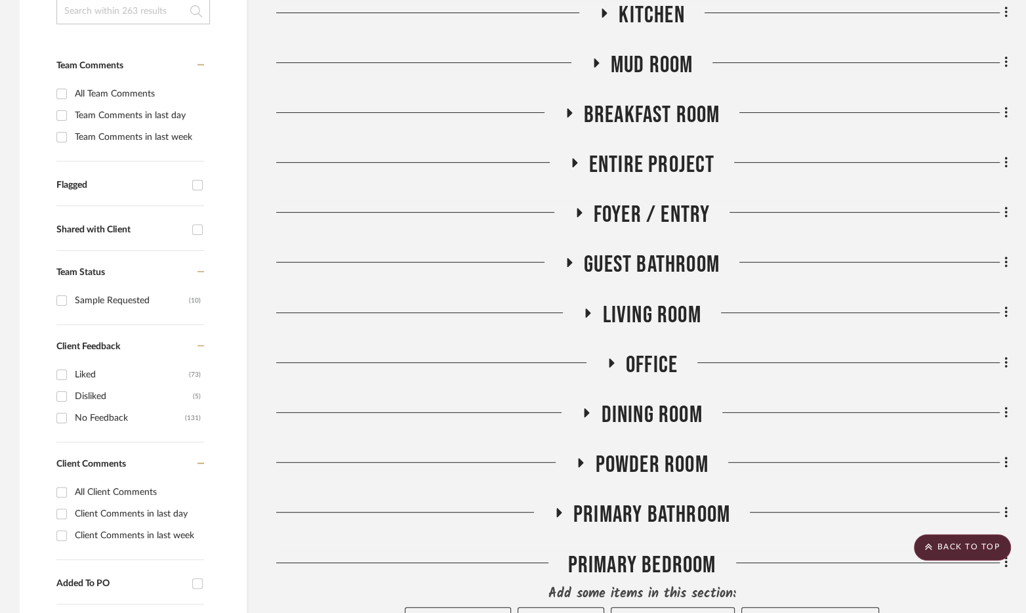
scroll to position [299, 0]
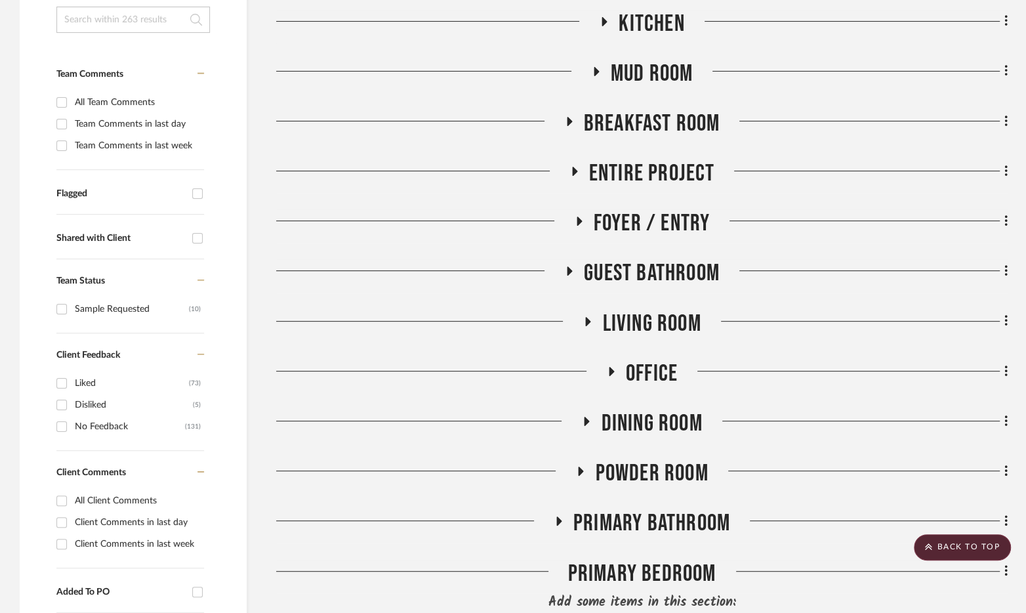
click at [654, 468] on span "Powder Room" at bounding box center [651, 473] width 113 height 28
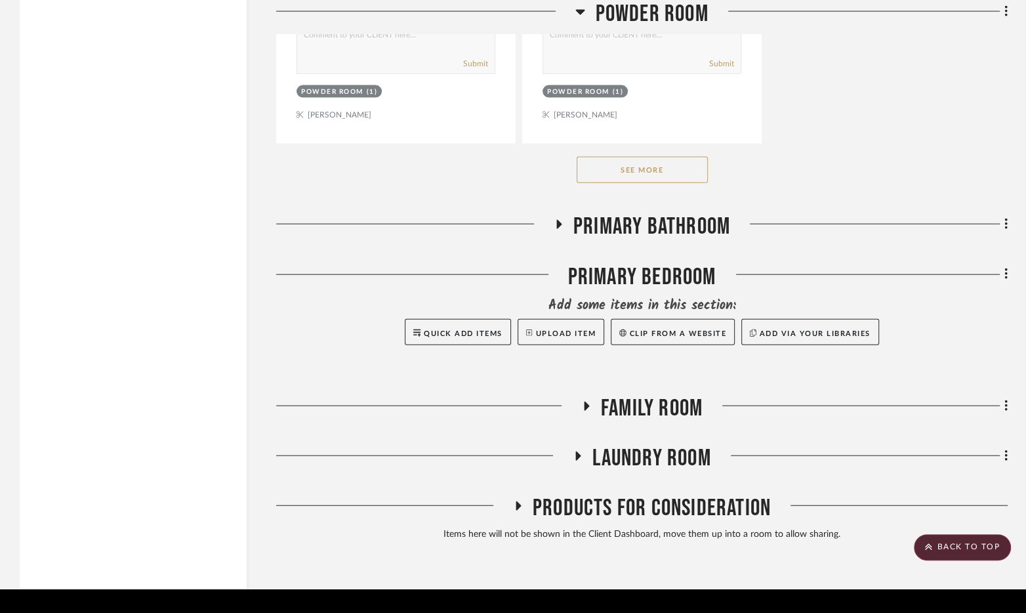
scroll to position [2399, 0]
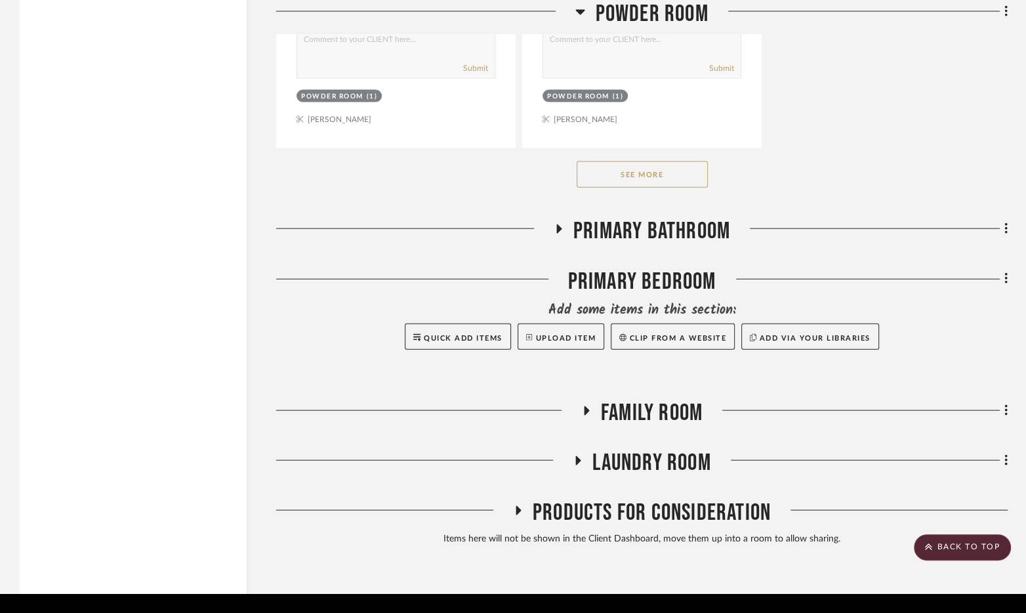
click at [680, 169] on button "See More" at bounding box center [642, 174] width 131 height 26
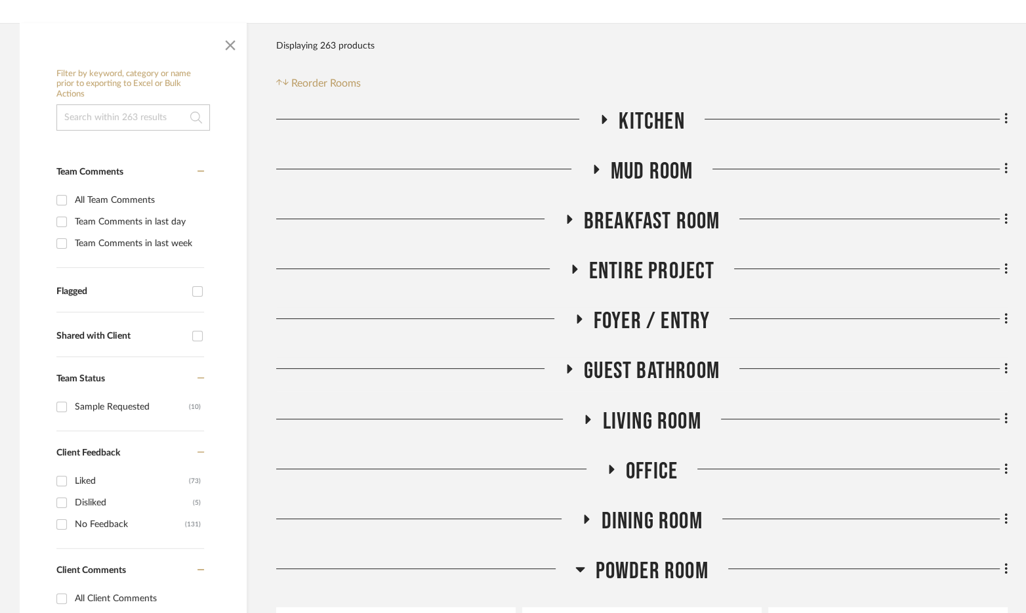
scroll to position [203, 0]
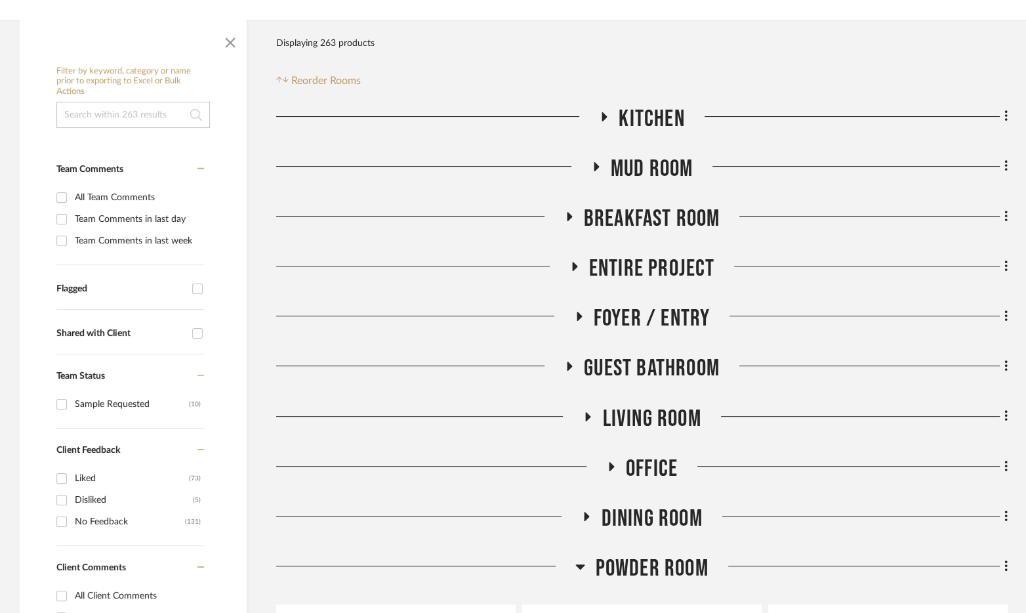
click at [668, 373] on span "Guest Bathroom" at bounding box center [652, 368] width 136 height 28
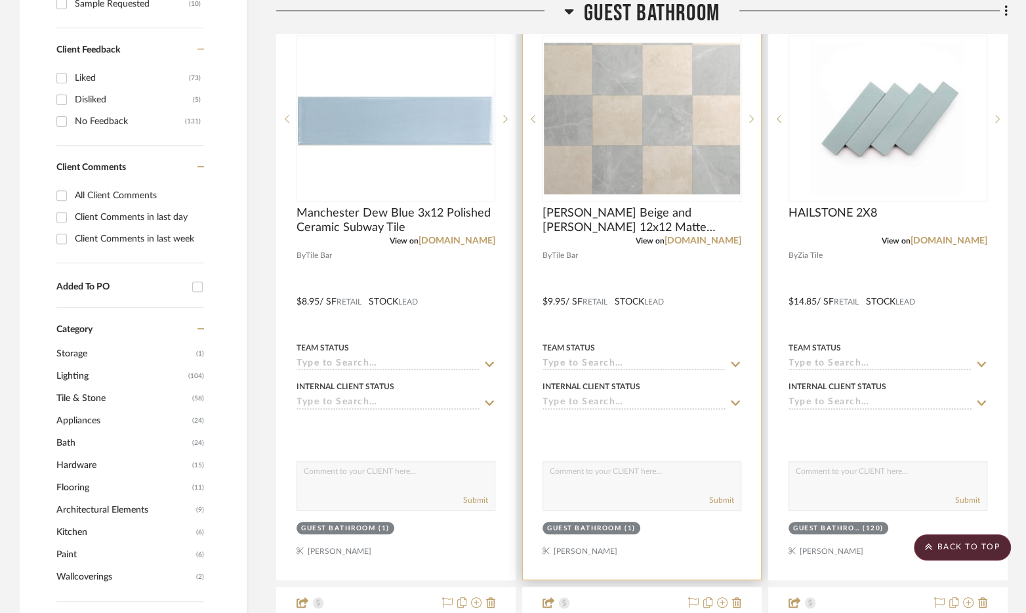
scroll to position [597, 0]
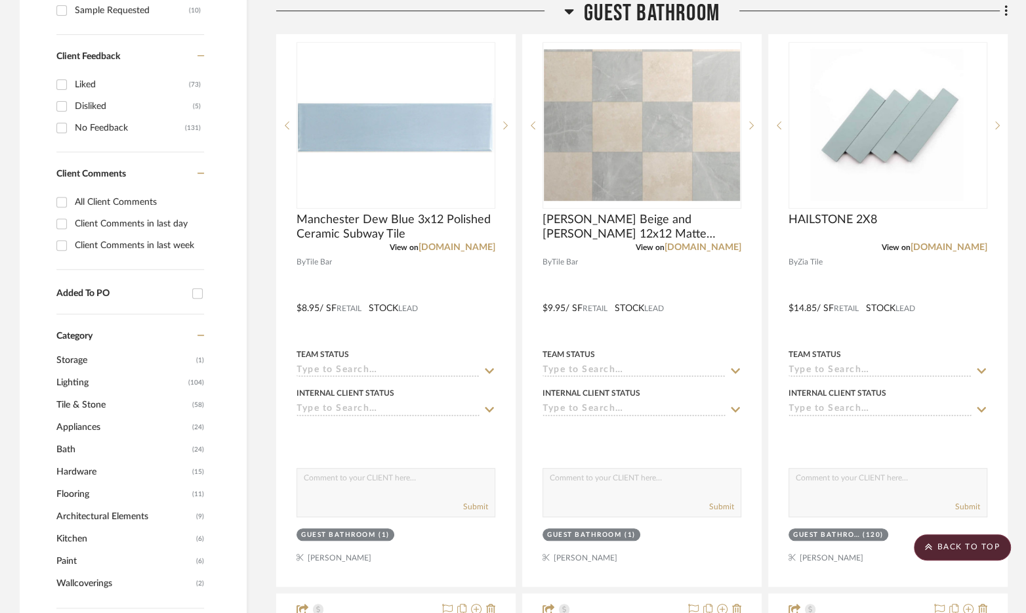
click at [649, 8] on span "Guest Bathroom" at bounding box center [652, 14] width 136 height 28
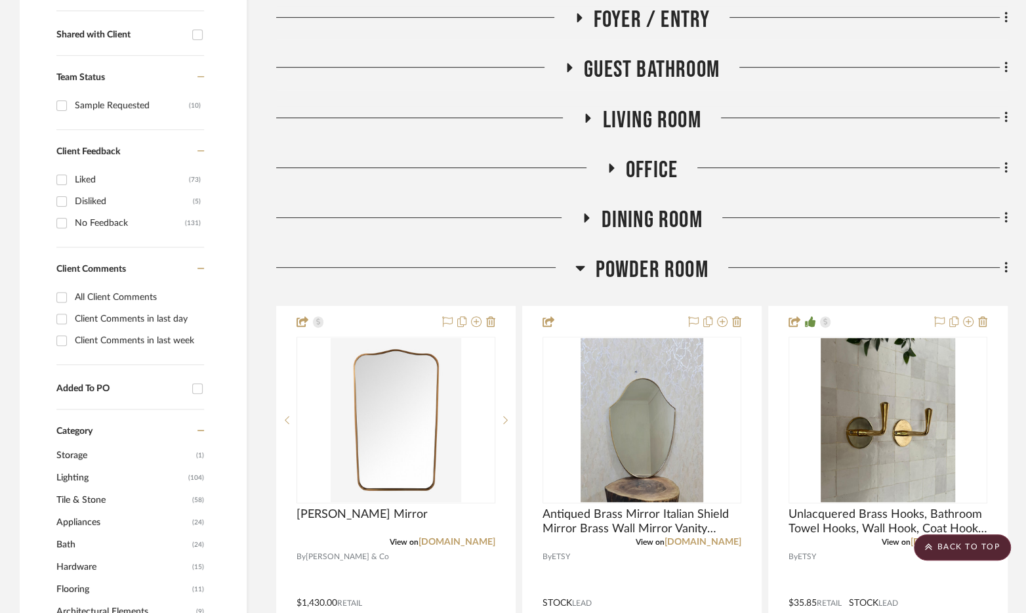
scroll to position [485, 0]
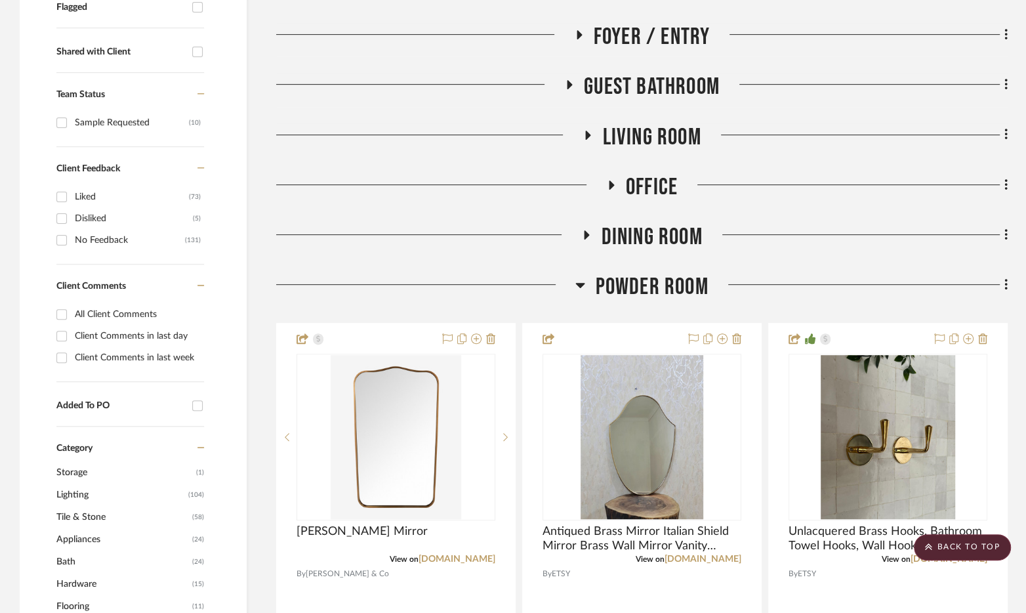
click at [628, 280] on span "Powder Room" at bounding box center [651, 287] width 113 height 28
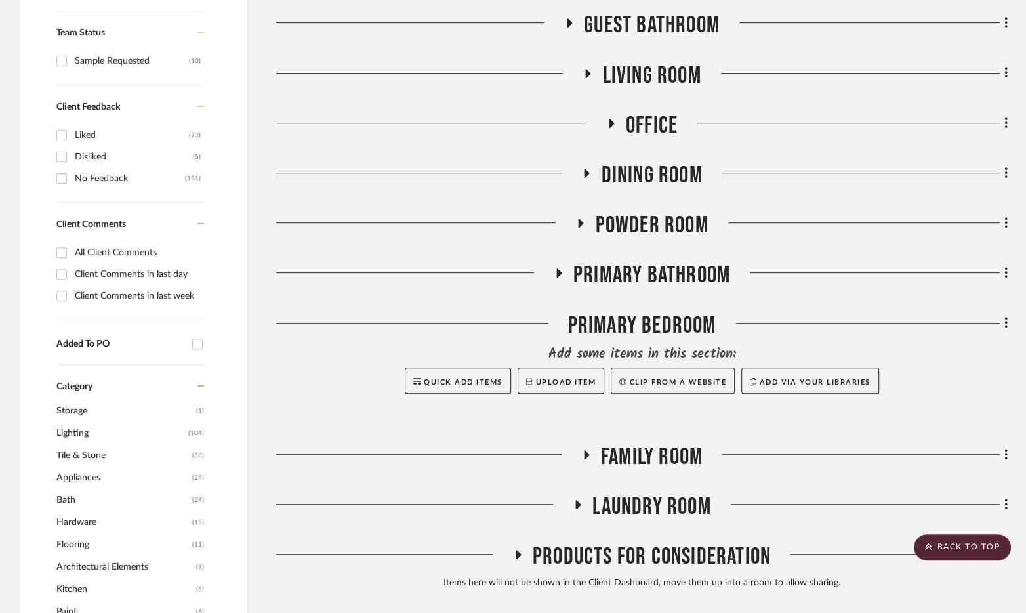
scroll to position [558, 0]
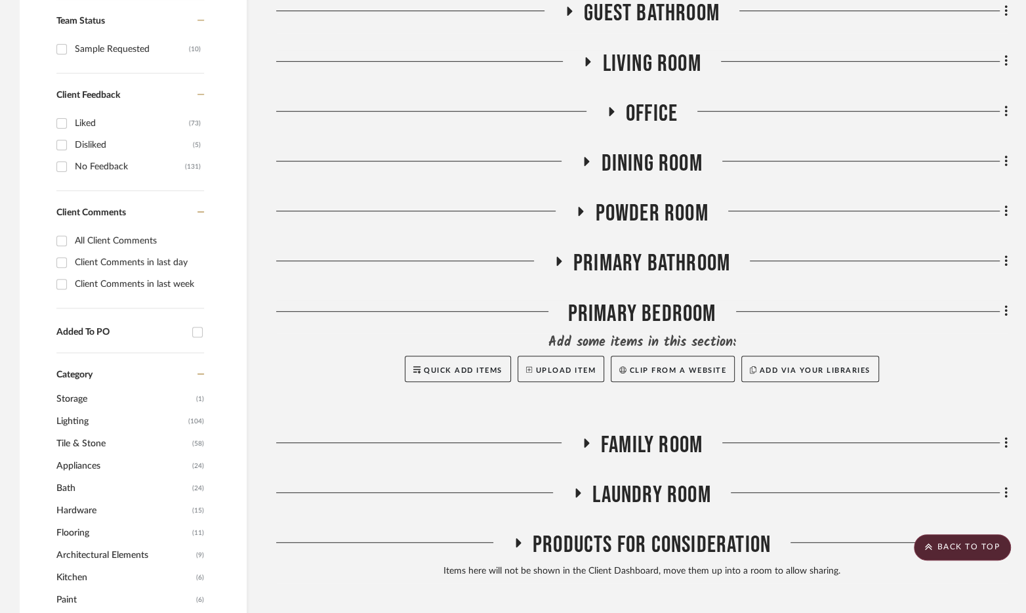
click at [694, 264] on span "Primary Bathroom" at bounding box center [651, 263] width 157 height 28
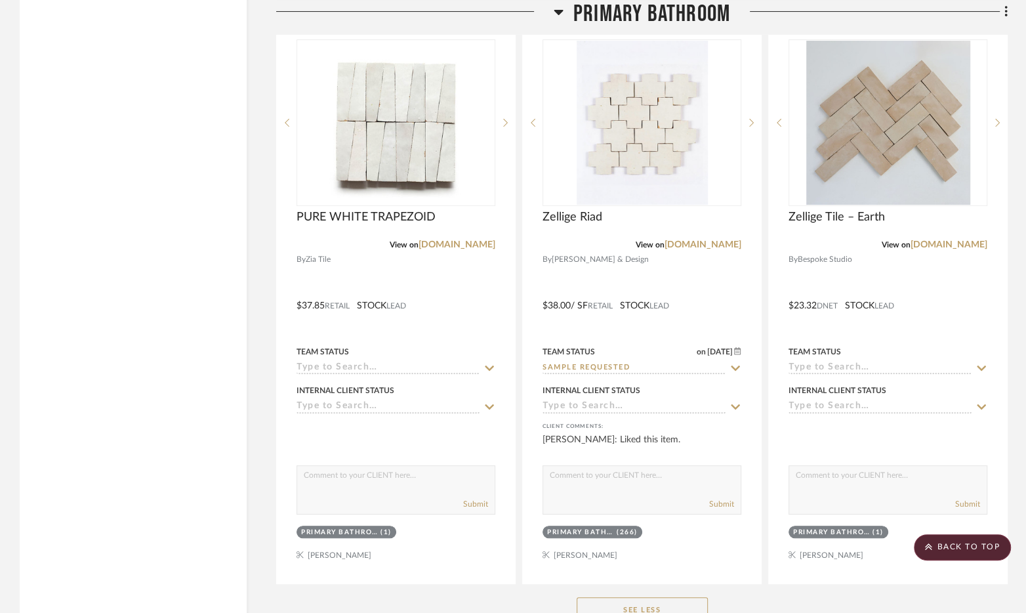
scroll to position [8526, 0]
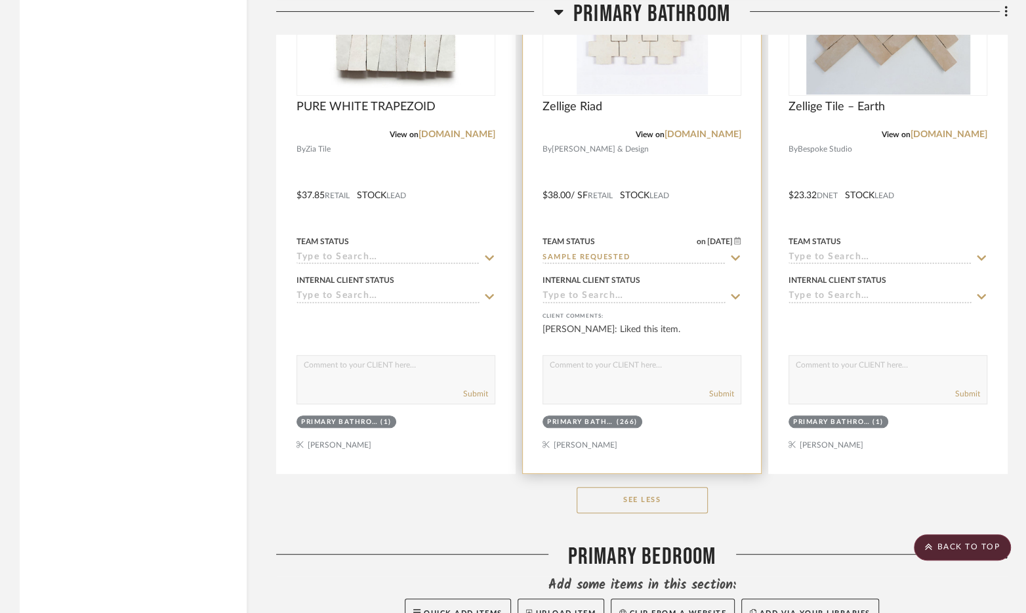
click at [739, 150] on div at bounding box center [642, 186] width 238 height 574
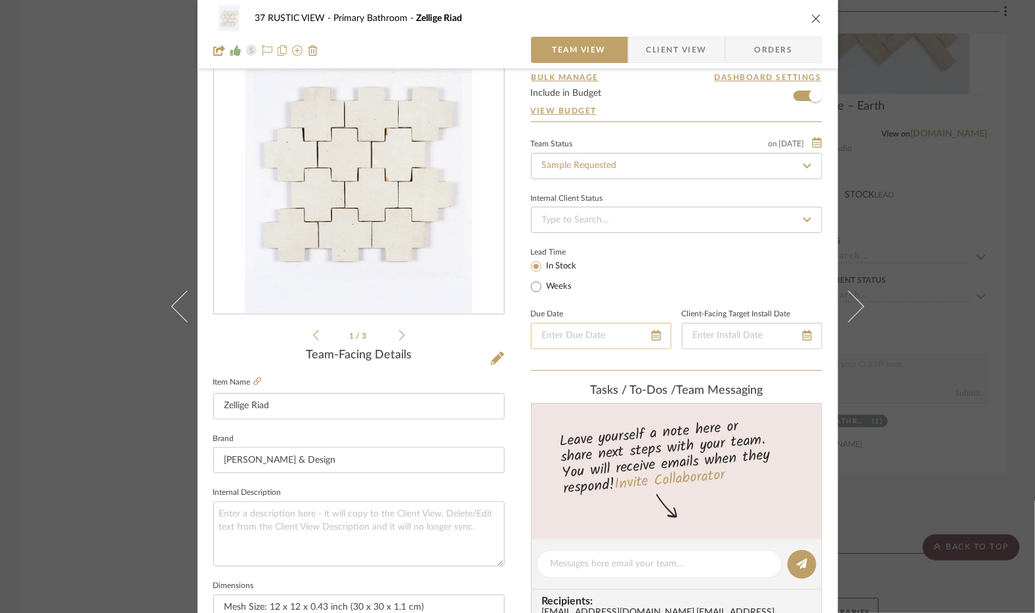
scroll to position [76, 0]
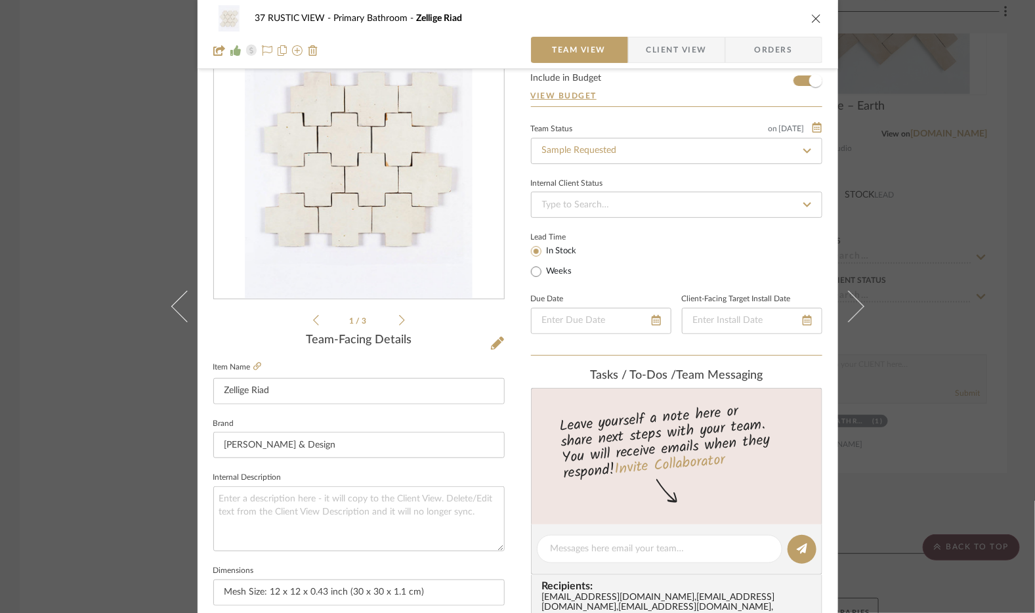
click at [812, 20] on icon "close" at bounding box center [816, 18] width 10 height 10
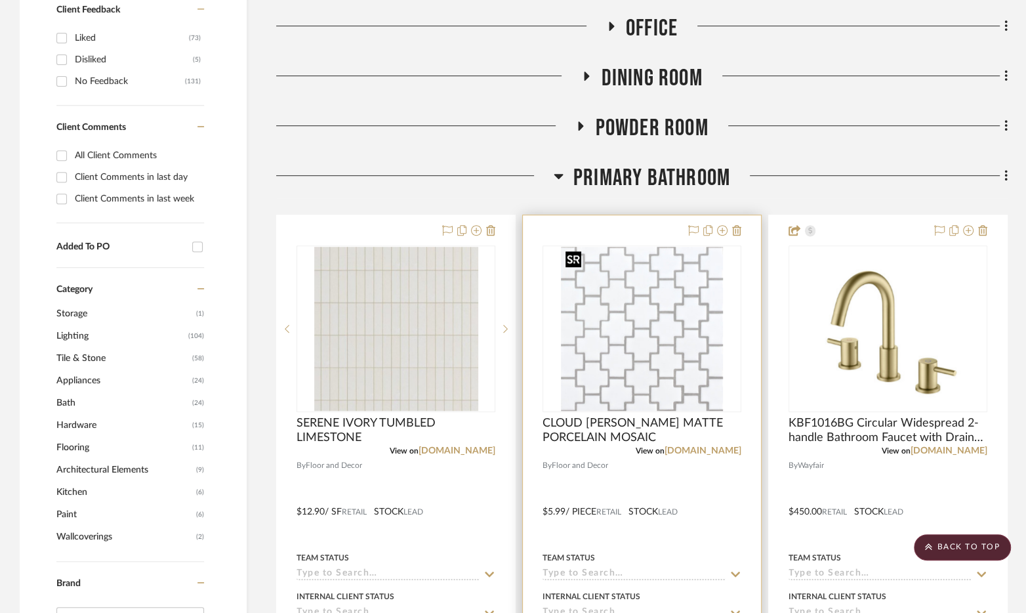
scroll to position [656, 0]
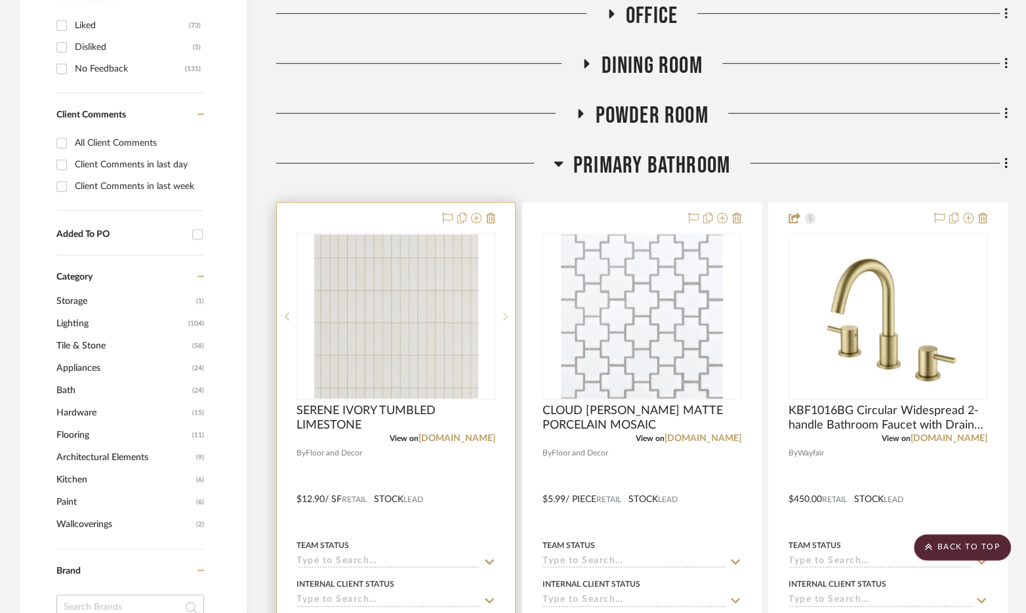
click at [512, 308] on div at bounding box center [505, 316] width 20 height 167
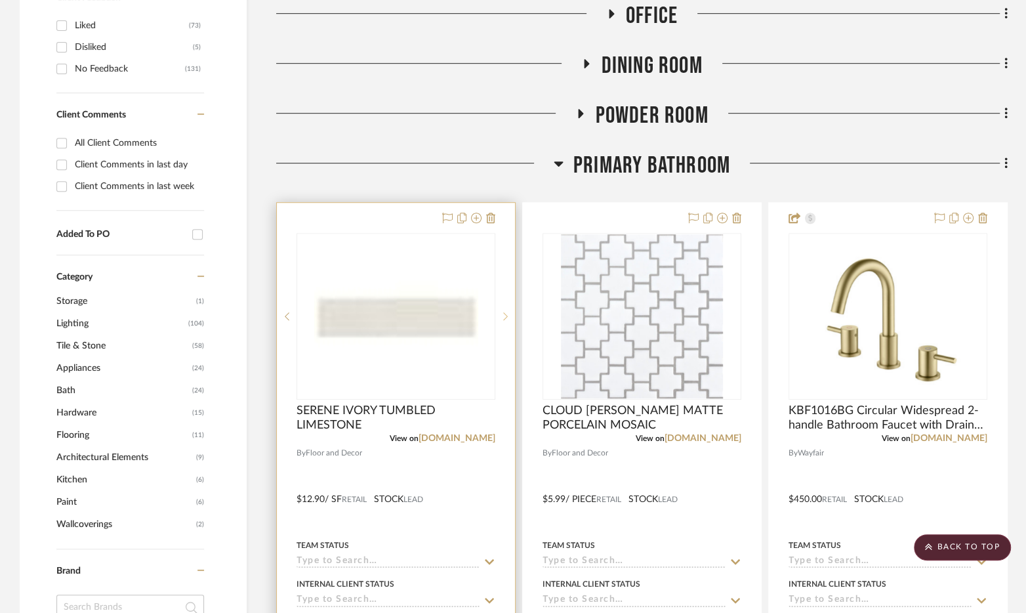
click at [508, 312] on icon at bounding box center [505, 316] width 5 height 9
